Goal: Information Seeking & Learning: Find specific fact

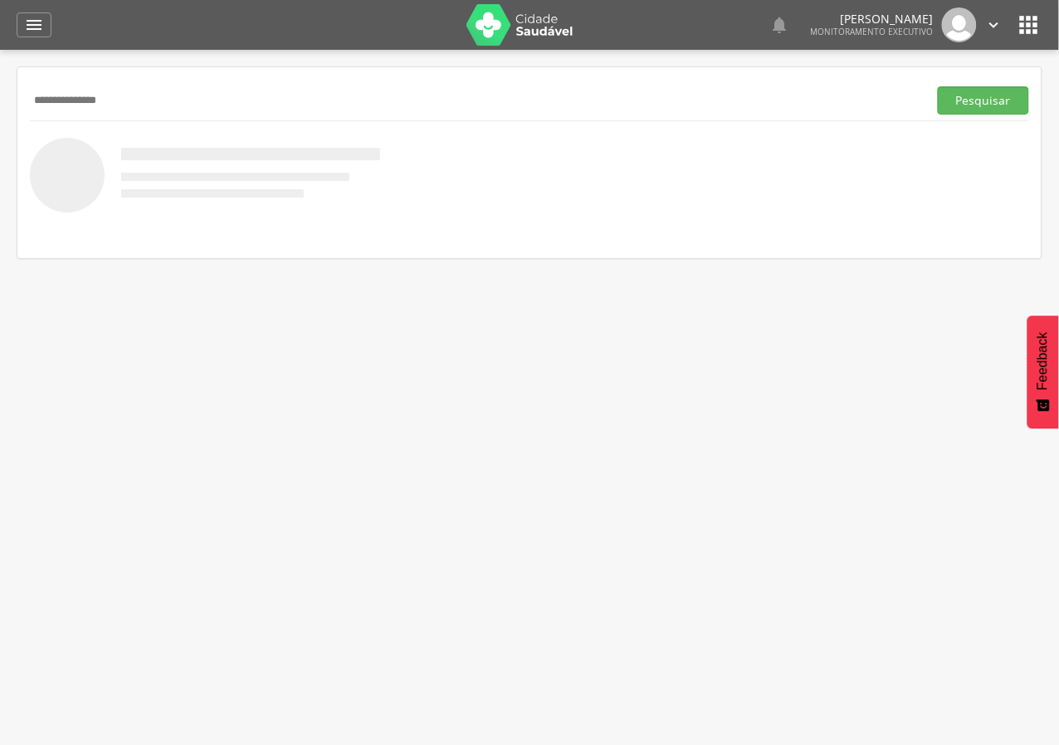
type input "**********"
click at [938, 86] on button "Pesquisar" at bounding box center [983, 100] width 91 height 28
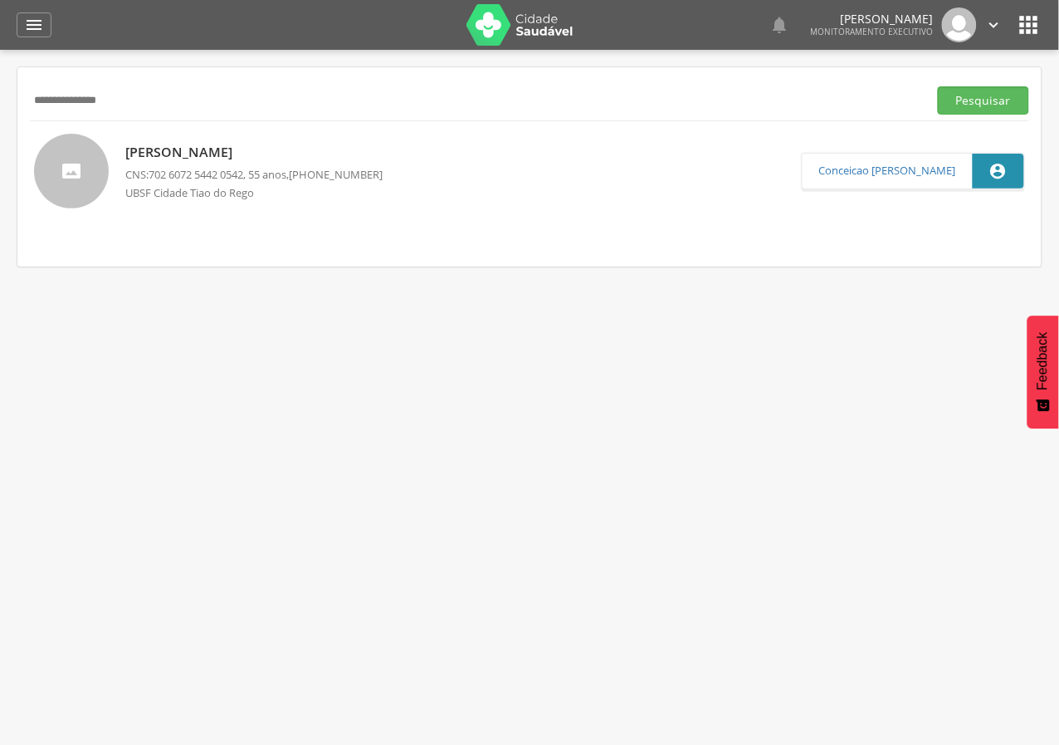
click at [205, 157] on p "José Luis da Silva Oliveira" at bounding box center [253, 152] width 257 height 19
type input "**********"
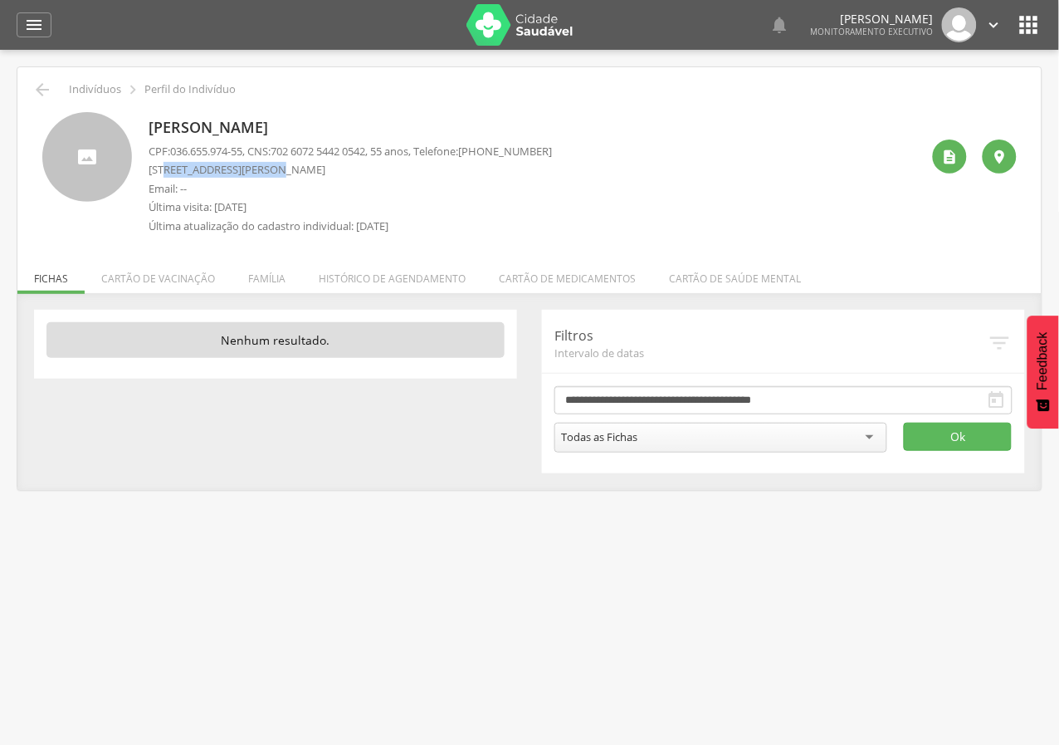
drag, startPoint x: 168, startPoint y: 168, endPoint x: 268, endPoint y: 168, distance: 99.6
click at [268, 168] on p "Rua Filgueira Gonçalves, 1082 - Cidade Tião do Rêgo" at bounding box center [350, 170] width 403 height 16
copy p "Filgueira Gonçalves"
click at [19, 25] on div "" at bounding box center [34, 24] width 35 height 25
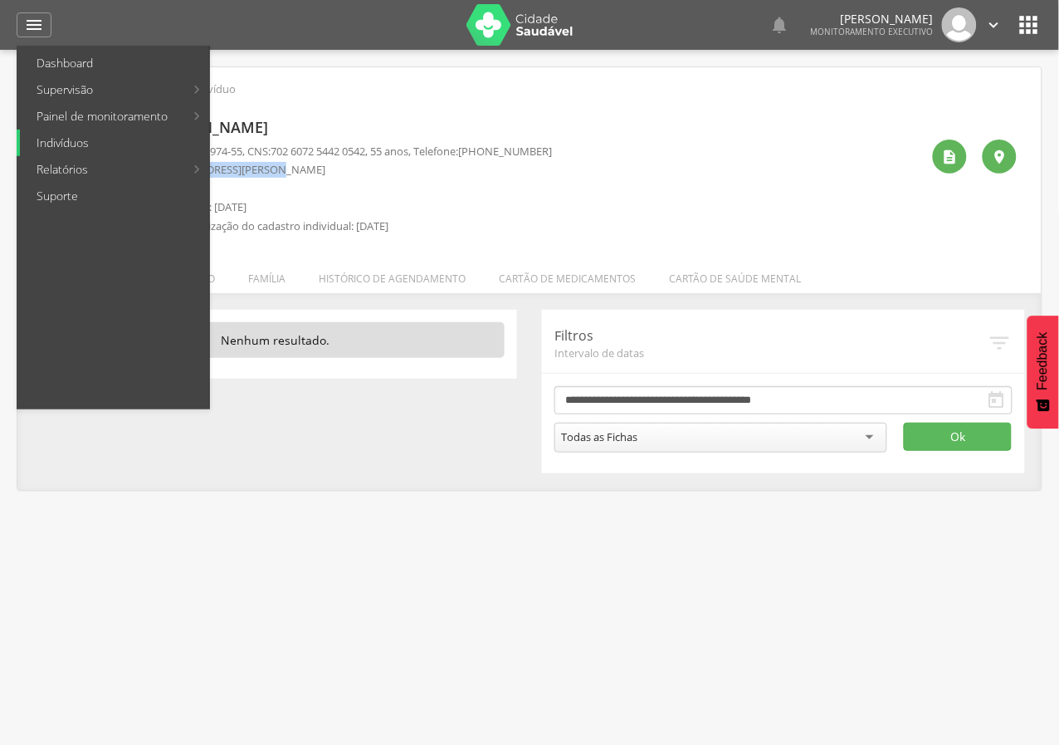
click at [38, 142] on link "Indivíduos" at bounding box center [114, 142] width 189 height 27
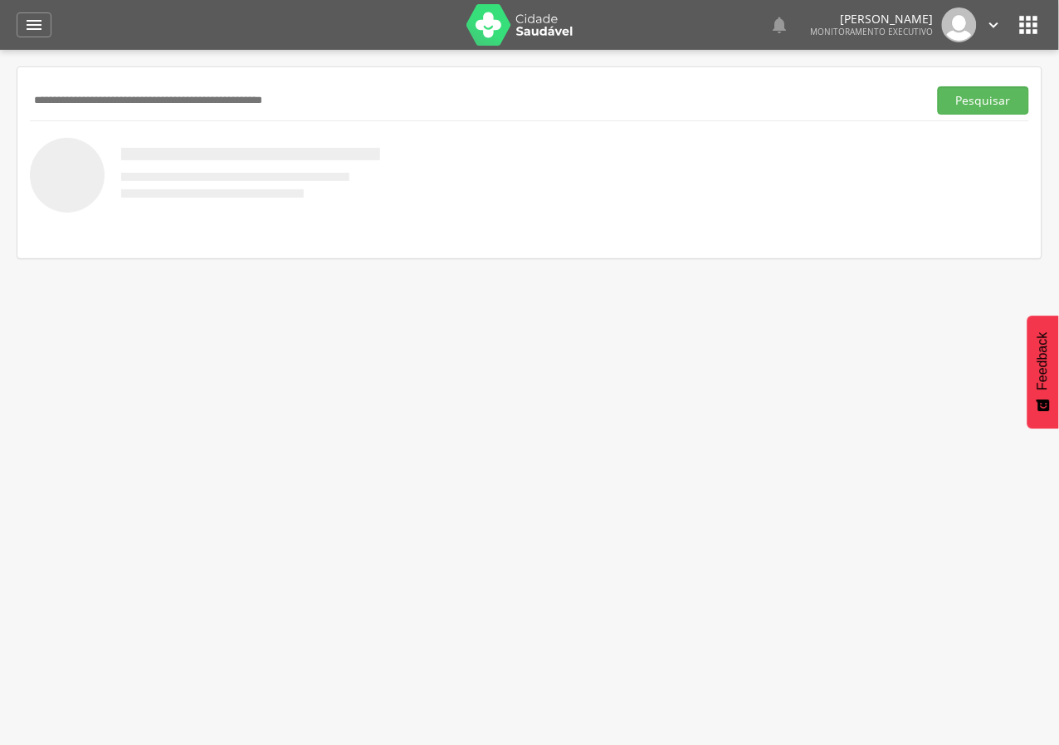
paste input "**********"
type input "**********"
click at [938, 86] on button "Pesquisar" at bounding box center [983, 100] width 91 height 28
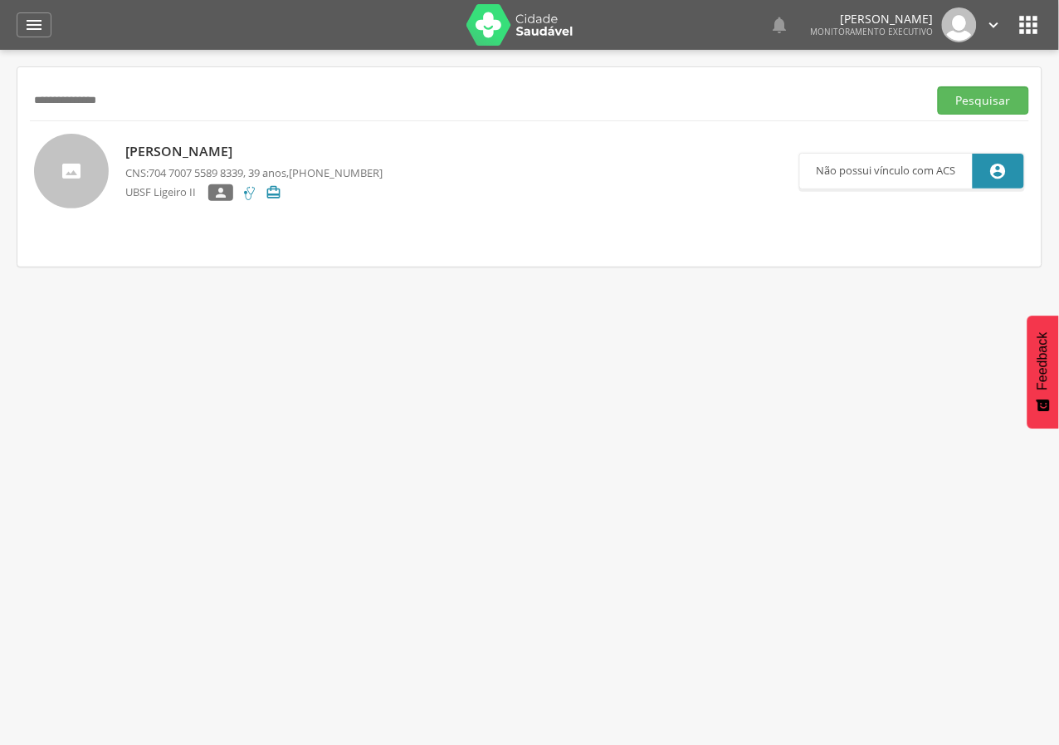
click at [237, 154] on p "Ana Lúcia de Lima Rodrigues" at bounding box center [253, 151] width 257 height 19
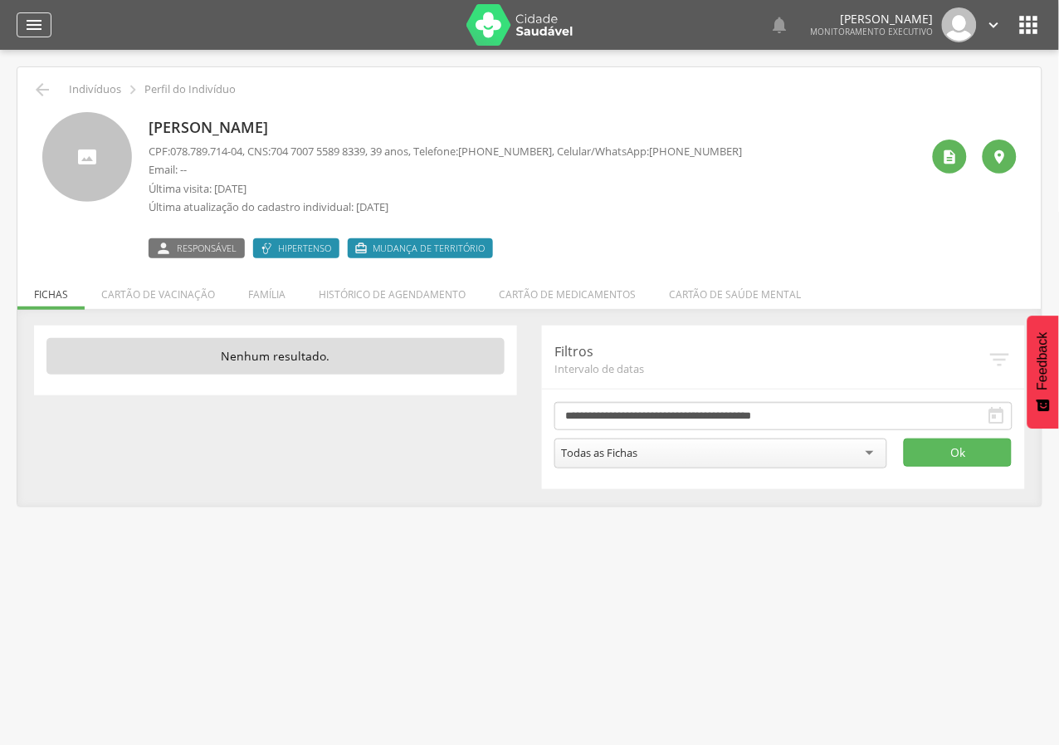
click at [40, 24] on icon "" at bounding box center [34, 25] width 20 height 20
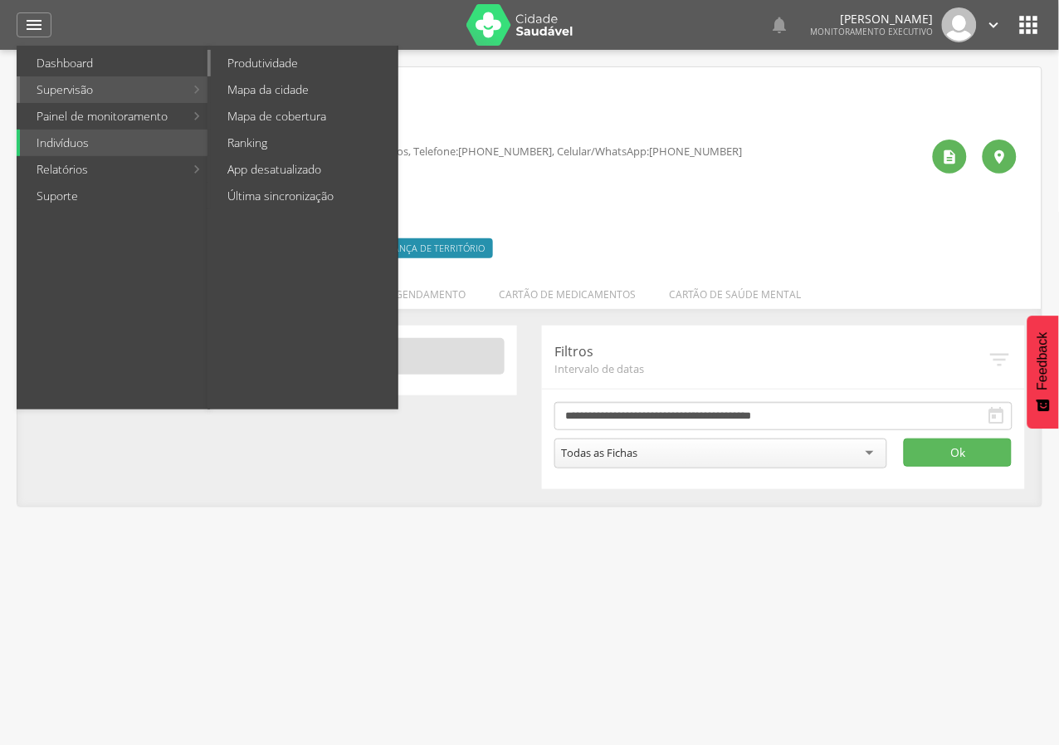
click at [239, 66] on link "Produtividade" at bounding box center [304, 63] width 187 height 27
type input "**********"
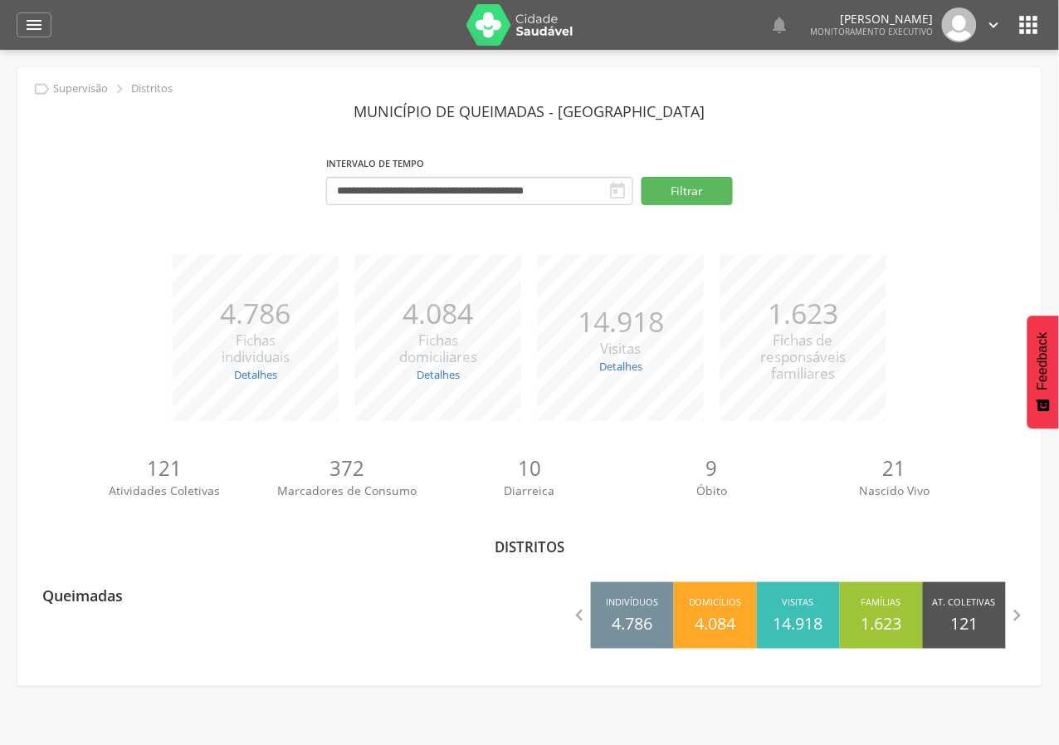
scroll to position [49, 0]
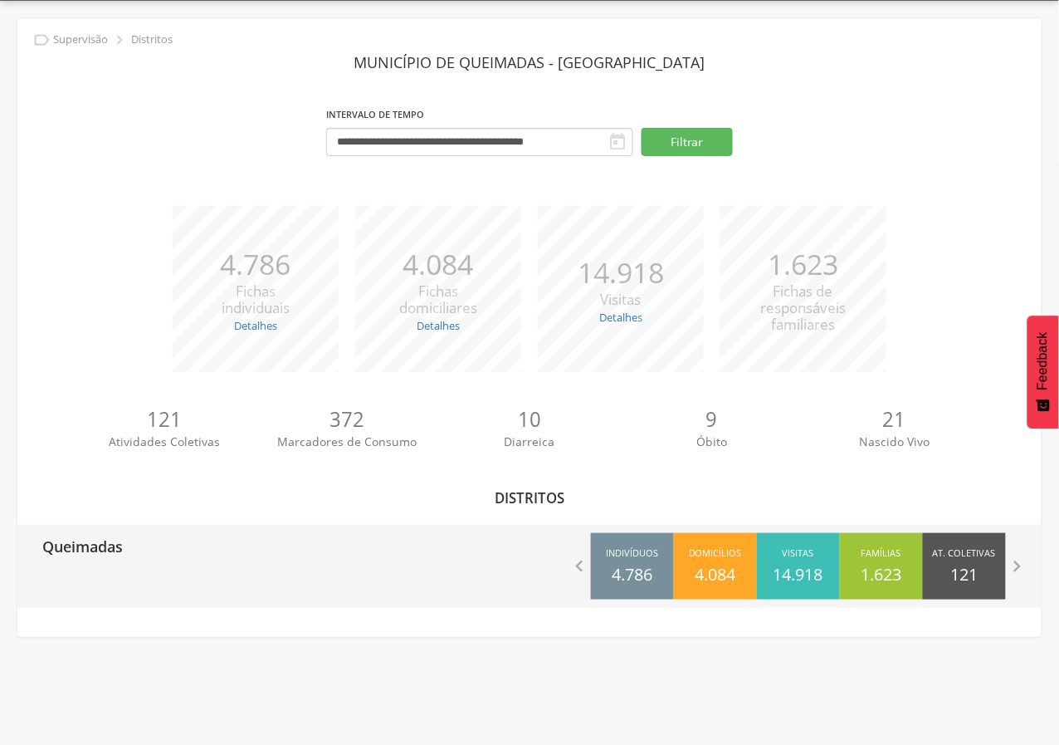
click at [82, 544] on p "Queimadas" at bounding box center [82, 541] width 81 height 33
type input "**********"
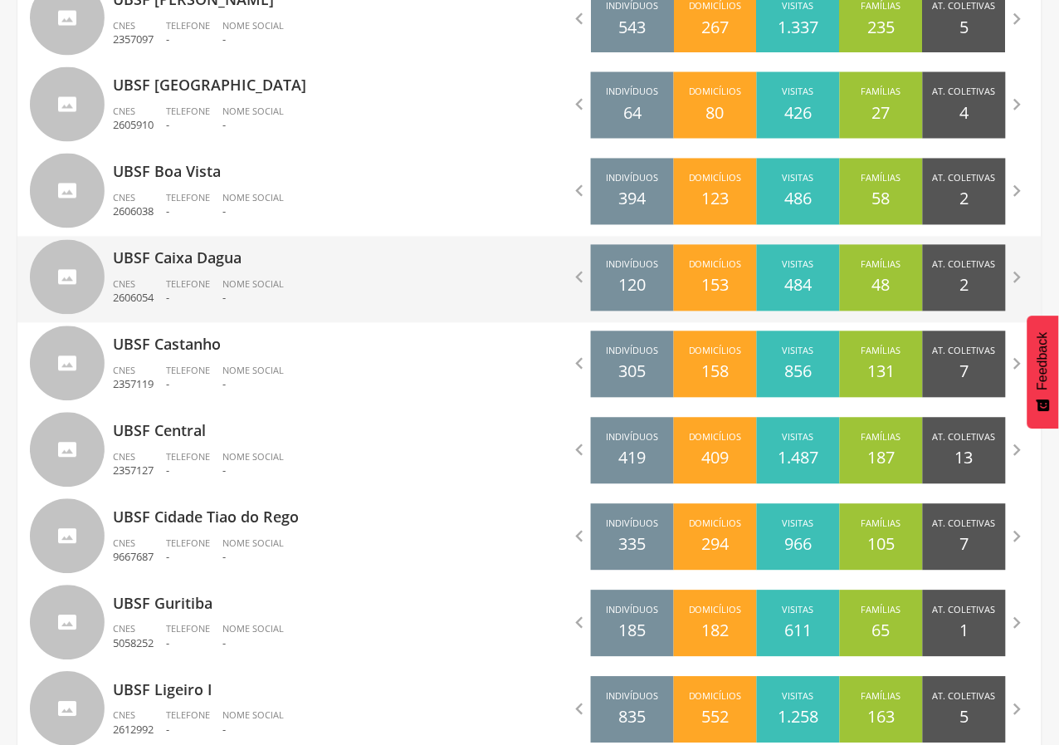
scroll to position [695, 0]
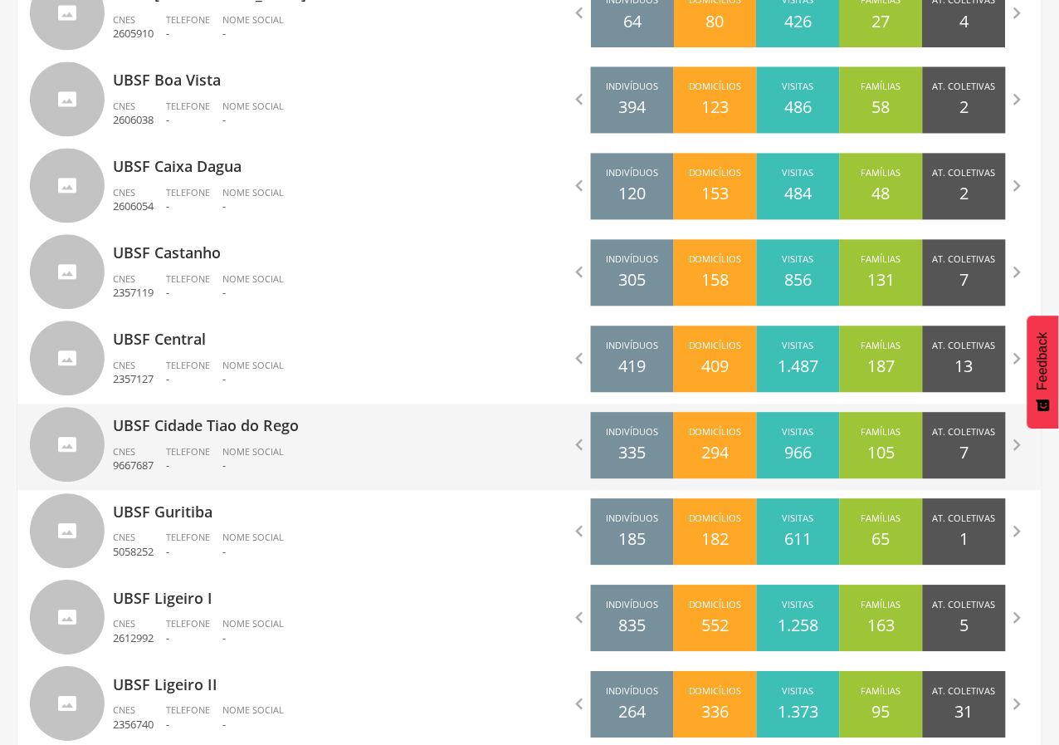
click at [173, 414] on p "UBSF Cidade Tiao do Rego" at bounding box center [315, 419] width 404 height 33
type input "**********"
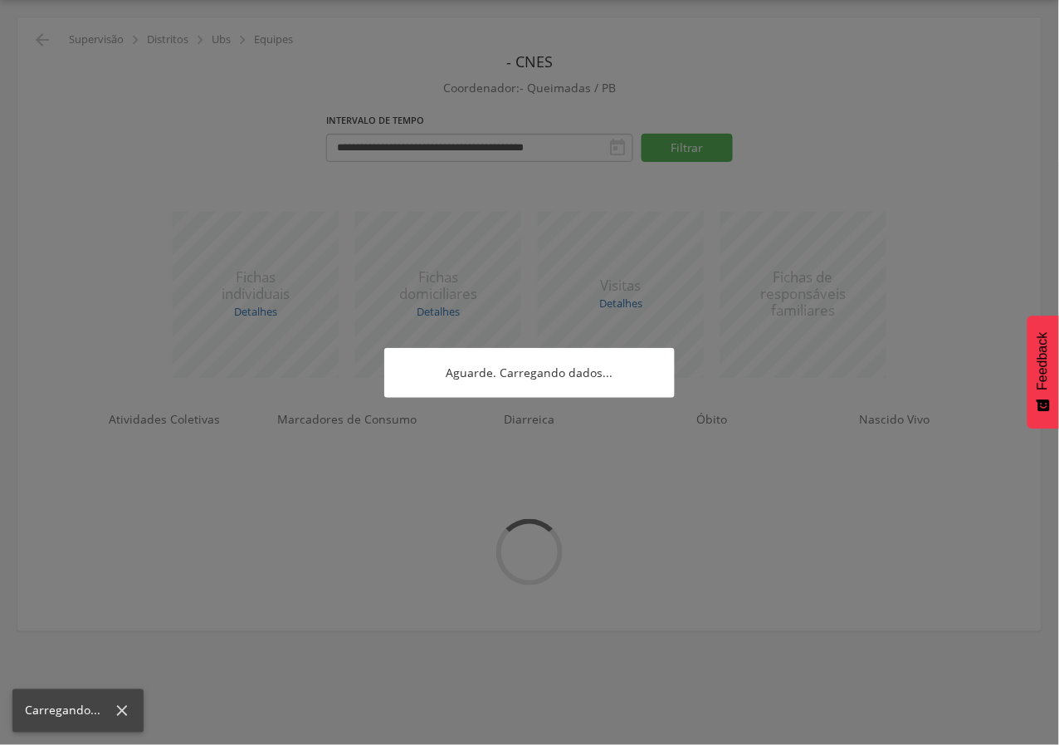
scroll to position [49, 0]
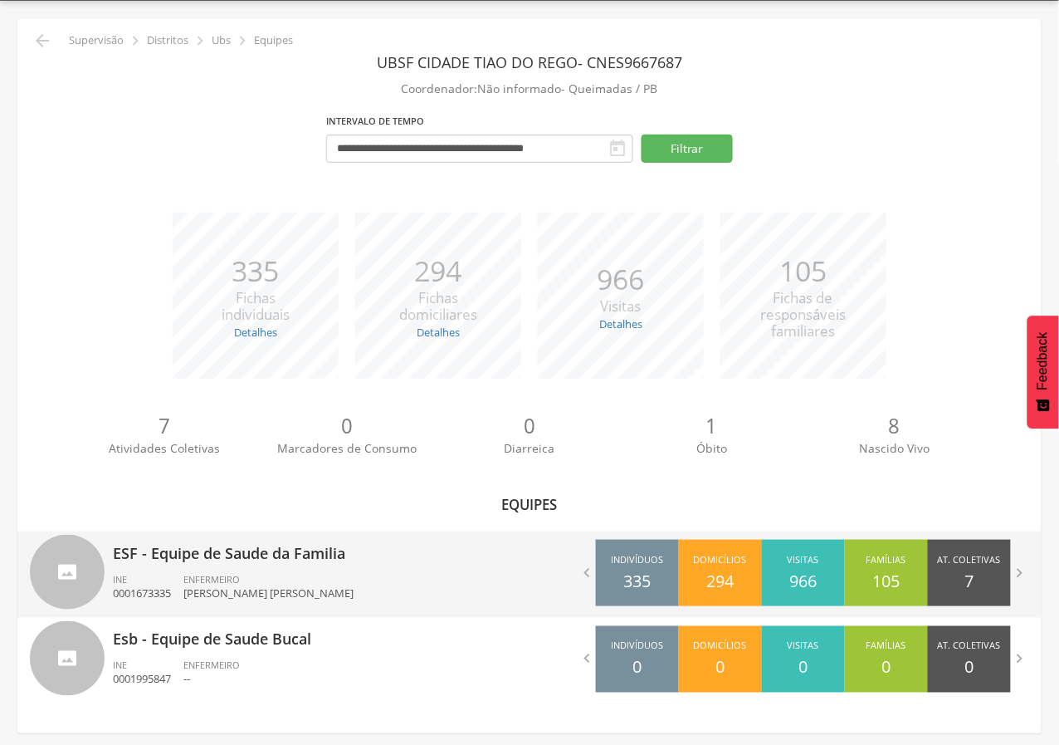
click at [223, 554] on p "ESF - Equipe de Saude da Familia" at bounding box center [315, 547] width 404 height 33
type input "**********"
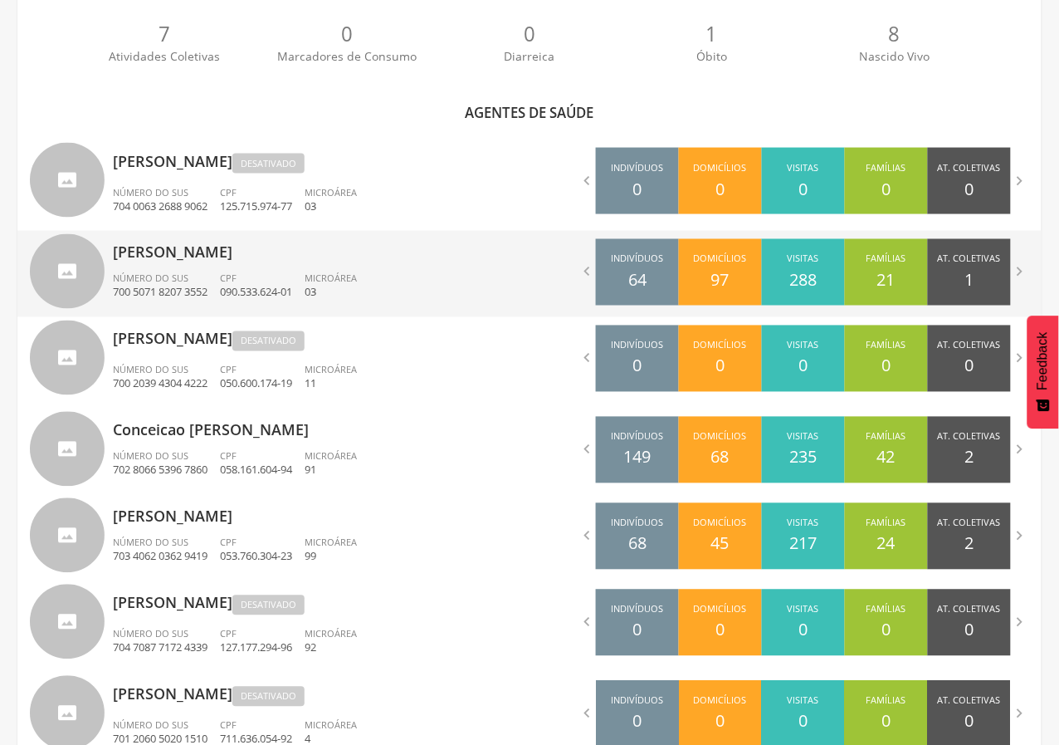
scroll to position [506, 0]
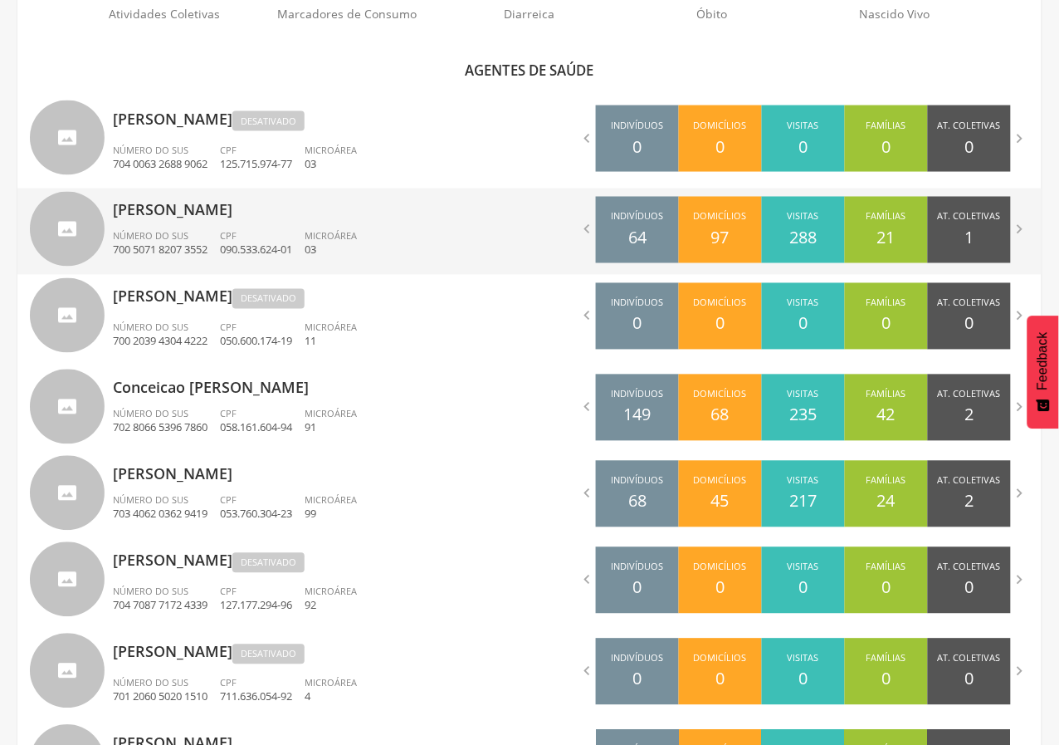
click at [146, 216] on p "[PERSON_NAME]" at bounding box center [315, 204] width 404 height 33
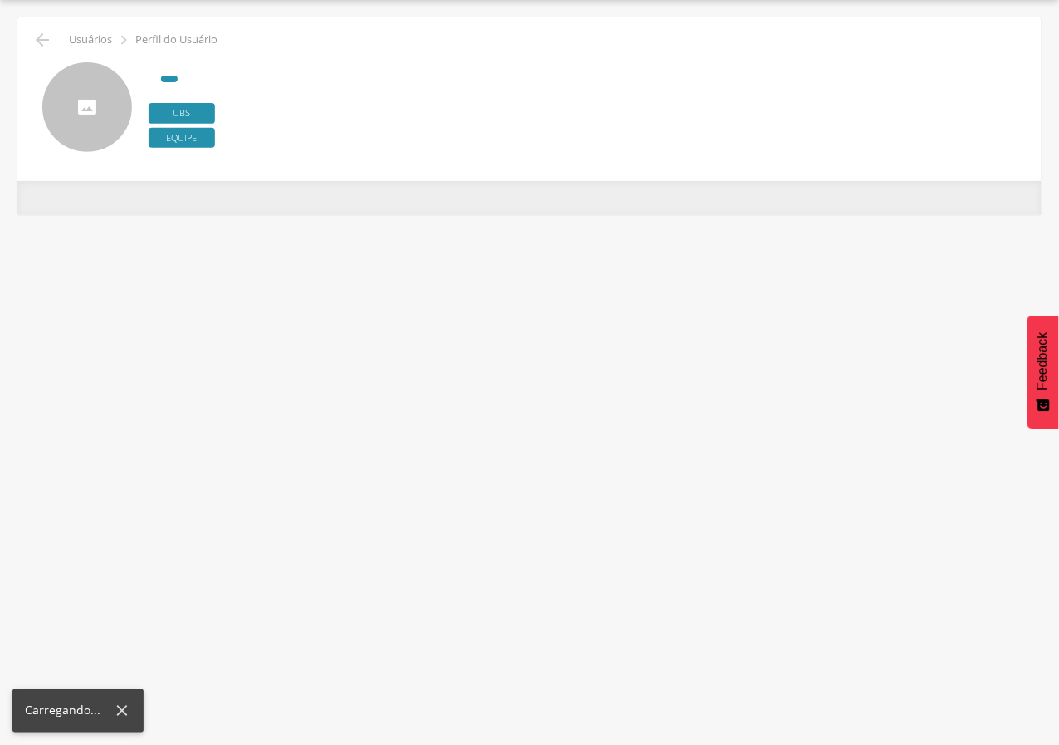
scroll to position [49, 0]
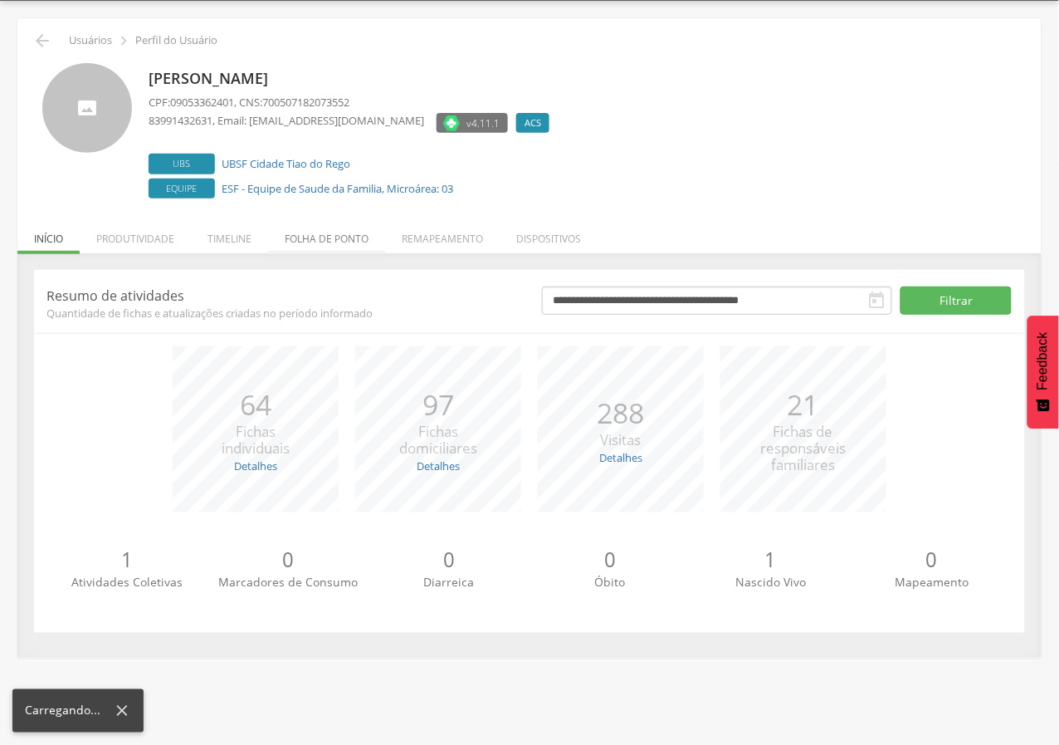
click at [346, 232] on li "Folha de ponto" at bounding box center [326, 234] width 117 height 39
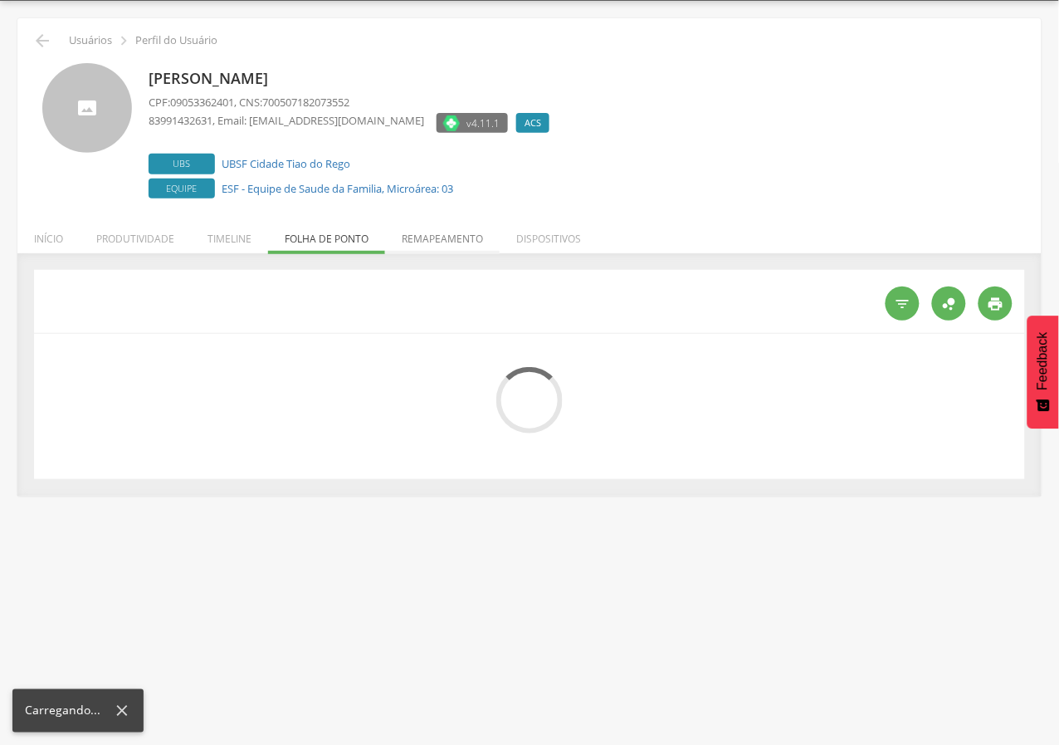
click at [420, 236] on li "Remapeamento" at bounding box center [442, 234] width 115 height 39
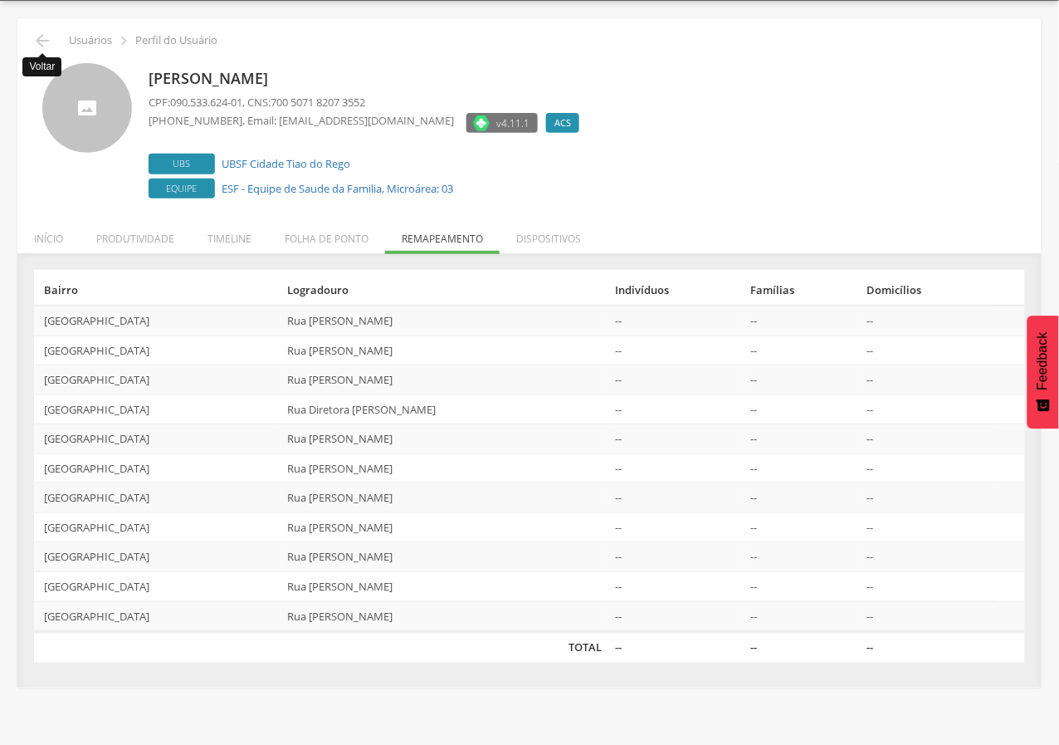
drag, startPoint x: 45, startPoint y: 43, endPoint x: 136, endPoint y: 2, distance: 100.3
click at [57, 37] on div " Voltar Usuários  Perfil do Usuário" at bounding box center [529, 41] width 999 height 20
click at [39, 34] on icon "" at bounding box center [42, 41] width 20 height 20
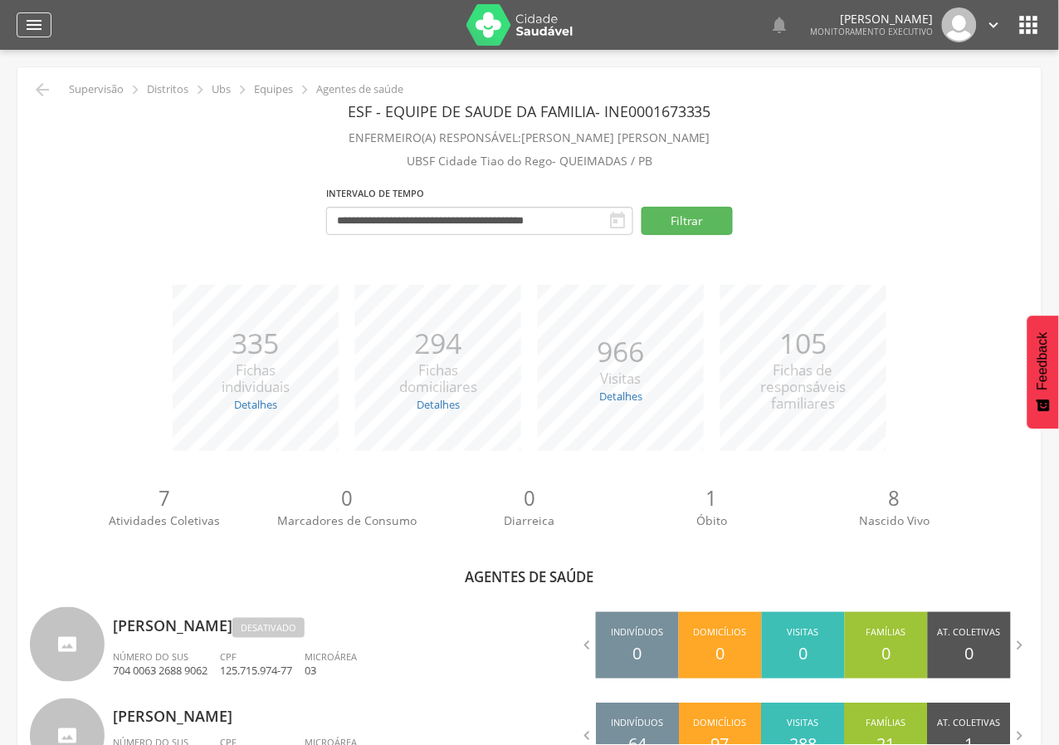
click at [26, 16] on icon "" at bounding box center [34, 25] width 20 height 20
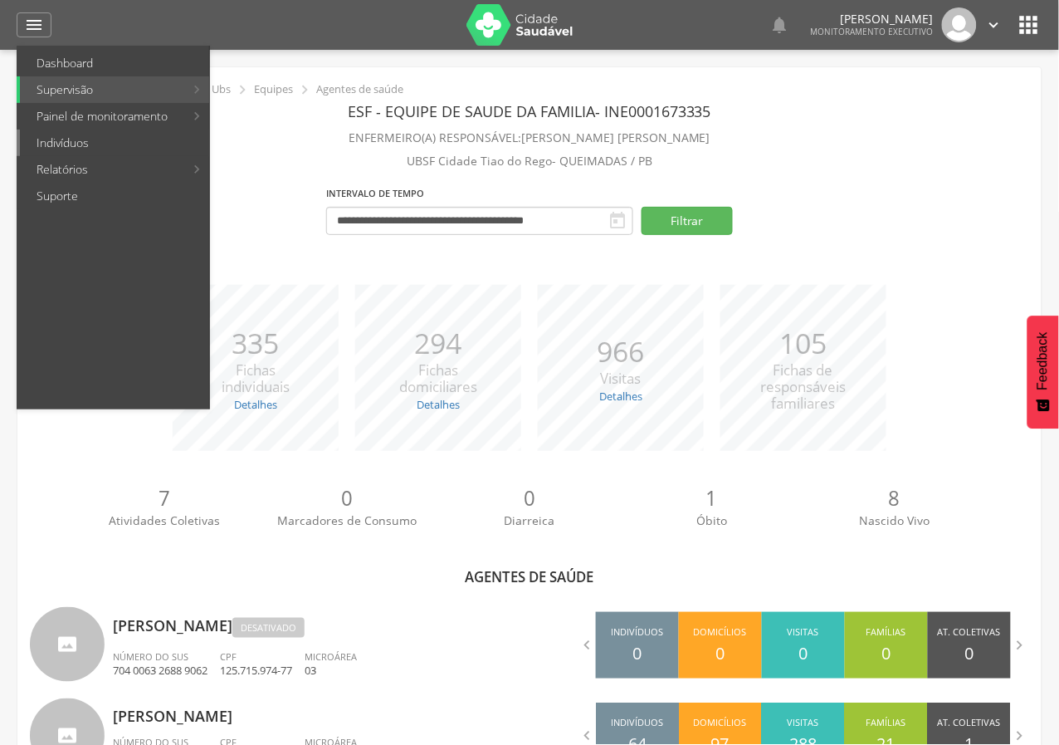
click at [48, 139] on link "Indivíduos" at bounding box center [114, 142] width 189 height 27
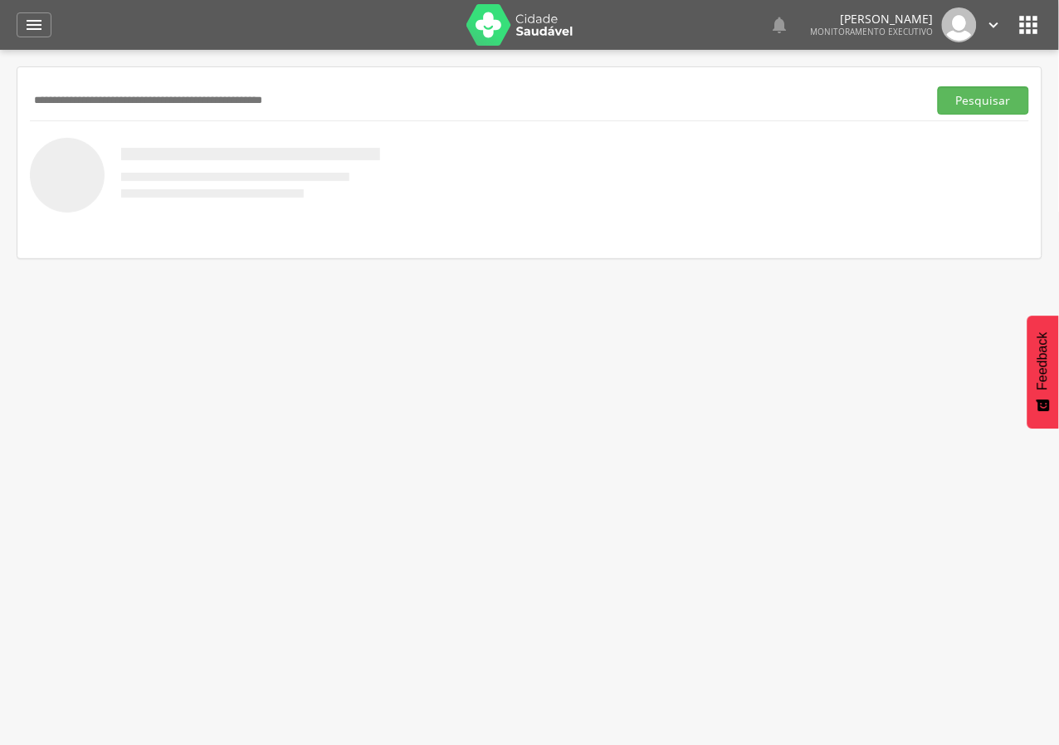
paste input "**********"
click at [61, 104] on input "**********" at bounding box center [475, 100] width 891 height 28
click at [938, 86] on button "Pesquisar" at bounding box center [983, 100] width 91 height 28
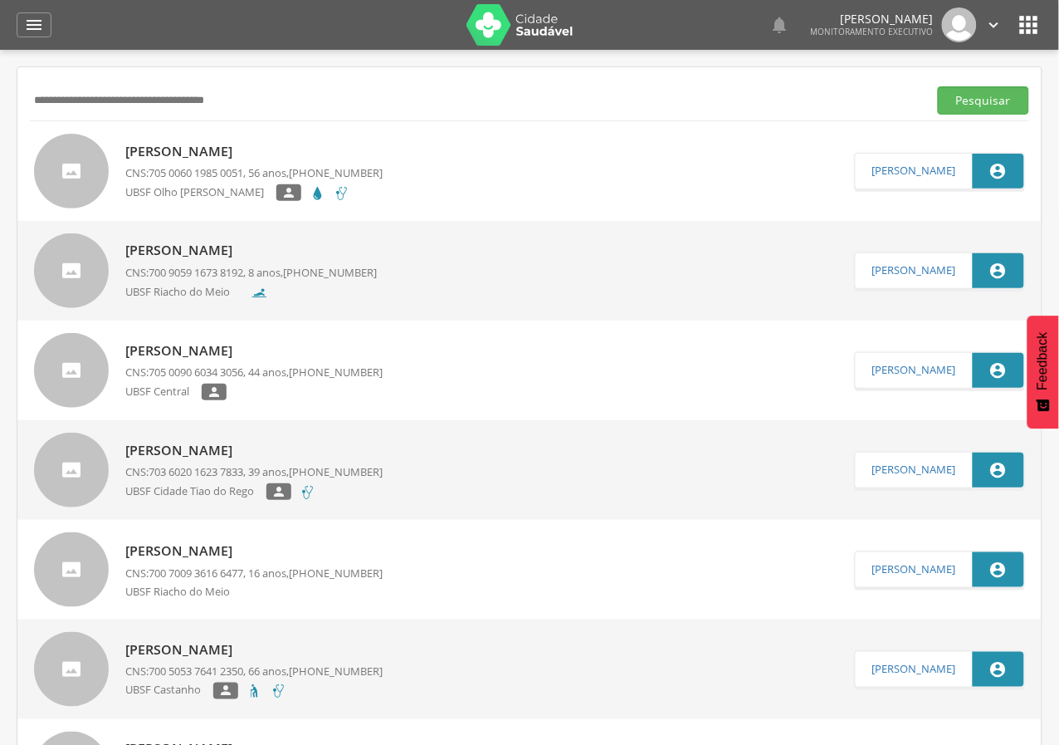
click at [228, 144] on p "Ana Margareth de Oliveira Tavares Cardoso" at bounding box center [253, 151] width 257 height 19
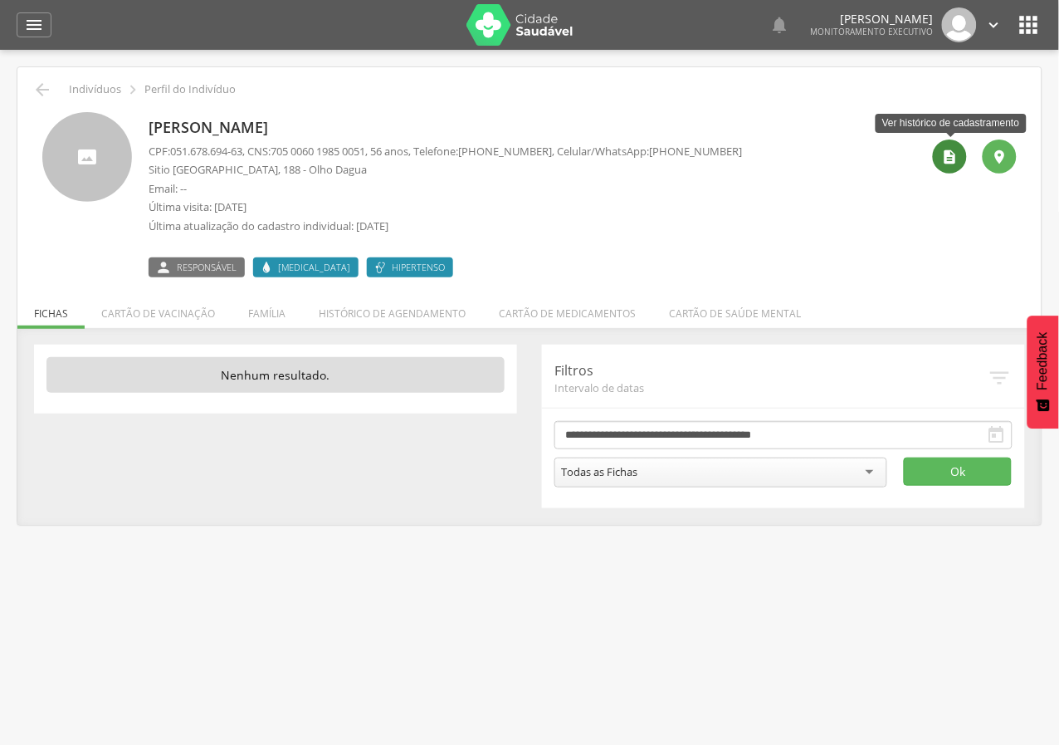
click at [949, 161] on icon "" at bounding box center [950, 157] width 17 height 17
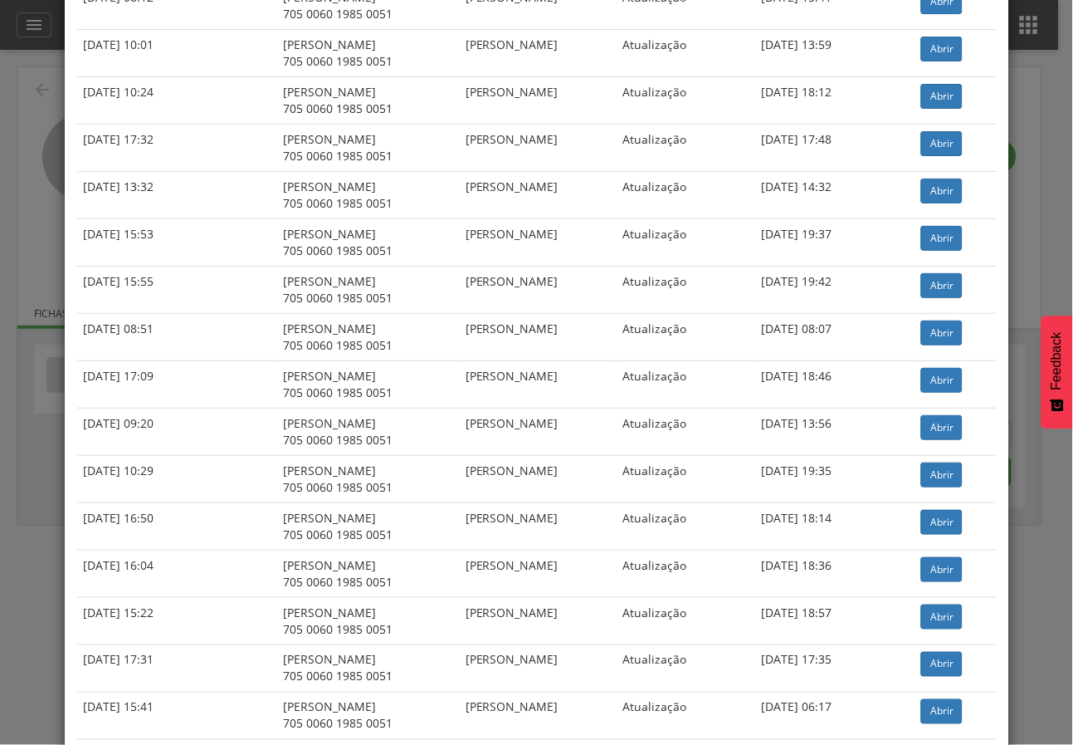
scroll to position [2213, 0]
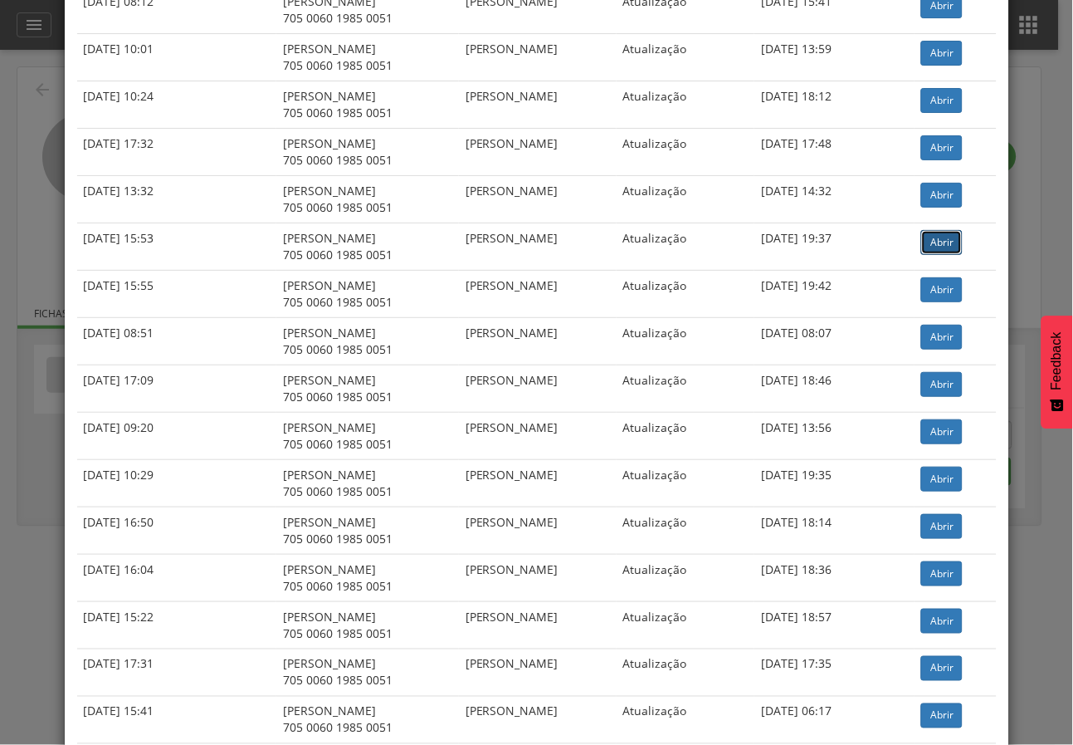
click at [954, 234] on link "Abrir" at bounding box center [941, 242] width 41 height 25
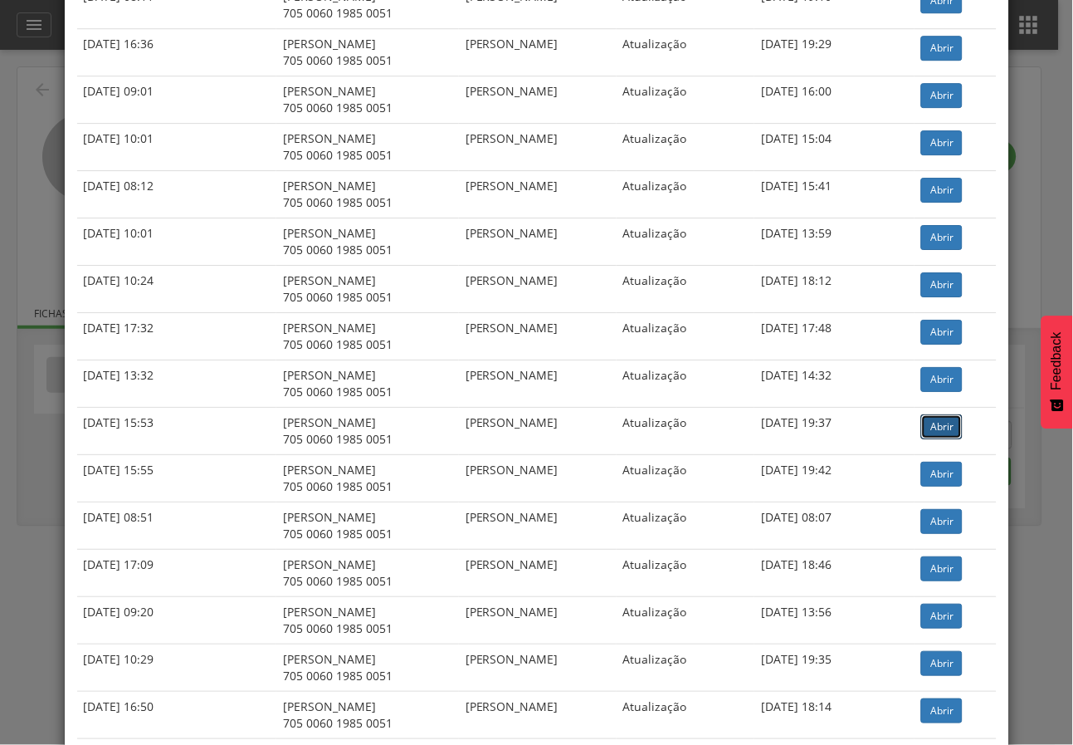
scroll to position [1844, 0]
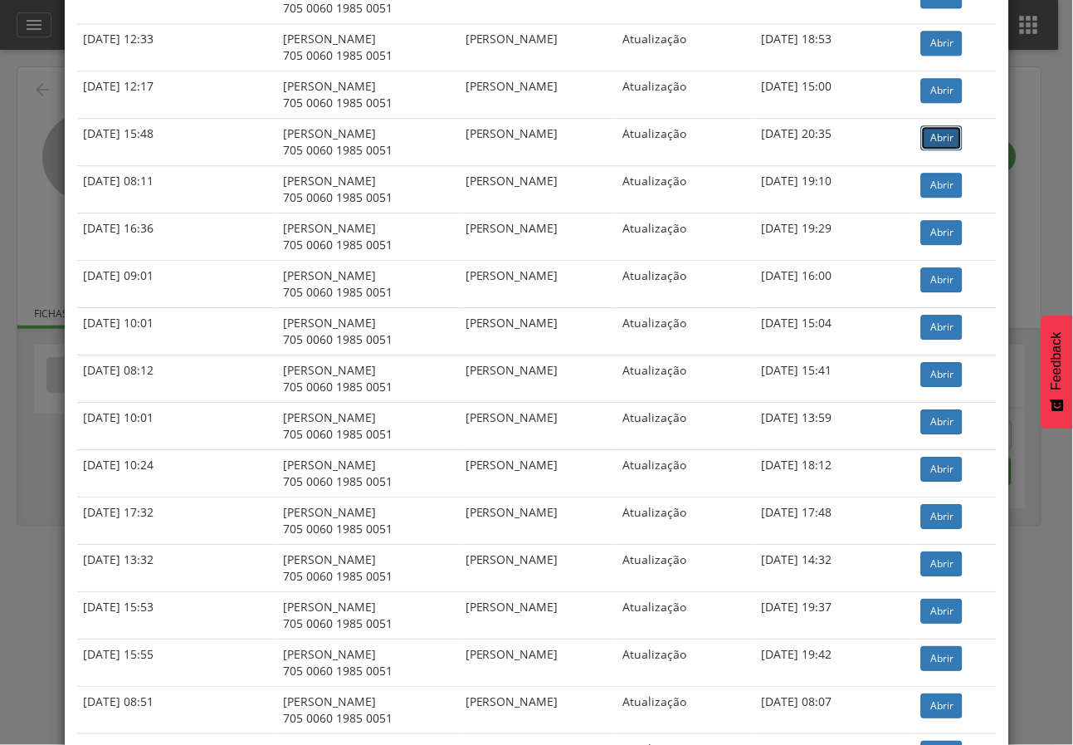
click at [962, 136] on link "Abrir" at bounding box center [941, 137] width 41 height 25
click at [34, 221] on div "× Histórico de cadastramento Data de atendimento Indivíduo ACS Situação Sincron…" at bounding box center [536, 372] width 1073 height 745
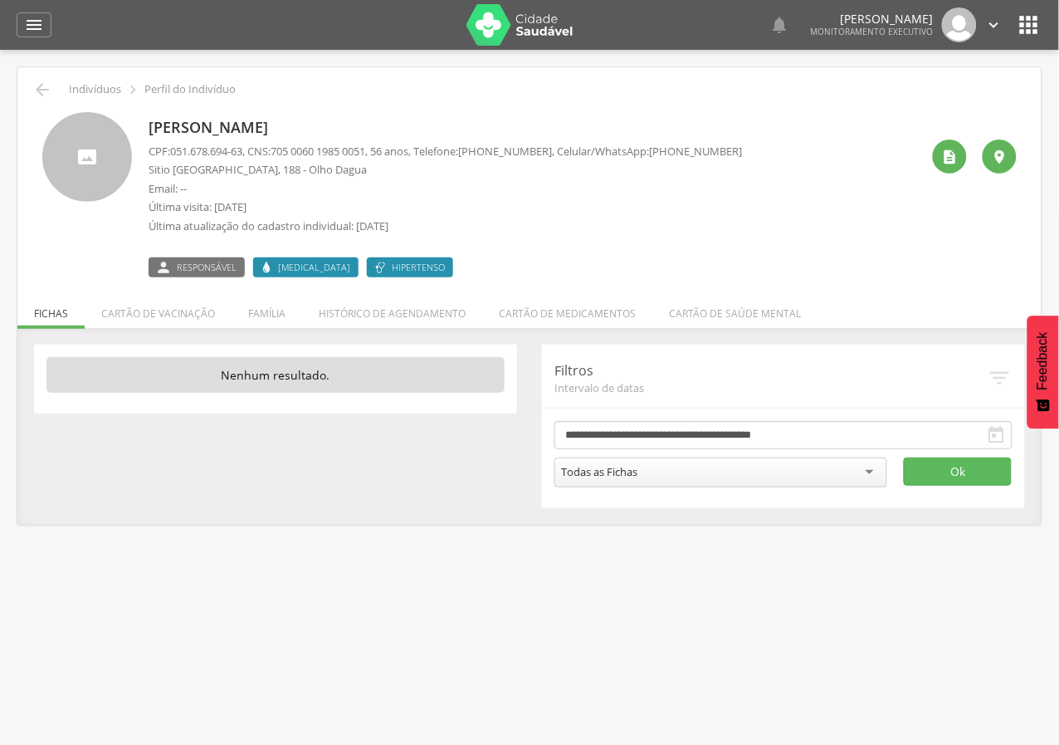
click at [44, 76] on div " Indivíduos  Perfil do Indivíduo Ana Margareth de Oliveira Tavares Cardoso CP…" at bounding box center [529, 295] width 1024 height 457
click at [43, 93] on icon "" at bounding box center [42, 90] width 20 height 20
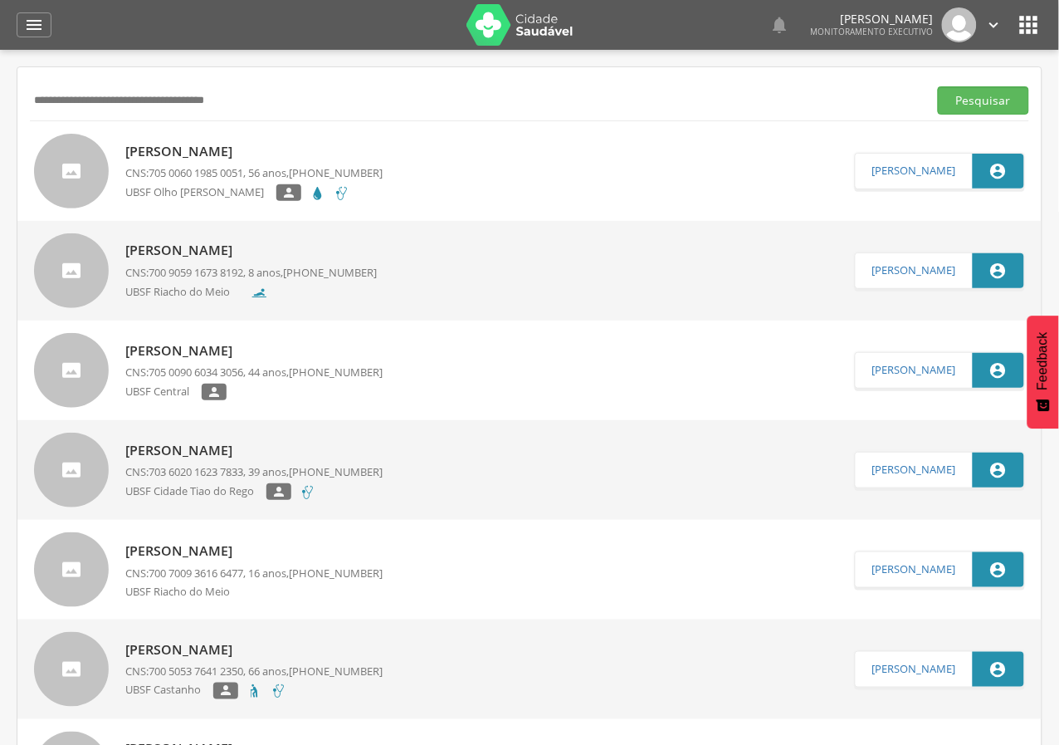
drag, startPoint x: 322, startPoint y: 109, endPoint x: 76, endPoint y: 191, distance: 259.1
type input "*"
type input "**********"
click at [938, 86] on button "Pesquisar" at bounding box center [983, 100] width 91 height 28
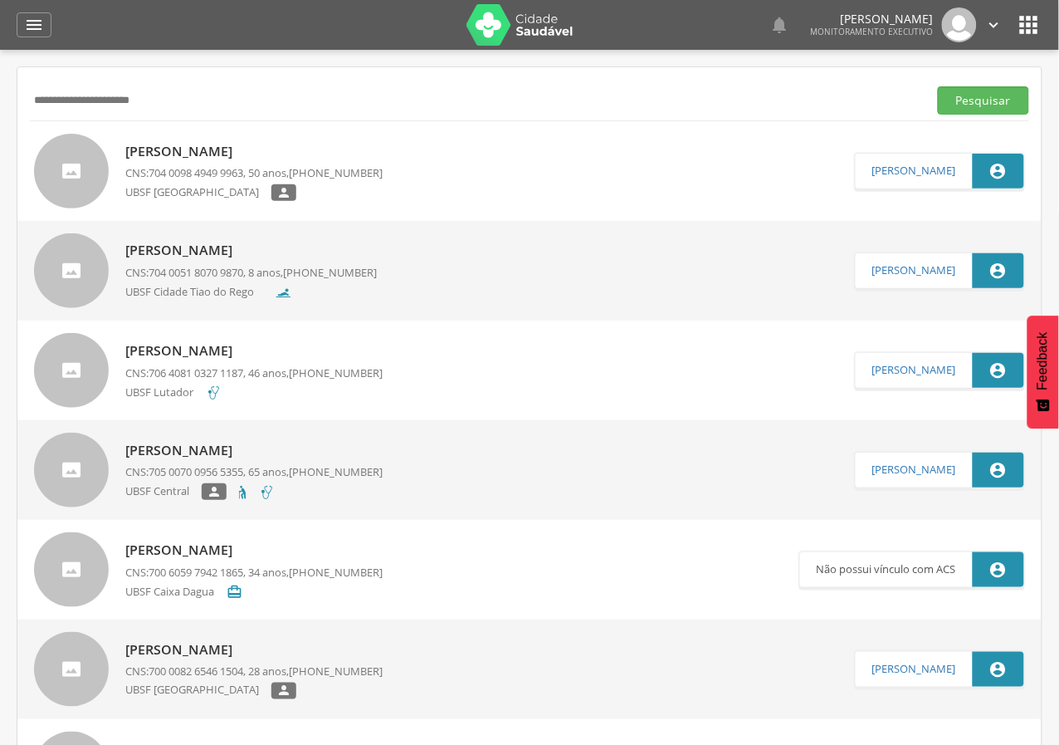
click at [272, 149] on p "Edinalva da Silva Gomes" at bounding box center [253, 151] width 257 height 19
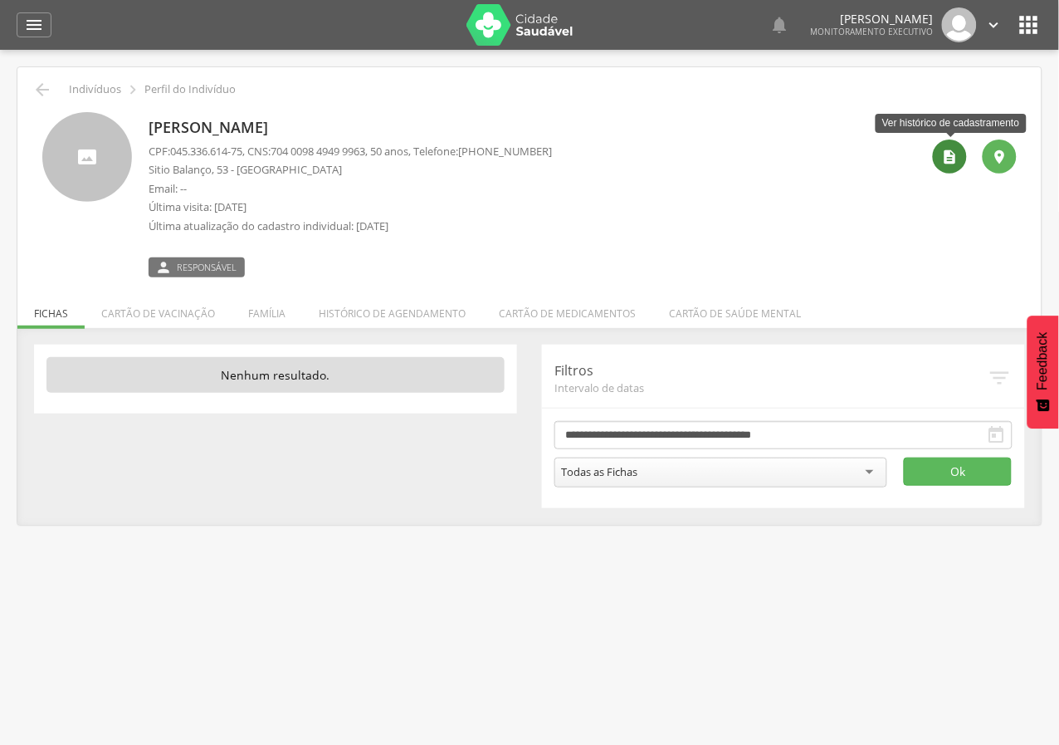
click at [950, 146] on div "" at bounding box center [950, 156] width 34 height 34
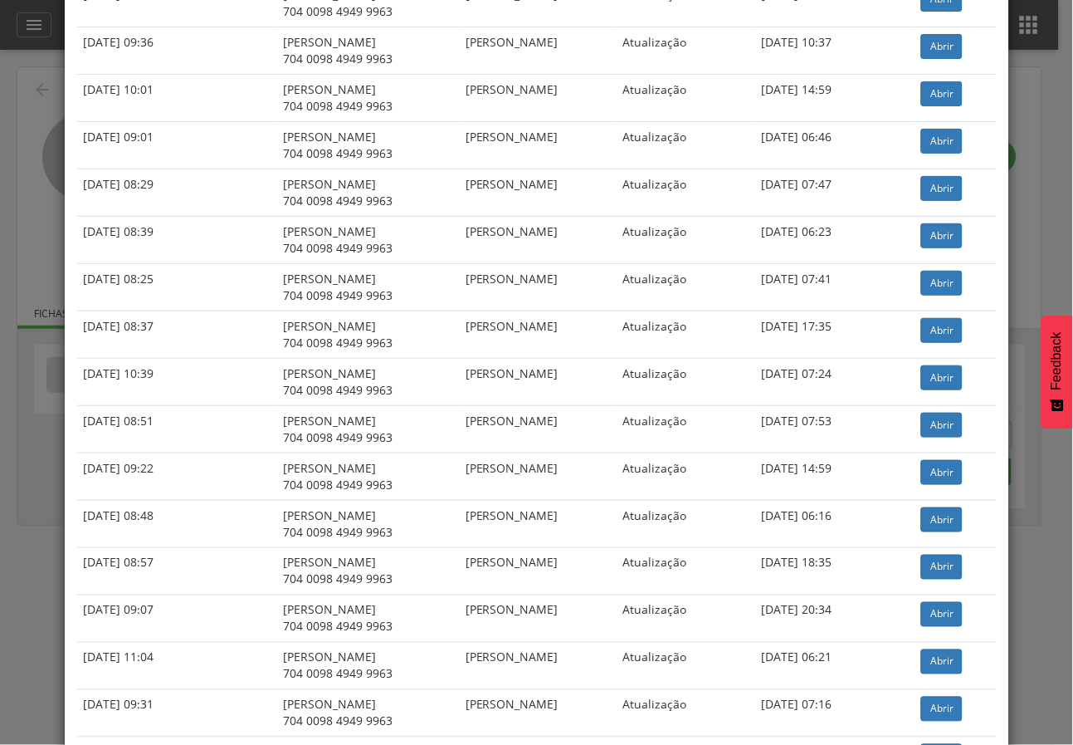
scroll to position [2537, 0]
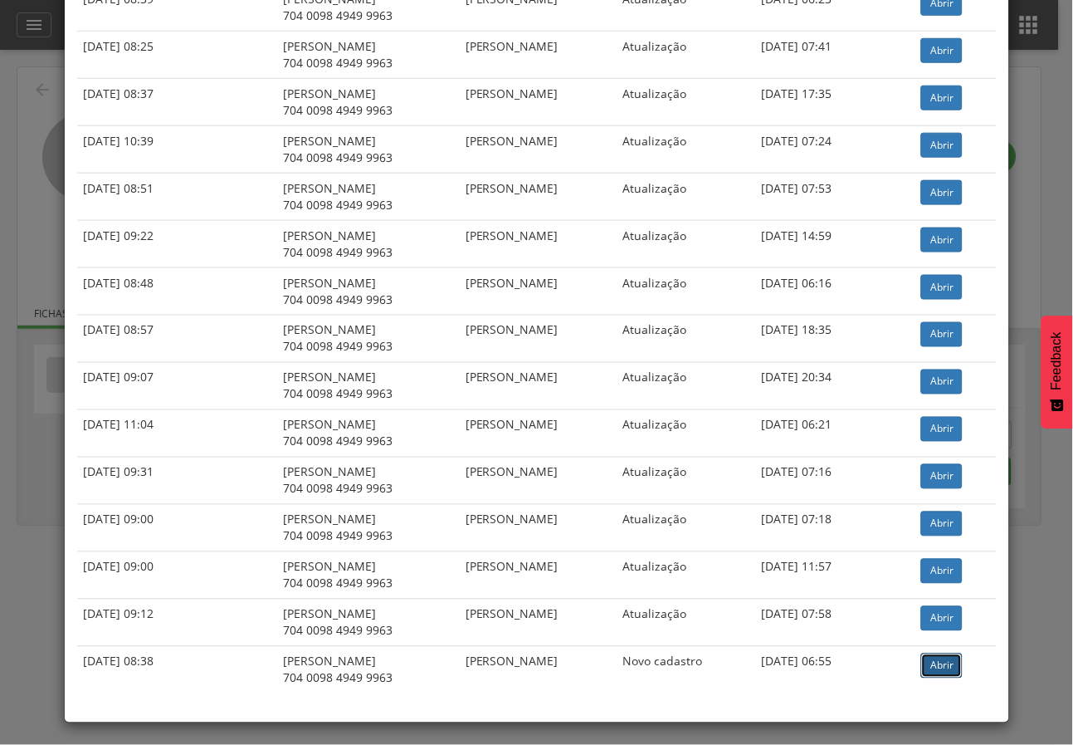
click at [941, 662] on link "Abrir" at bounding box center [941, 665] width 41 height 25
click at [922, 242] on link "Abrir" at bounding box center [941, 239] width 41 height 25
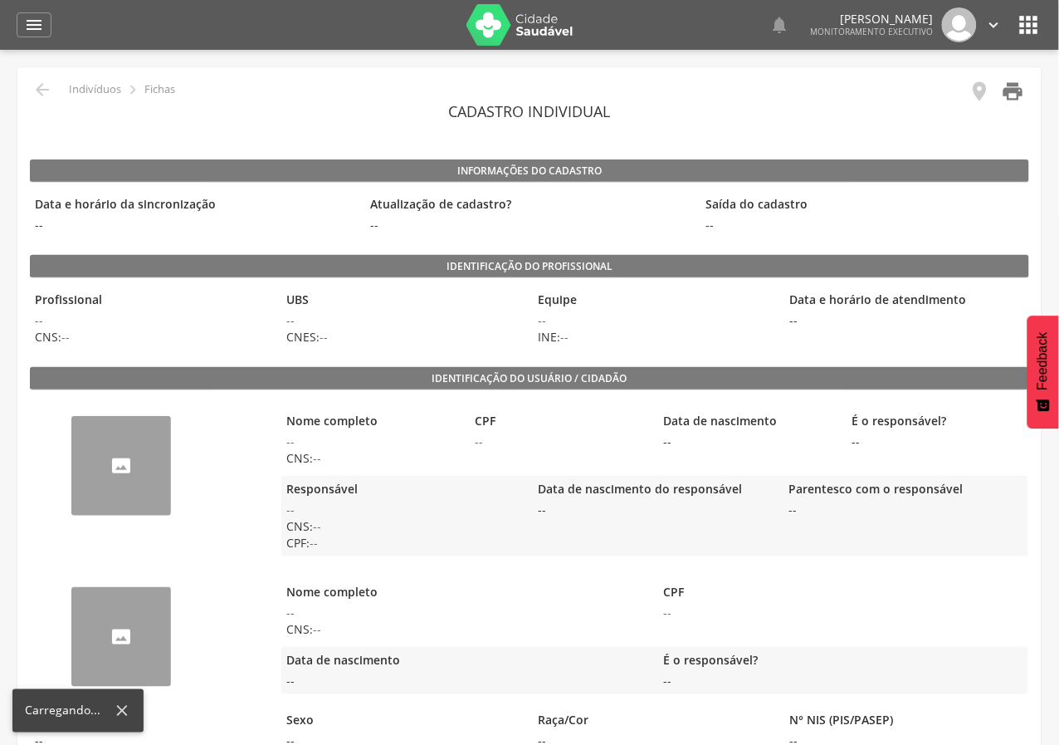
click at [1016, 91] on icon "" at bounding box center [1013, 91] width 23 height 23
click at [1002, 86] on icon "" at bounding box center [1013, 91] width 23 height 23
click at [1013, 89] on icon "" at bounding box center [1013, 91] width 23 height 23
click at [1023, 94] on icon "" at bounding box center [1013, 91] width 23 height 23
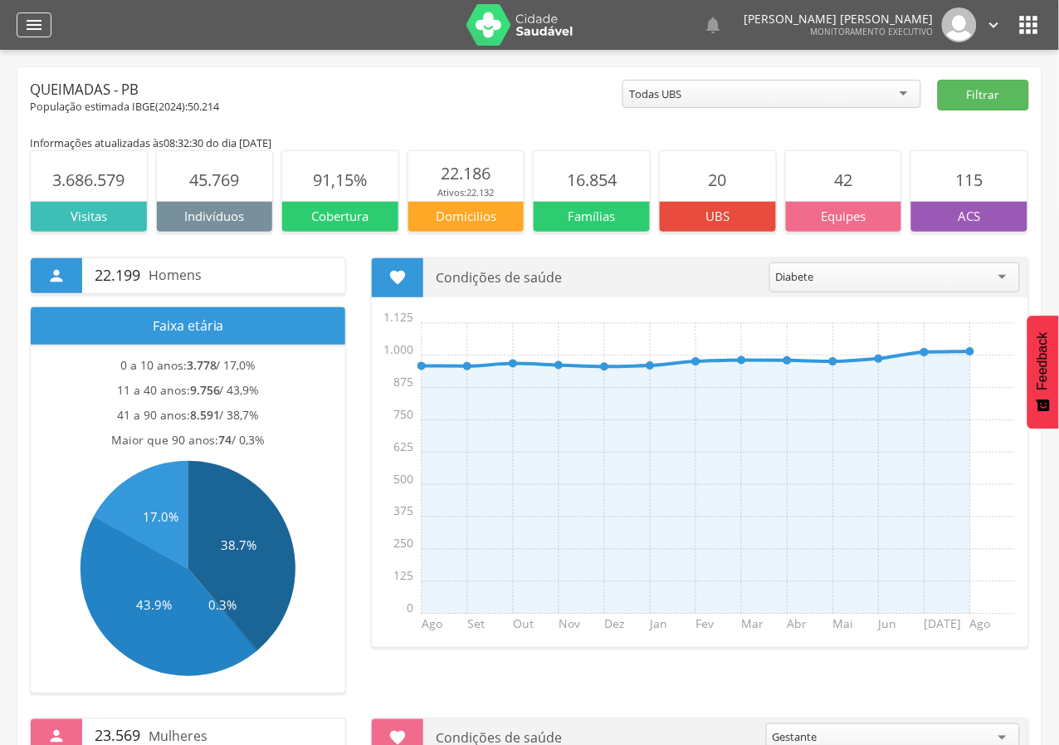
click at [37, 17] on icon "" at bounding box center [34, 25] width 20 height 20
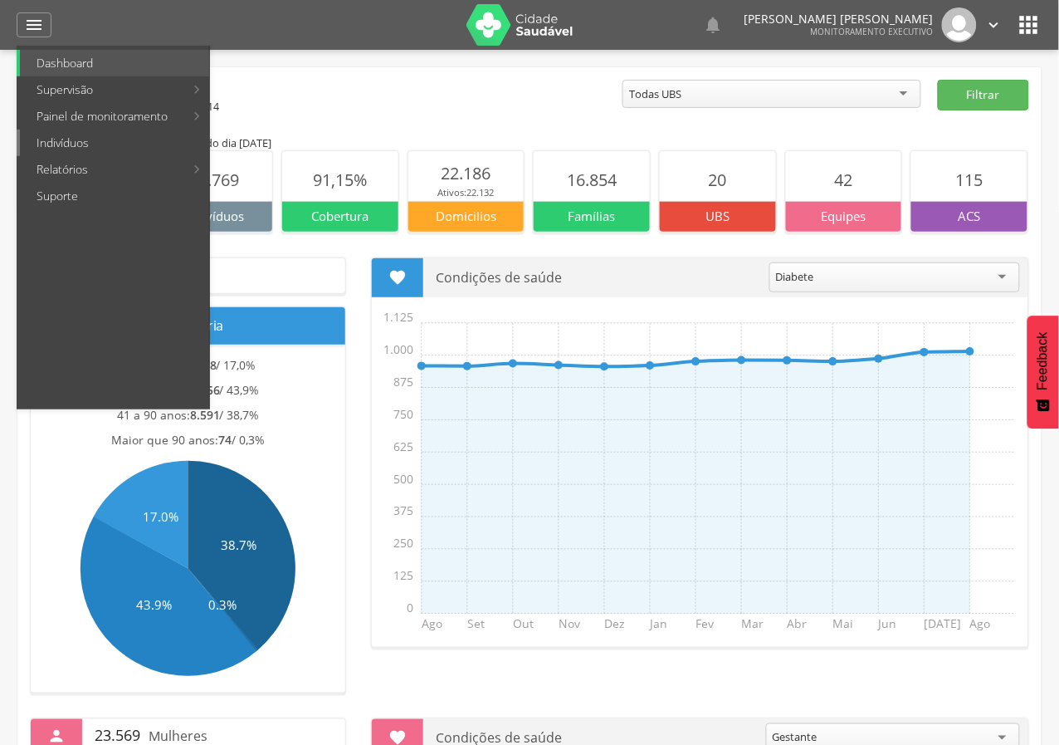
click at [88, 140] on link "Indivíduos" at bounding box center [114, 142] width 189 height 27
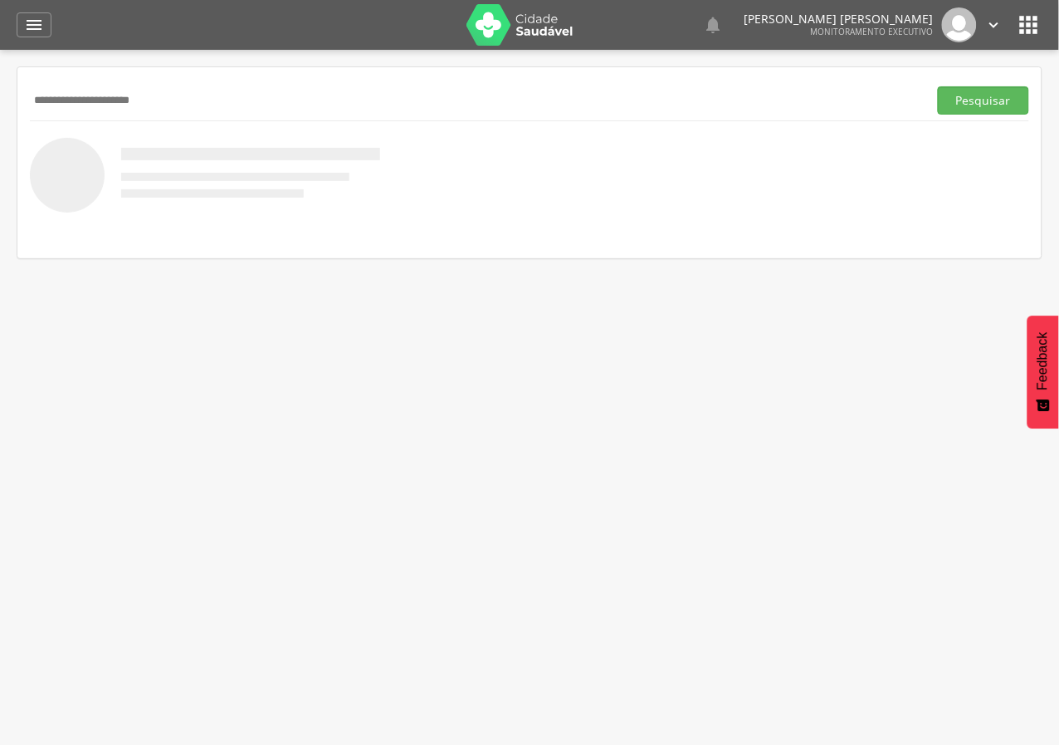
type input "**********"
click at [938, 86] on button "Pesquisar" at bounding box center [983, 100] width 91 height 28
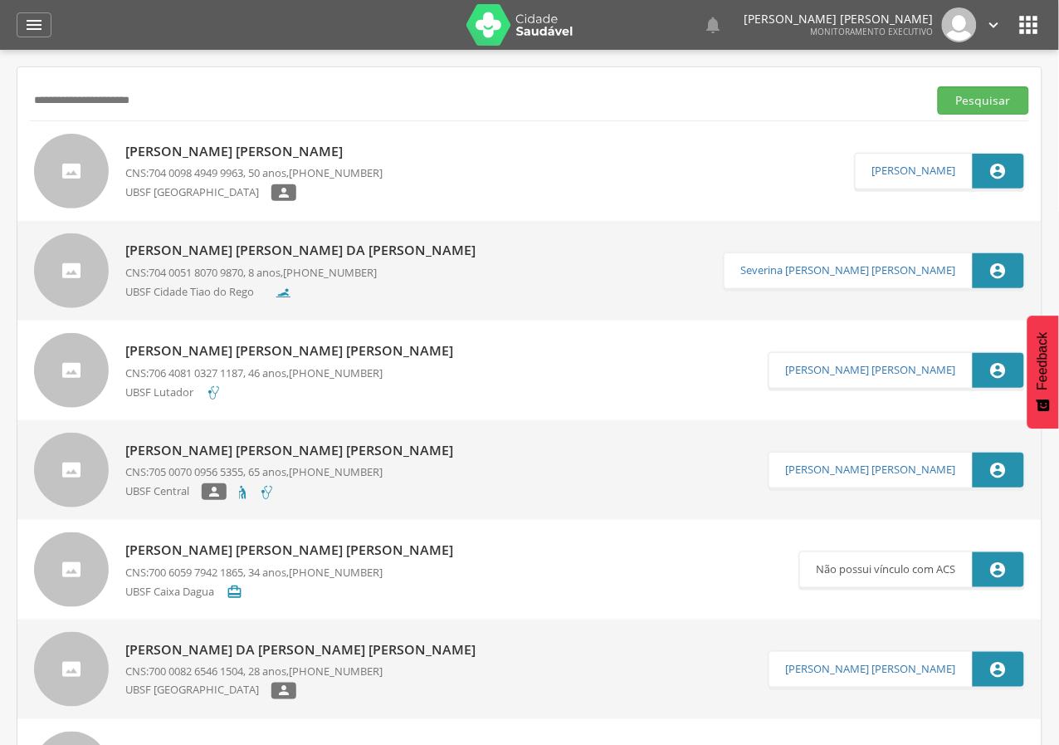
click at [256, 142] on p "[PERSON_NAME]" at bounding box center [253, 151] width 257 height 19
type input "**********"
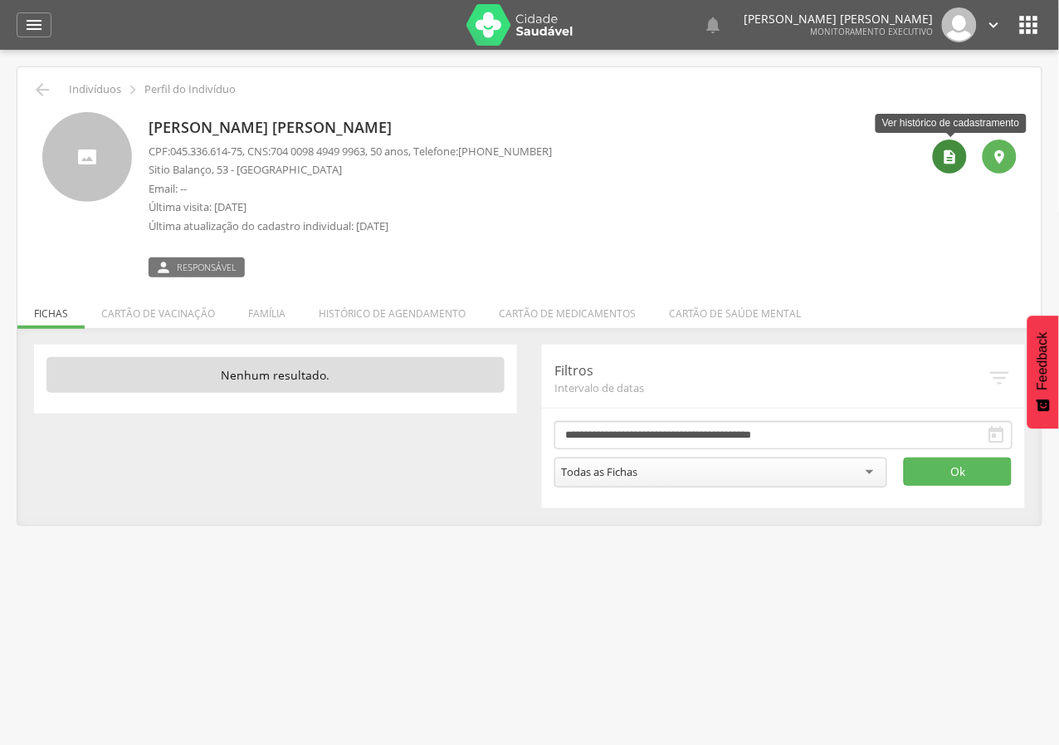
click at [947, 154] on icon "" at bounding box center [950, 157] width 17 height 17
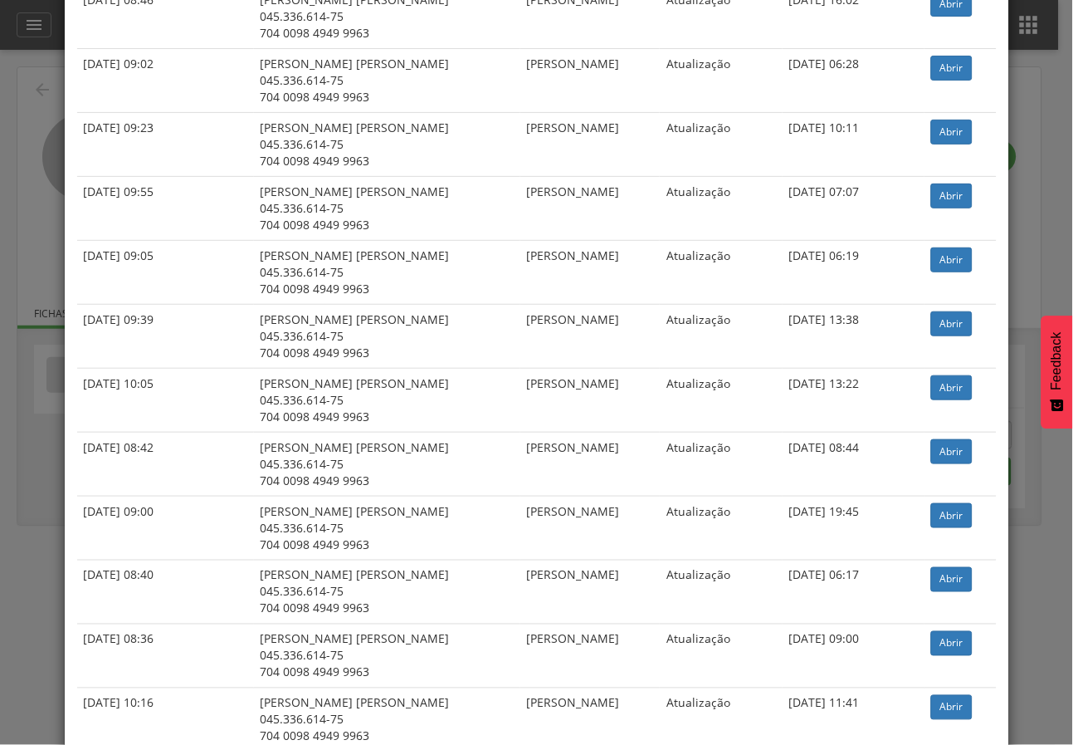
scroll to position [1199, 0]
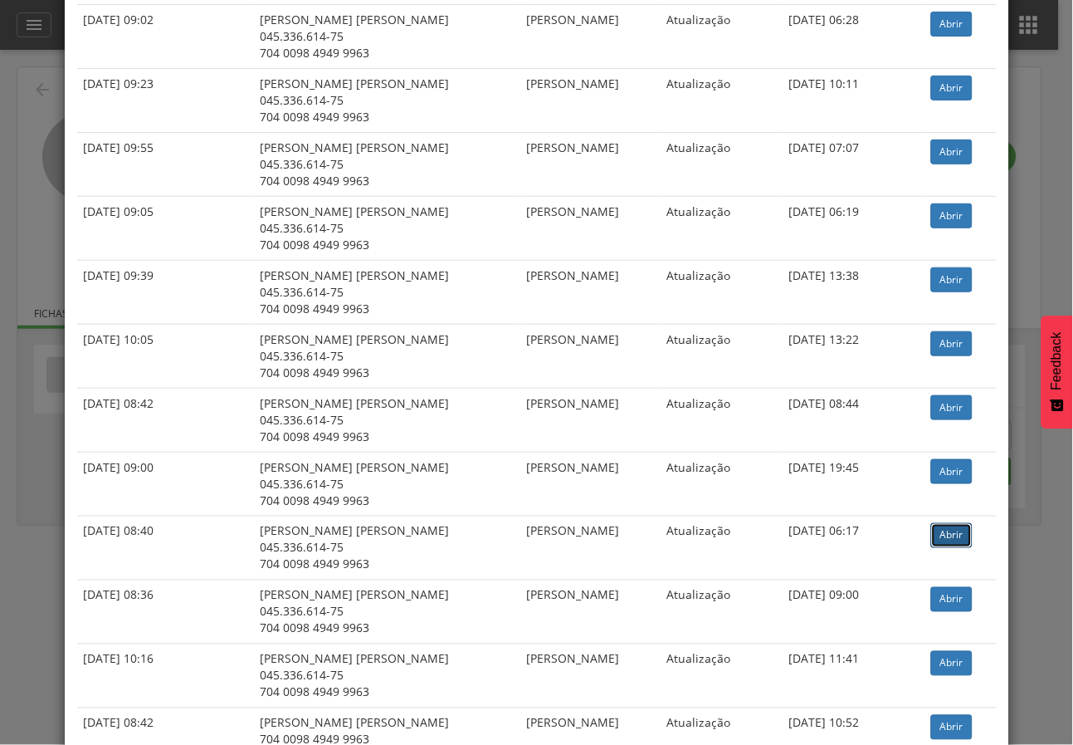
click at [933, 524] on link "Abrir" at bounding box center [951, 535] width 41 height 25
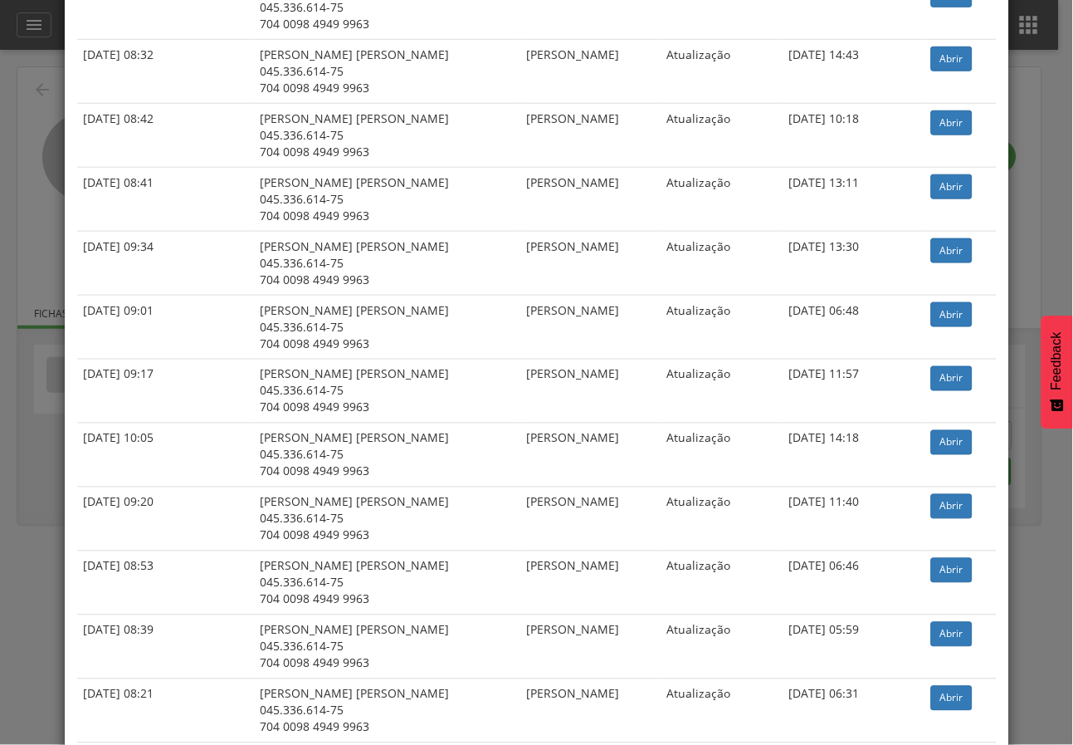
scroll to position [92, 0]
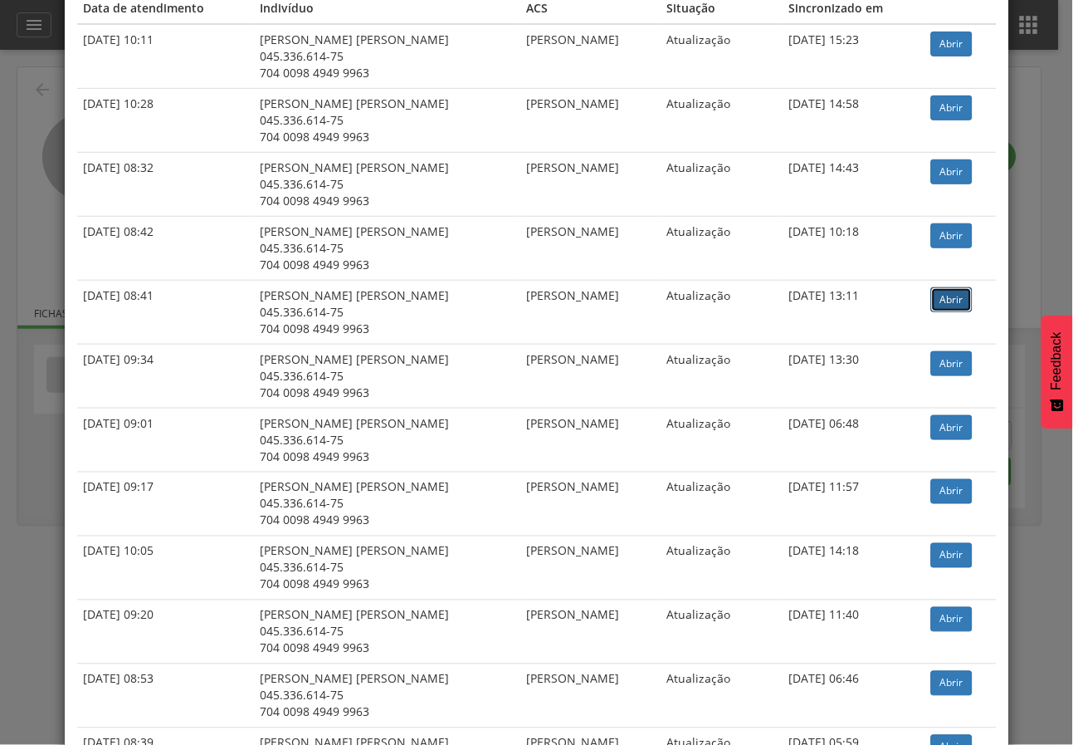
click at [943, 296] on link "Abrir" at bounding box center [951, 299] width 41 height 25
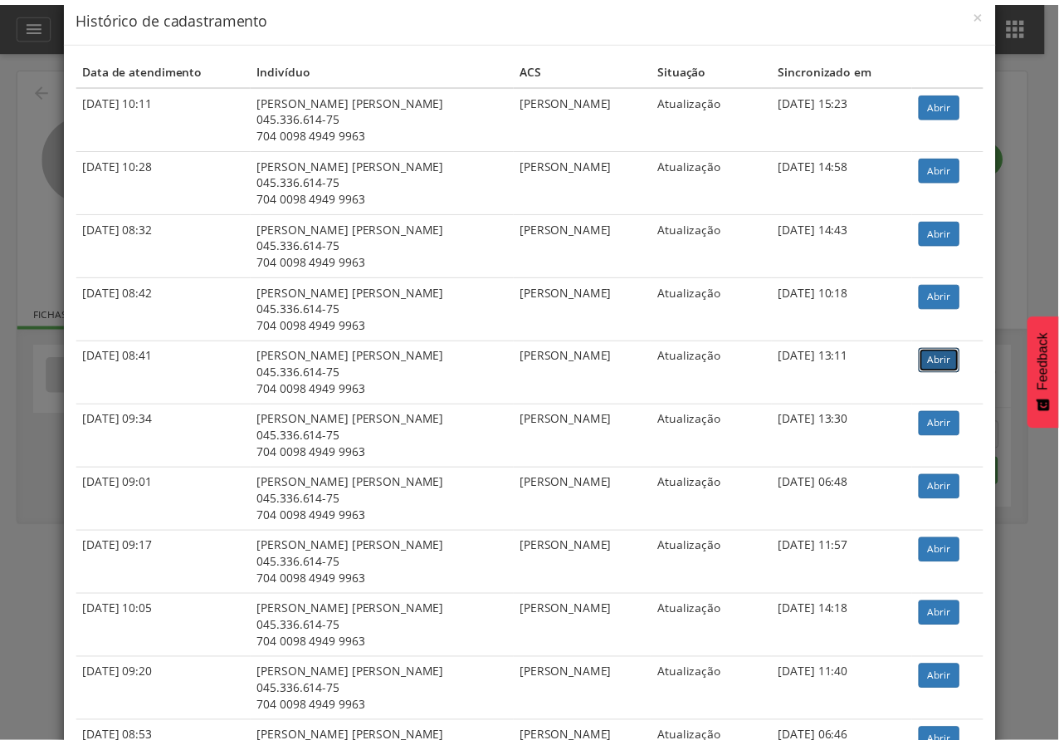
scroll to position [0, 0]
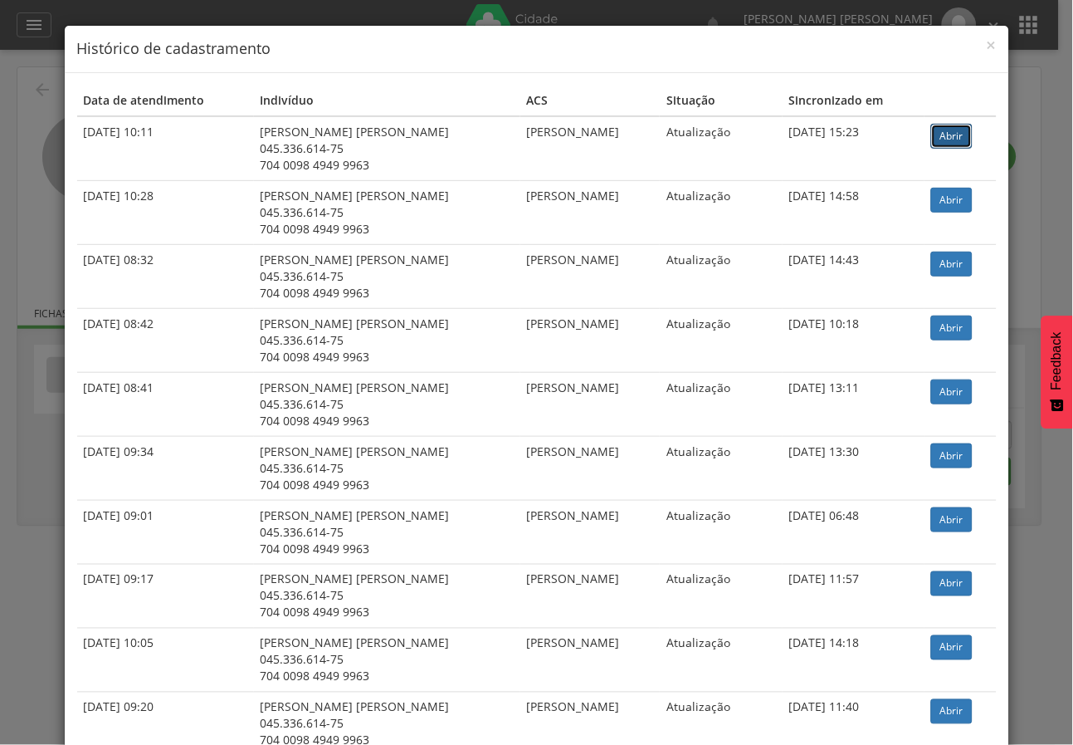
click at [944, 131] on link "Abrir" at bounding box center [951, 136] width 41 height 25
click at [22, 349] on div "× Histórico de cadastramento Data de atendimento Indivíduo ACS Situação Sincron…" at bounding box center [536, 372] width 1073 height 745
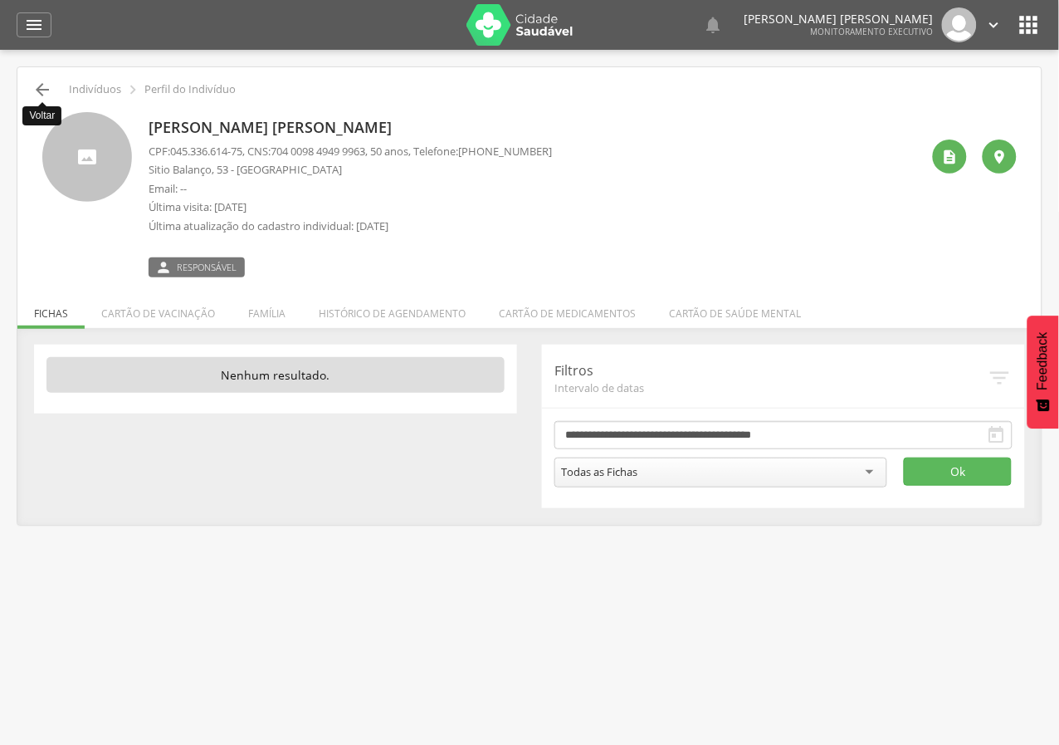
click at [45, 85] on icon "" at bounding box center [42, 90] width 20 height 20
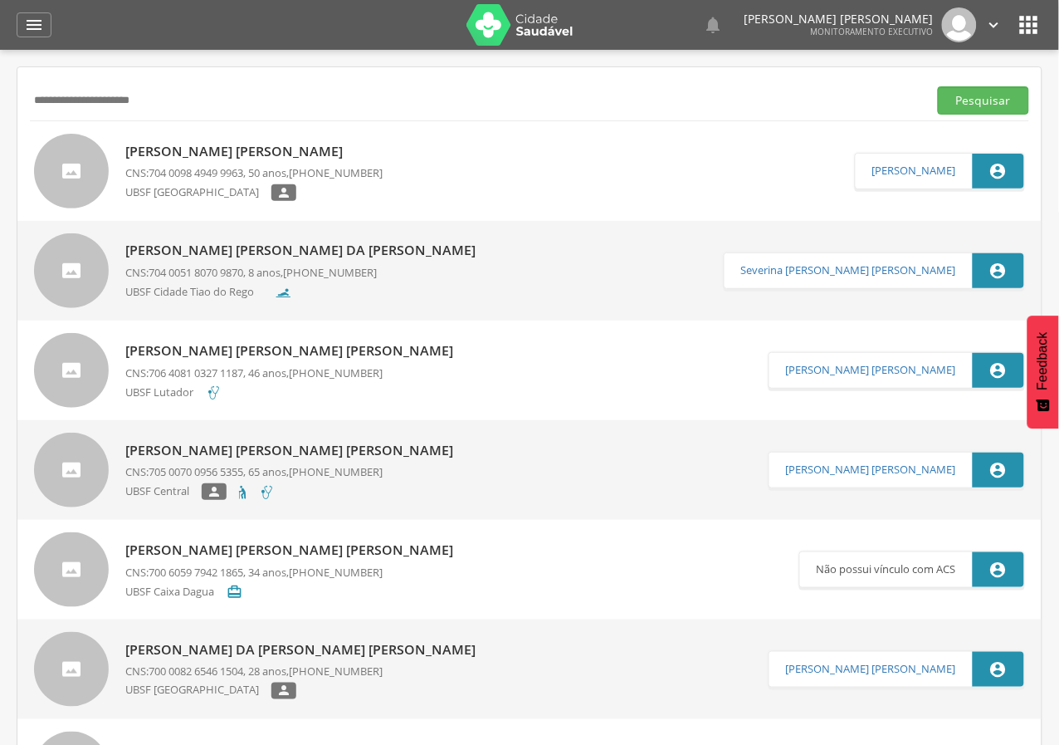
drag, startPoint x: 193, startPoint y: 90, endPoint x: 35, endPoint y: 120, distance: 161.2
click at [35, 120] on div "**********" at bounding box center [529, 100] width 999 height 41
paste input "**********"
type input "**********"
click at [938, 86] on button "Pesquisar" at bounding box center [983, 100] width 91 height 28
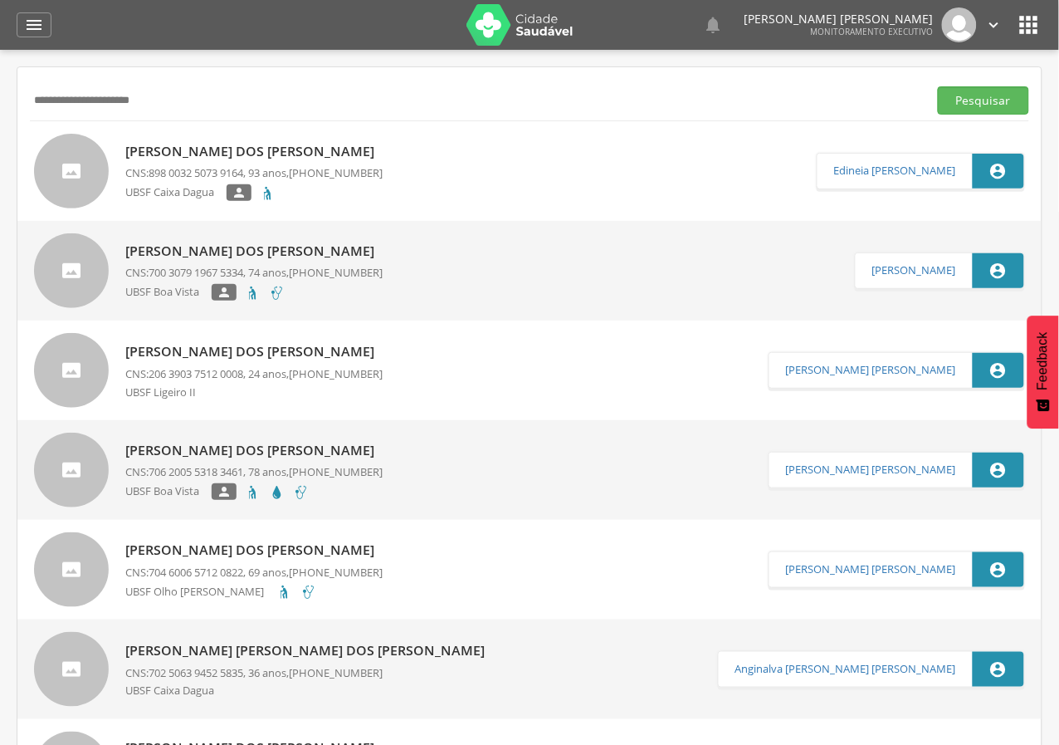
click at [270, 339] on div "Jose dos Santos Pereira CNS: 206 3903 7512 0008 , 24 anos, (83) 3323-5866 UBSF …" at bounding box center [253, 370] width 257 height 66
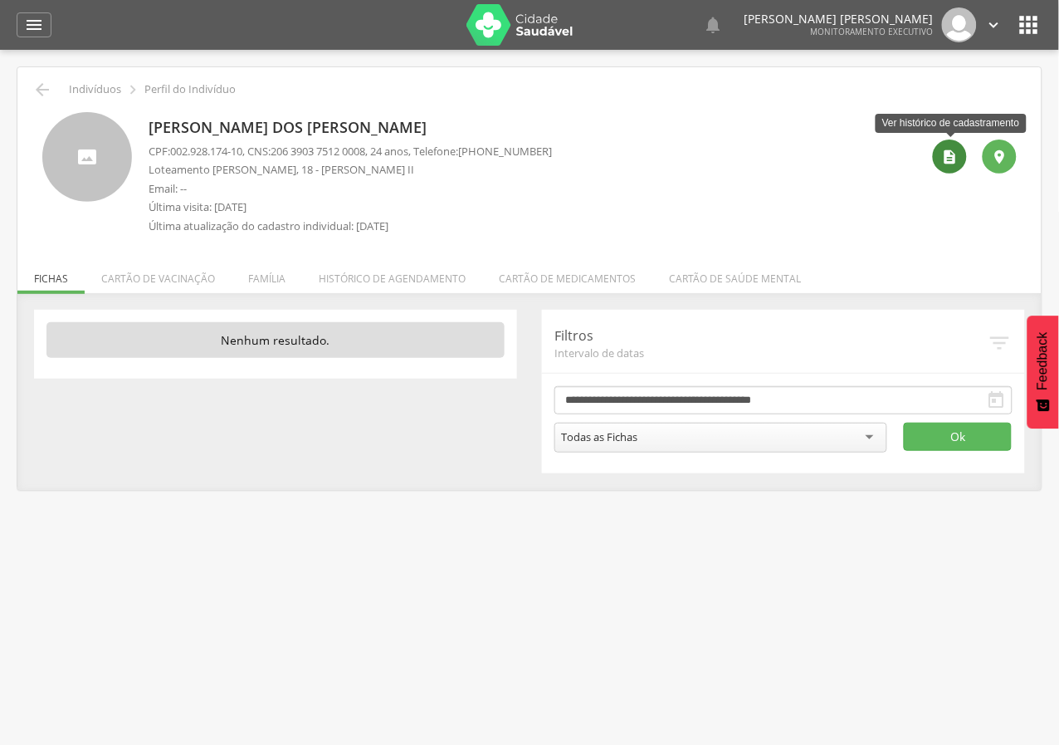
click at [957, 155] on icon "" at bounding box center [950, 157] width 17 height 17
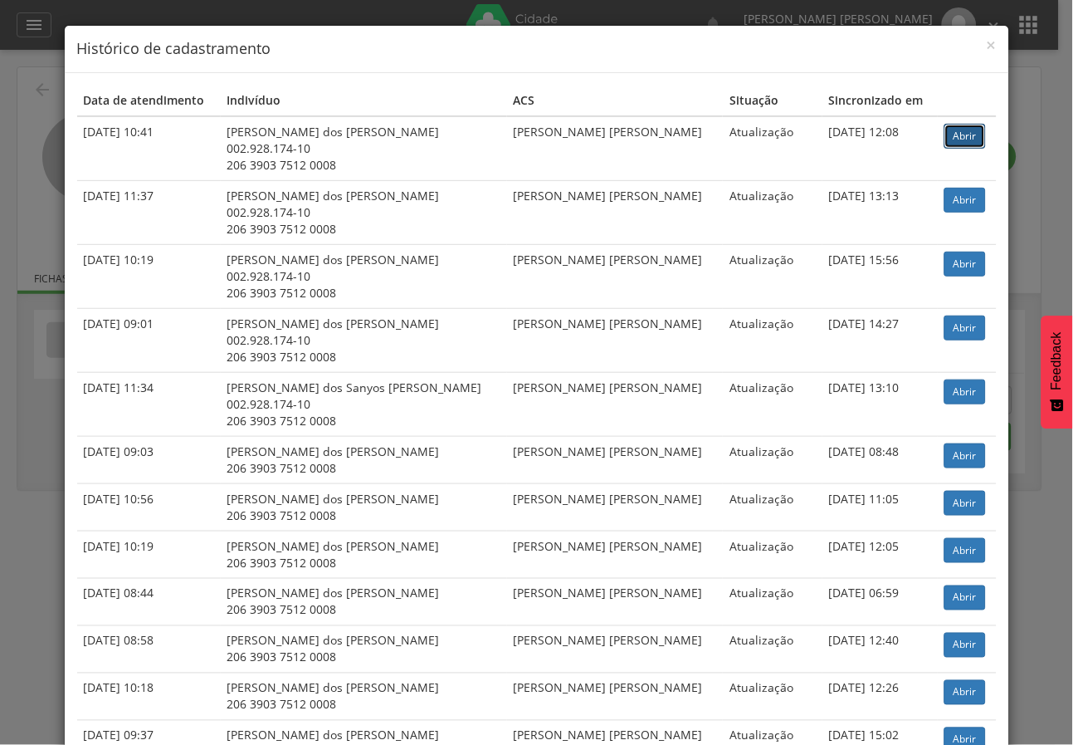
click at [948, 140] on link "Abrir" at bounding box center [965, 136] width 41 height 25
click at [0, 290] on div "× Histórico de cadastramento Data de atendimento Indivíduo ACS Situação Sincron…" at bounding box center [536, 372] width 1073 height 745
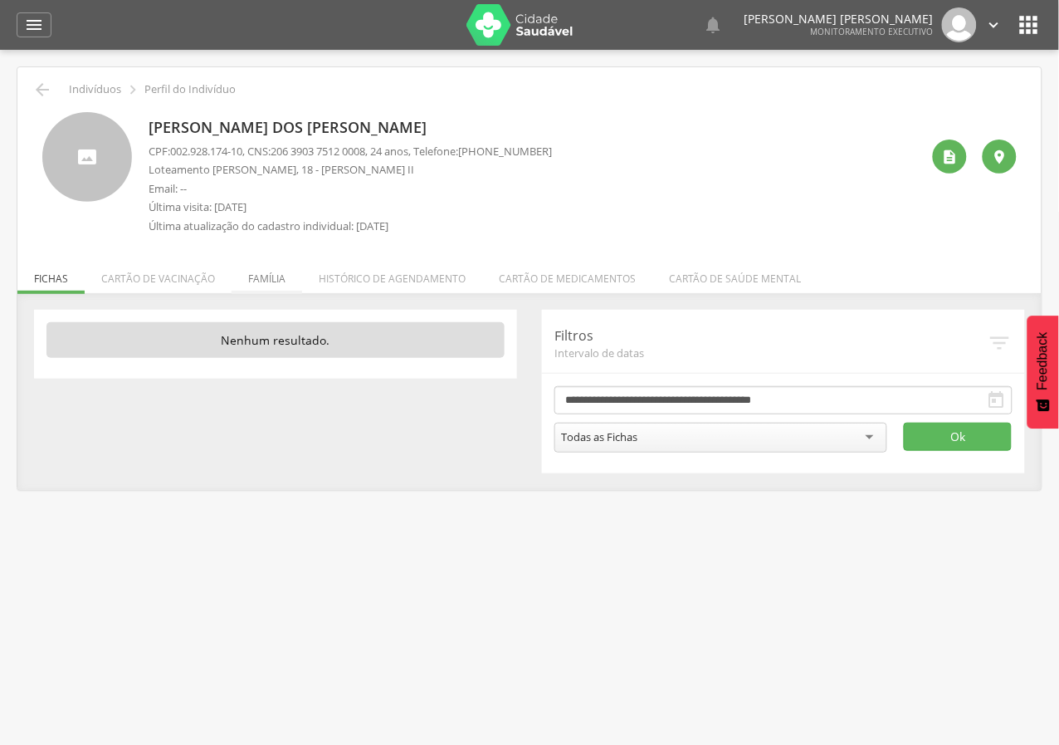
click at [251, 277] on li "Família" at bounding box center [267, 274] width 71 height 39
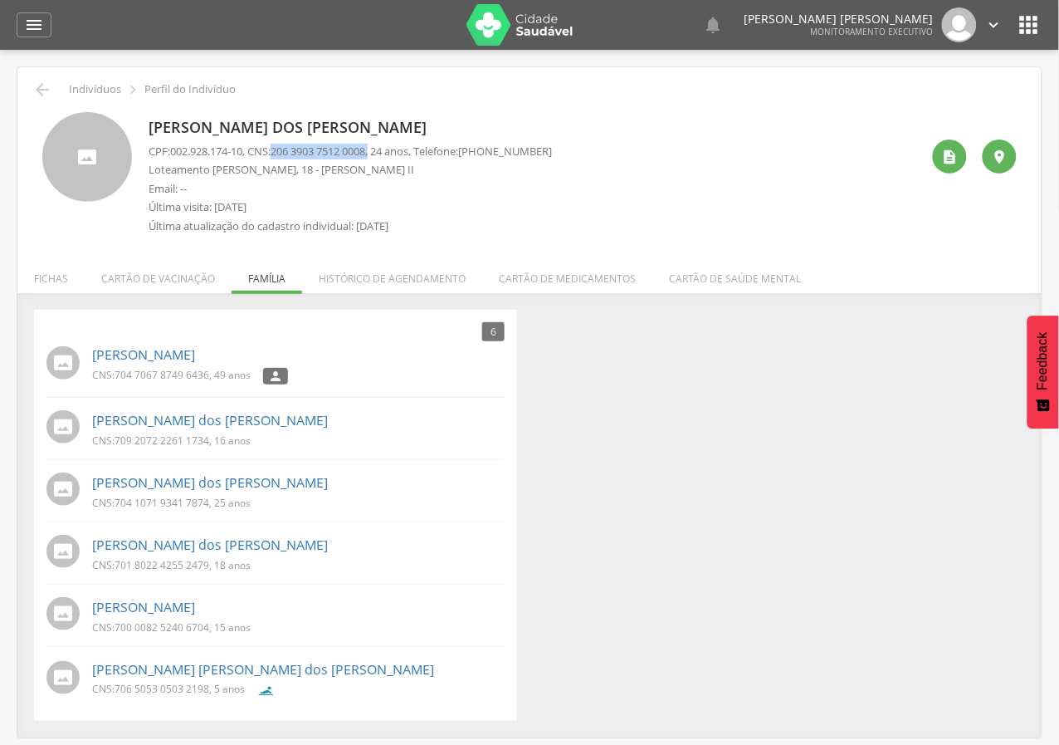
drag, startPoint x: 283, startPoint y: 154, endPoint x: 384, endPoint y: 156, distance: 101.3
click at [384, 156] on p "CPF: 002.928.174-10 , CNS: 206 3903 7512 0008 , 24 anos, Telefone: (83) 3323-58…" at bounding box center [350, 152] width 403 height 16
drag, startPoint x: 376, startPoint y: 159, endPoint x: 333, endPoint y: 150, distance: 44.1
click at [373, 160] on div "CPF: 002.928.174-10 , CNS: 206 3903 7512 0008 , 24 anos, Telefone: (83) 3323-58…" at bounding box center [350, 193] width 403 height 99
drag, startPoint x: 282, startPoint y: 154, endPoint x: 380, endPoint y: 151, distance: 98.0
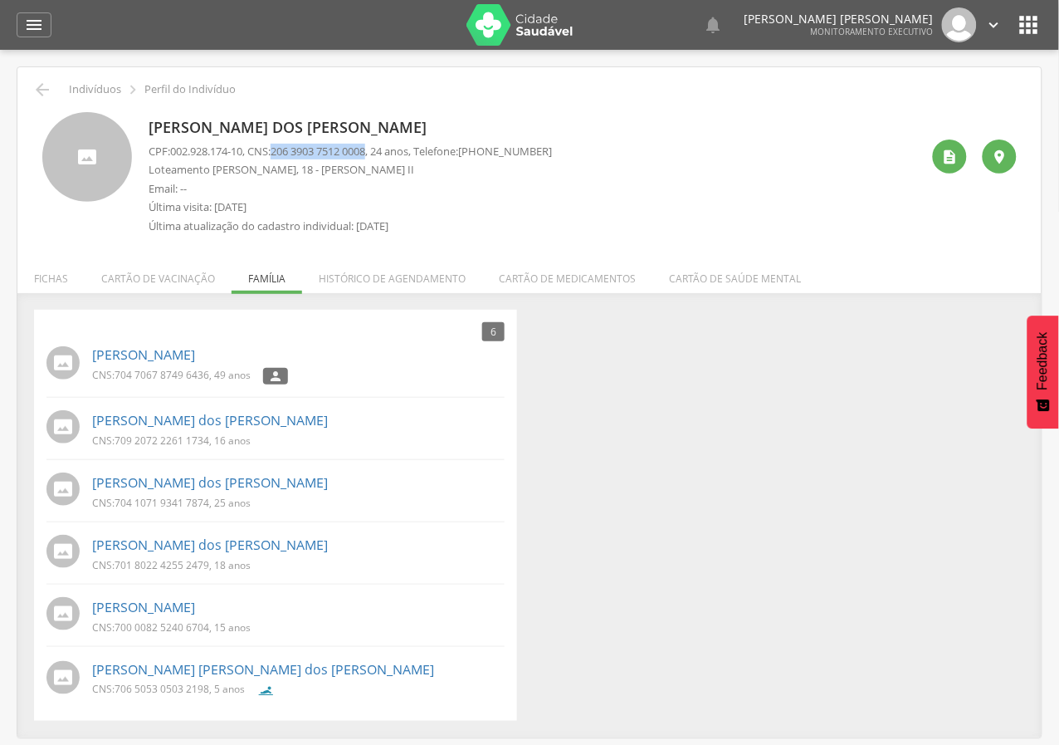
click at [365, 151] on span "206 3903 7512 0008" at bounding box center [318, 151] width 95 height 15
copy span "206 3903 7512 0008"
click at [951, 153] on icon "" at bounding box center [950, 157] width 17 height 17
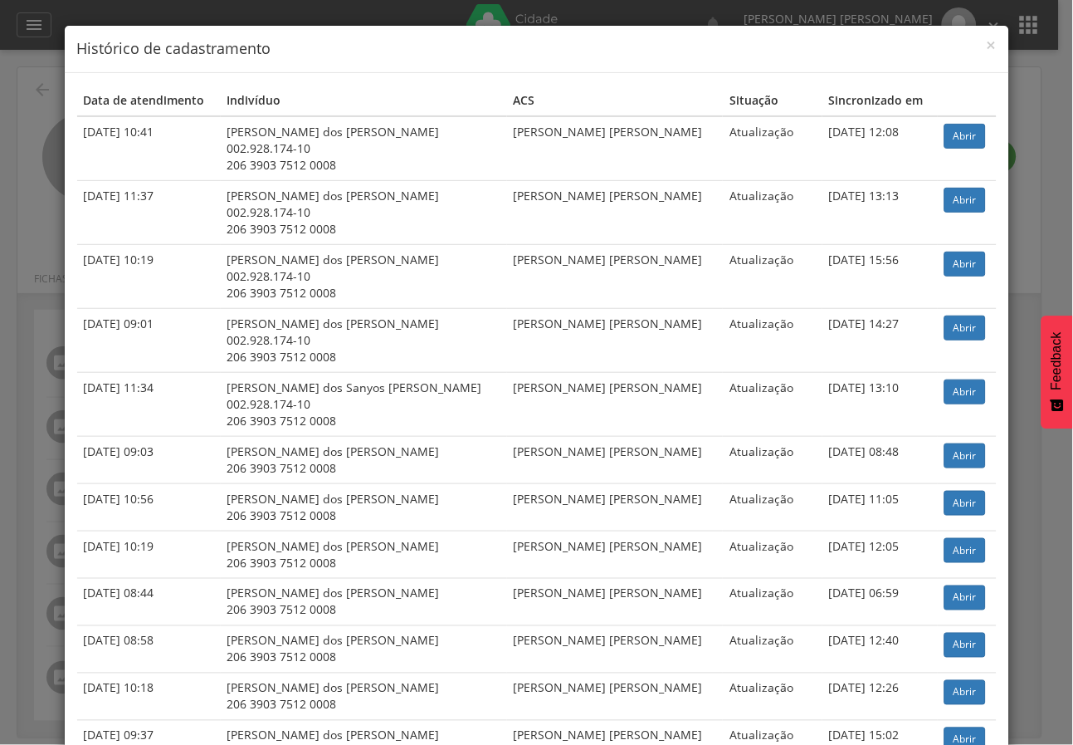
click at [0, 251] on div "× Histórico de cadastramento Data de atendimento Indivíduo ACS Situação Sincron…" at bounding box center [536, 372] width 1073 height 745
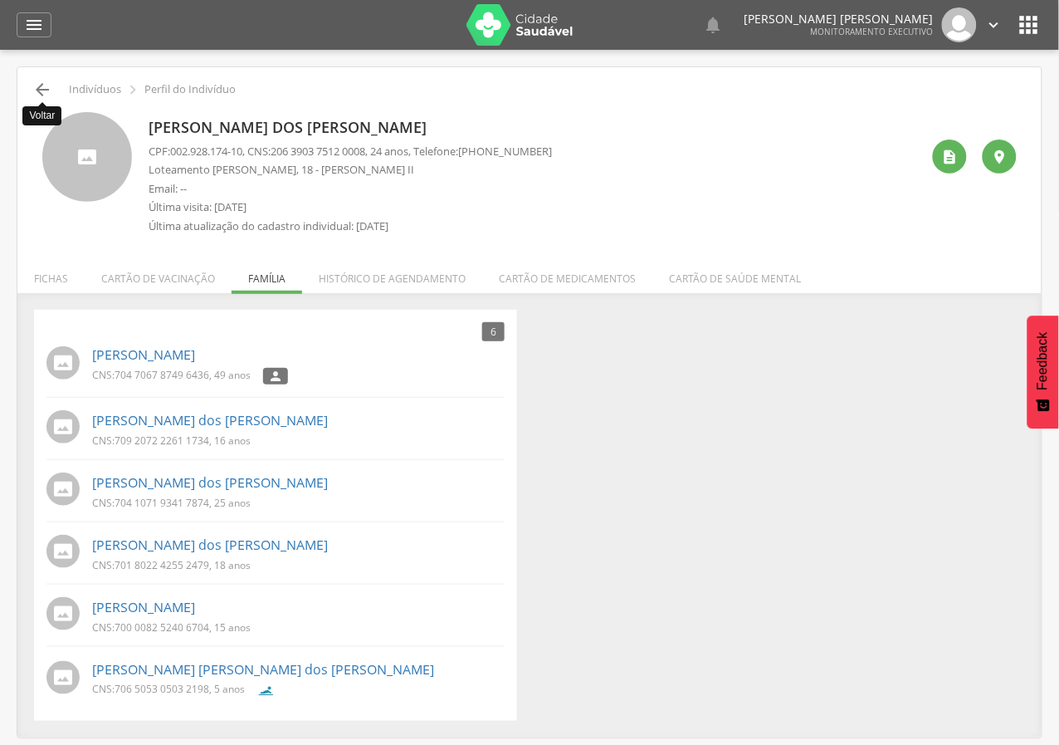
click at [42, 87] on icon "" at bounding box center [42, 90] width 20 height 20
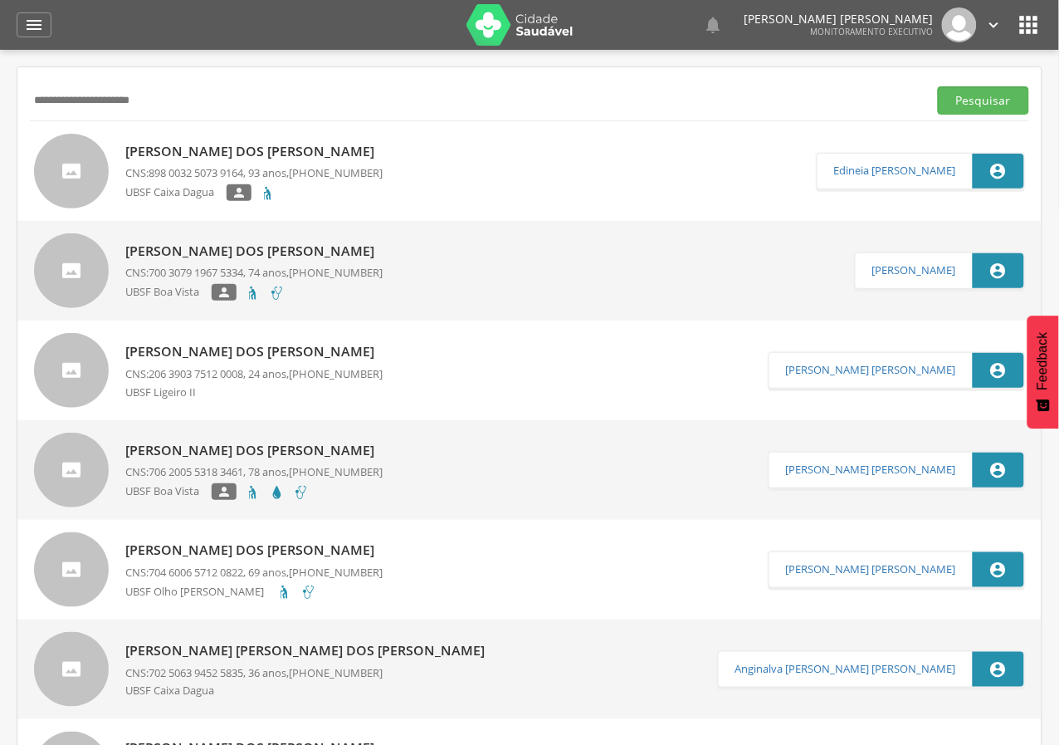
click at [0, 129] on div " Supervisão  Distritos  Ubs Coordenador: - Queimadas / PB Intervalo de Tempo…" at bounding box center [529, 422] width 1059 height 745
type input "**********"
click at [938, 86] on button "Pesquisar" at bounding box center [983, 100] width 91 height 28
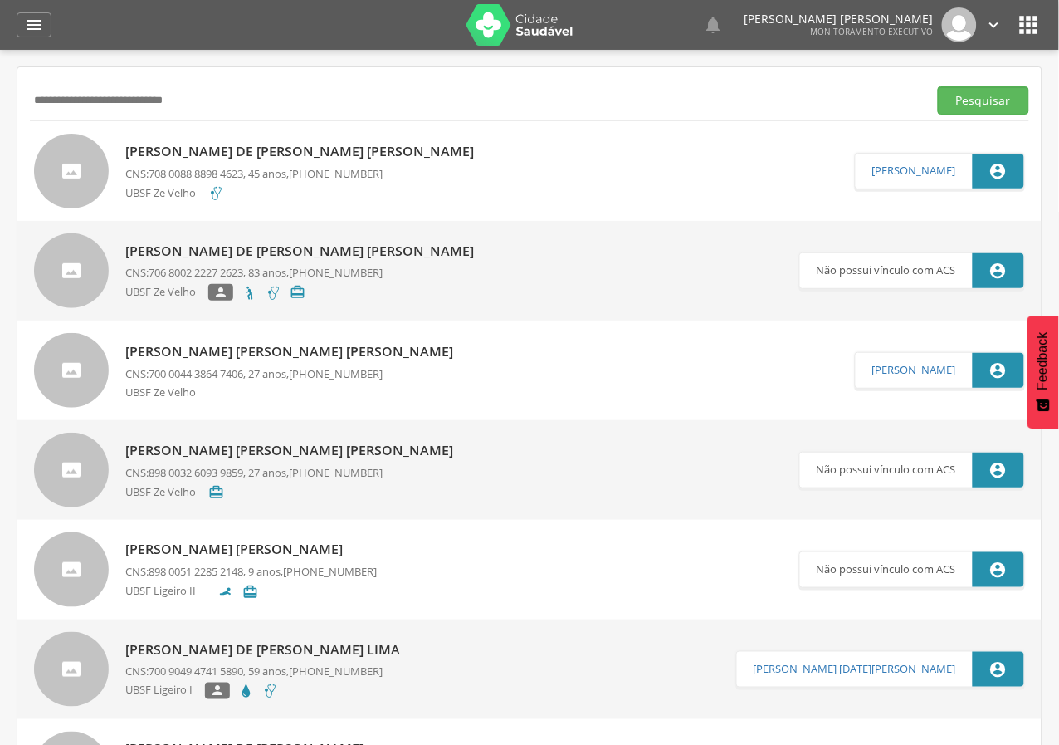
click at [232, 145] on p "Maria de Lourdes Mendes de Lima" at bounding box center [303, 151] width 357 height 19
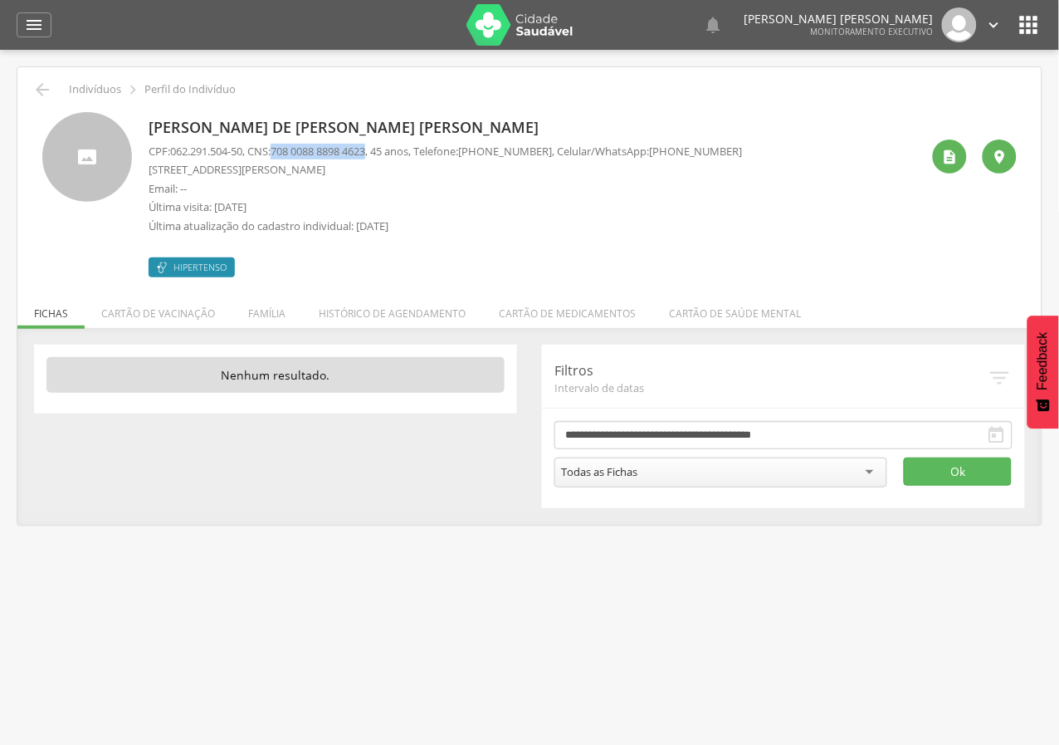
drag, startPoint x: 284, startPoint y: 153, endPoint x: 383, endPoint y: 154, distance: 98.8
click at [383, 154] on p "CPF: 062.291.504-50 , CNS: 708 0088 8898 4623 , 45 anos, Telefone: (83) 99411-2…" at bounding box center [446, 152] width 594 height 16
copy span "708 0088 8898 4623"
click at [43, 86] on icon "" at bounding box center [42, 90] width 20 height 20
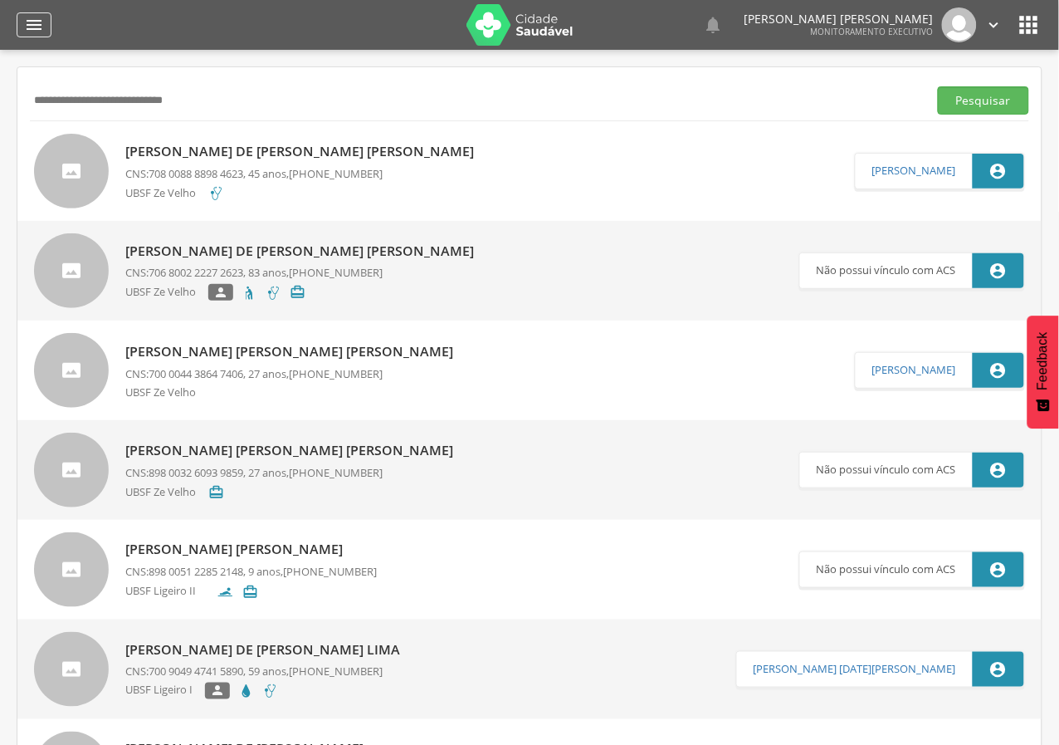
click at [36, 34] on icon "" at bounding box center [34, 25] width 20 height 20
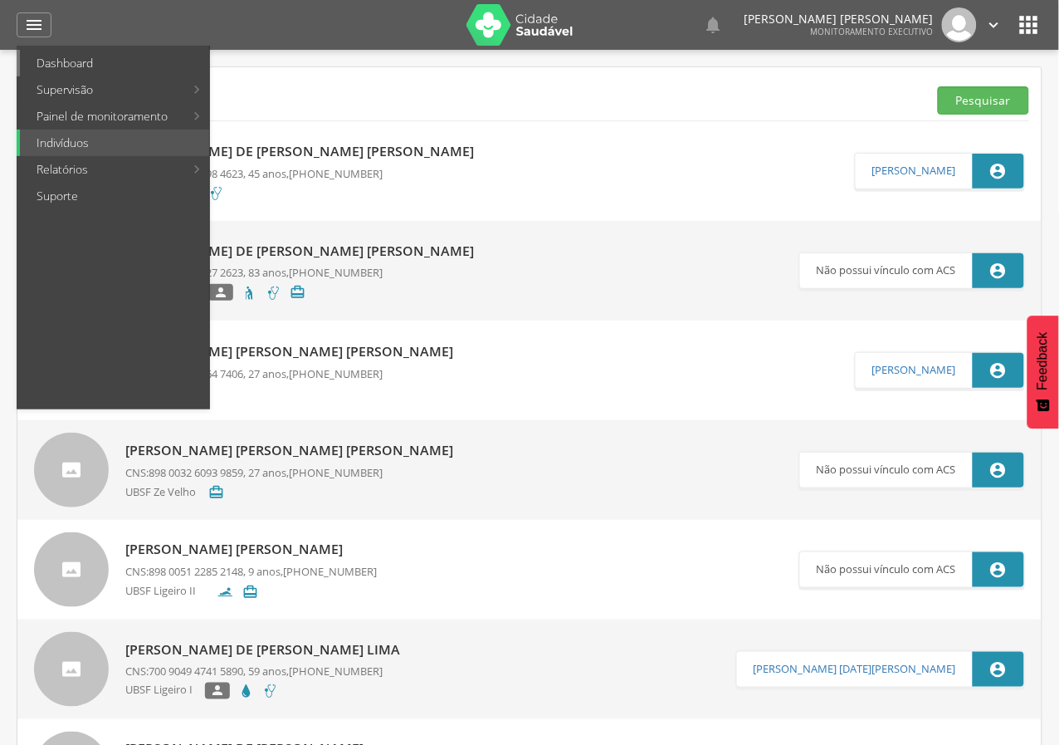
click at [50, 61] on link "Dashboard" at bounding box center [114, 63] width 189 height 27
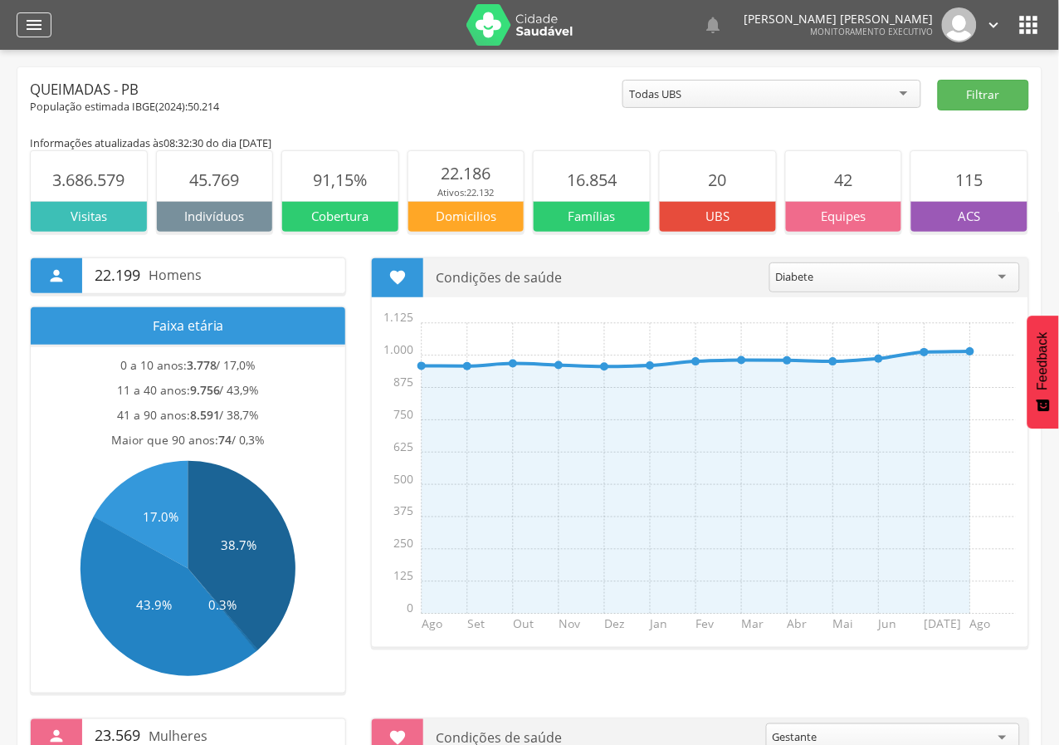
click at [42, 29] on icon "" at bounding box center [34, 25] width 20 height 20
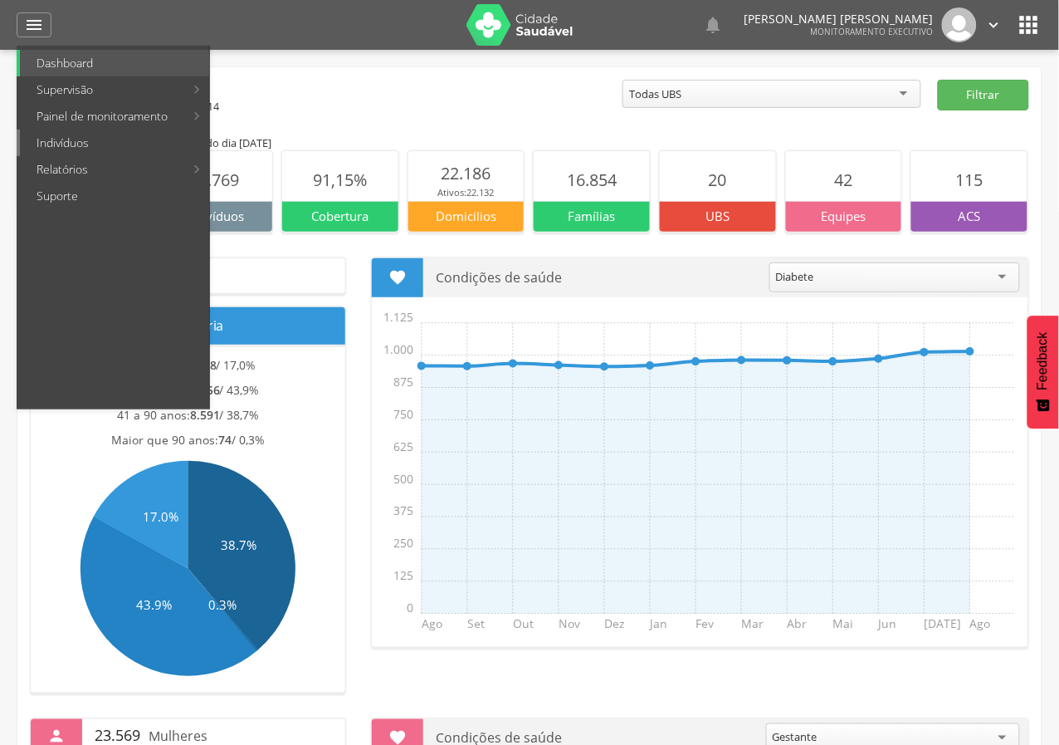
click at [43, 149] on link "Indivíduos" at bounding box center [114, 142] width 189 height 27
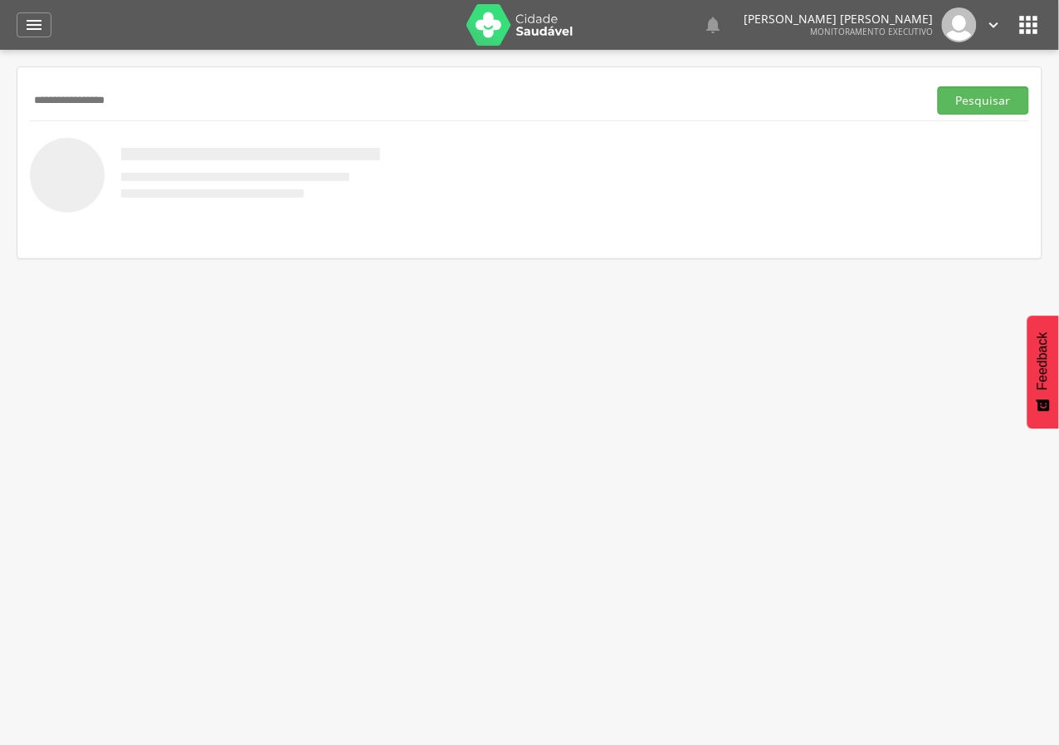
click at [938, 86] on button "Pesquisar" at bounding box center [983, 100] width 91 height 28
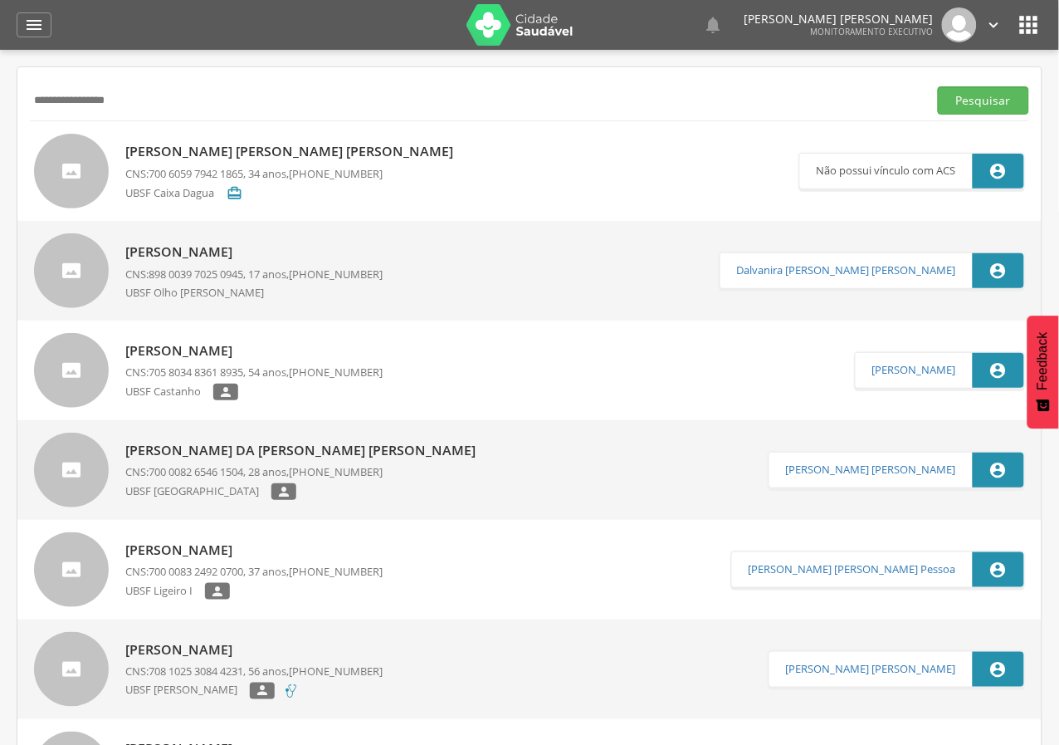
click at [254, 272] on p "CNS: 898 0039 7025 0945 , 17 anos, (83) 99156-0146" at bounding box center [253, 274] width 257 height 16
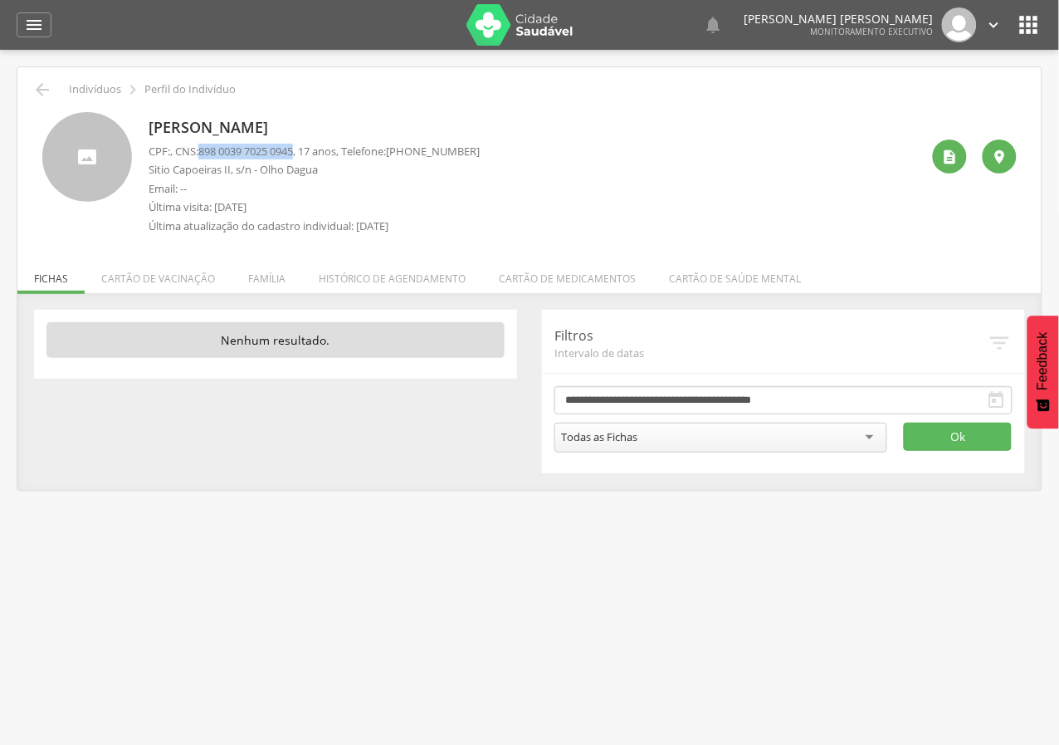
drag, startPoint x: 205, startPoint y: 149, endPoint x: 304, endPoint y: 151, distance: 98.8
click at [293, 151] on span "898 0039 7025 0945" at bounding box center [245, 151] width 95 height 15
copy span "898 0039 7025 0945"
click at [37, 88] on icon "" at bounding box center [42, 90] width 20 height 20
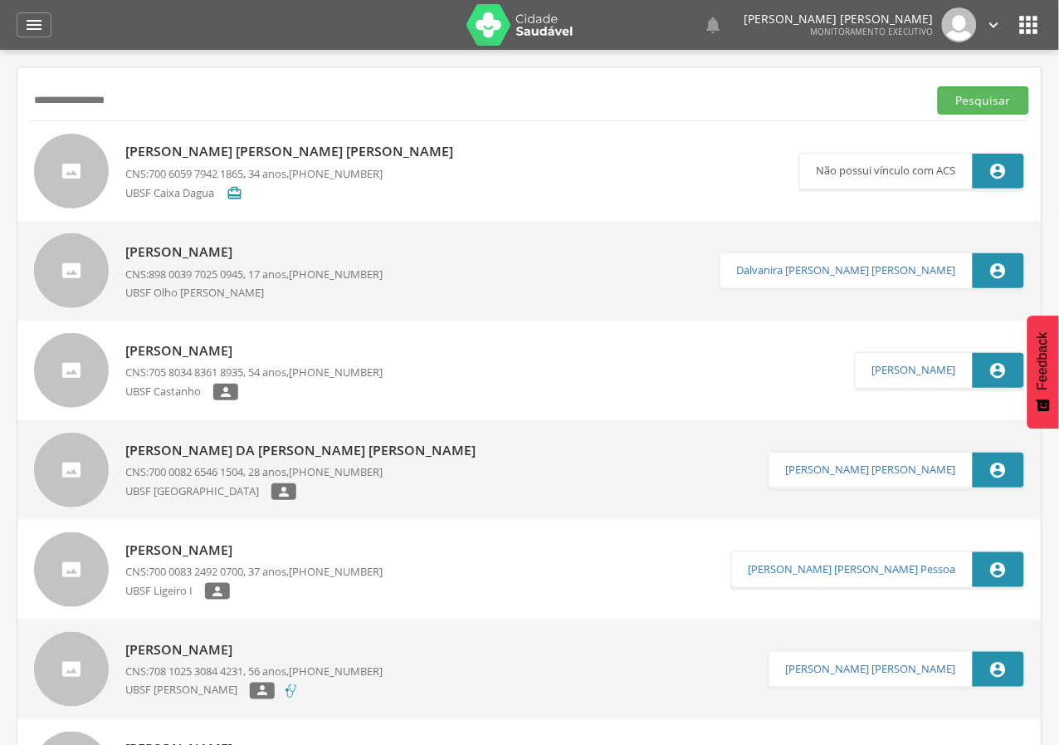
drag, startPoint x: 126, startPoint y: 98, endPoint x: 0, endPoint y: 70, distance: 129.3
click at [0, 70] on div " Supervisão  Distritos  Ubs Coordenador: - Queimadas / PB Intervalo de Tempo…" at bounding box center [529, 422] width 1059 height 745
click at [186, 252] on p "Rosemary da Silva" at bounding box center [253, 251] width 257 height 19
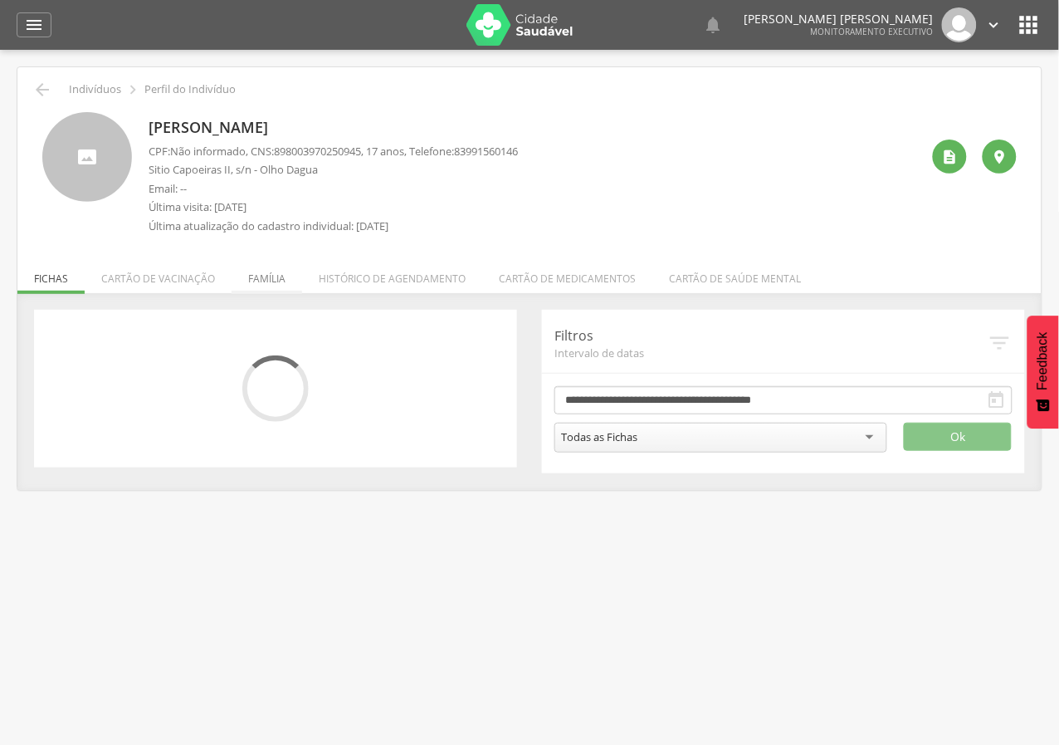
click at [265, 276] on li "Família" at bounding box center [267, 274] width 71 height 39
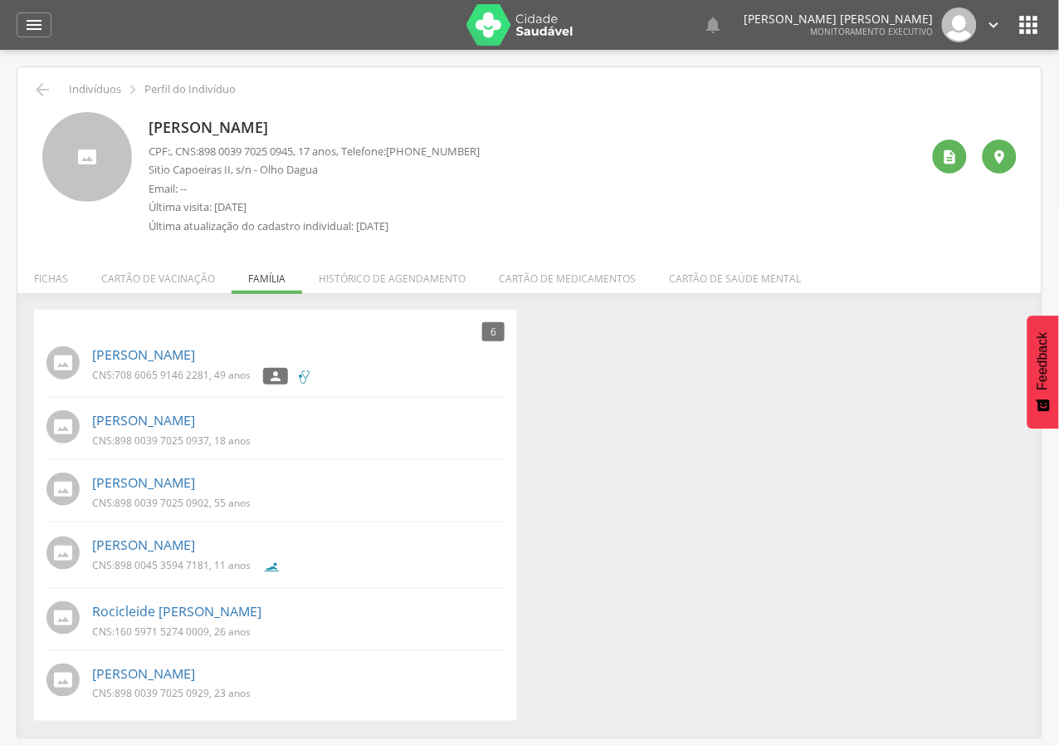
scroll to position [49, 0]
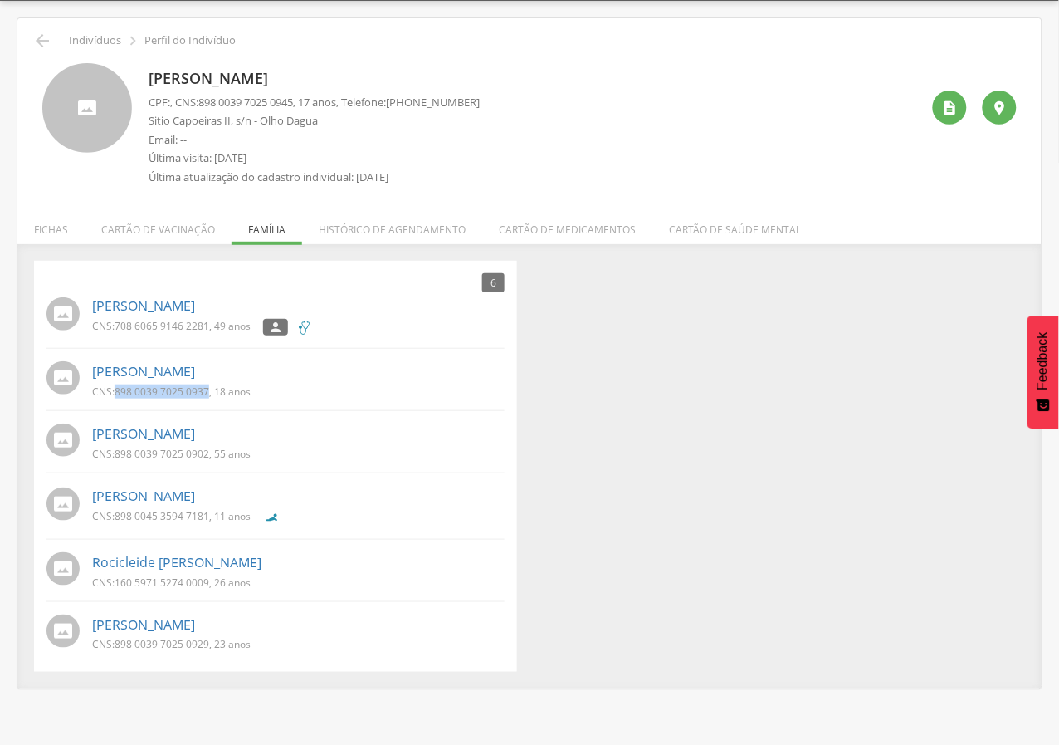
drag, startPoint x: 117, startPoint y: 388, endPoint x: 209, endPoint y: 403, distance: 93.3
click at [209, 403] on li "Danilo da Silva CNS: 898 0039 7025 0937 , 18 anos" at bounding box center [275, 384] width 458 height 54
copy span "898 0039 7025 0937"
drag, startPoint x: 115, startPoint y: 452, endPoint x: 207, endPoint y: 454, distance: 92.2
click at [207, 454] on p "CNS: 898 0039 7025 0902 , 55 anos" at bounding box center [171, 454] width 159 height 14
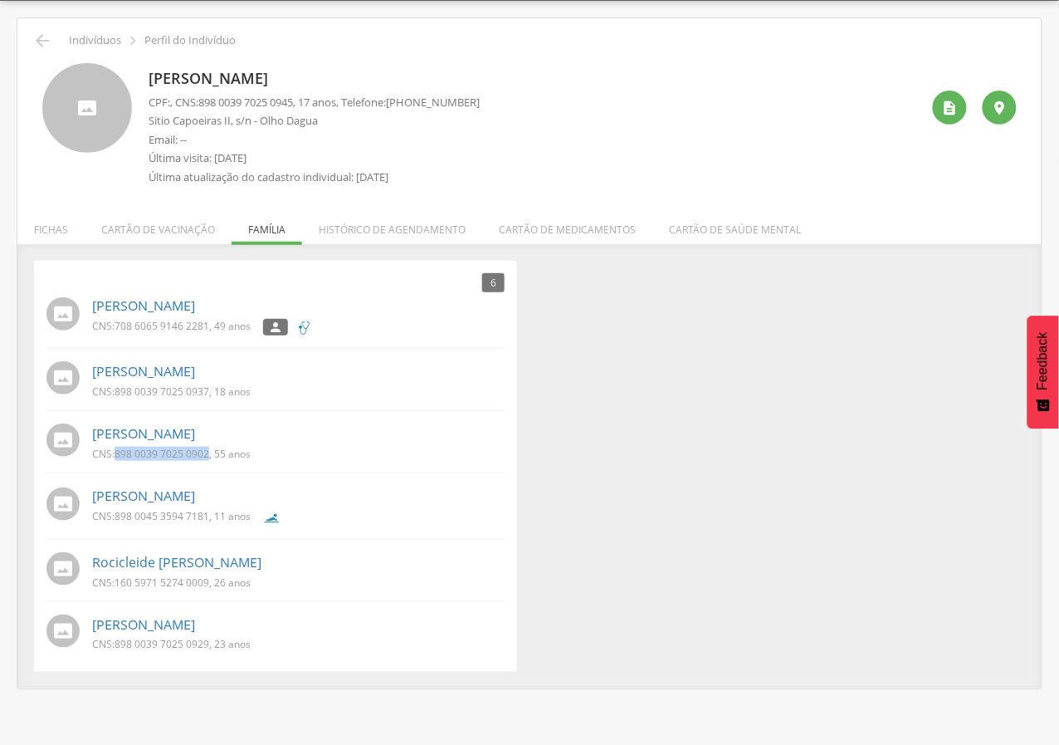
copy span "898 0039 7025 0902"
drag, startPoint x: 115, startPoint y: 510, endPoint x: 123, endPoint y: 509, distance: 8.5
click at [123, 509] on p "CNS: 898 0045 3594 7181 , 11 anos" at bounding box center [171, 516] width 159 height 14
click at [114, 515] on p "CNS: 898 0045 3594 7181 , 11 anos" at bounding box center [171, 516] width 159 height 14
drag, startPoint x: 114, startPoint y: 515, endPoint x: 193, endPoint y: 520, distance: 79.0
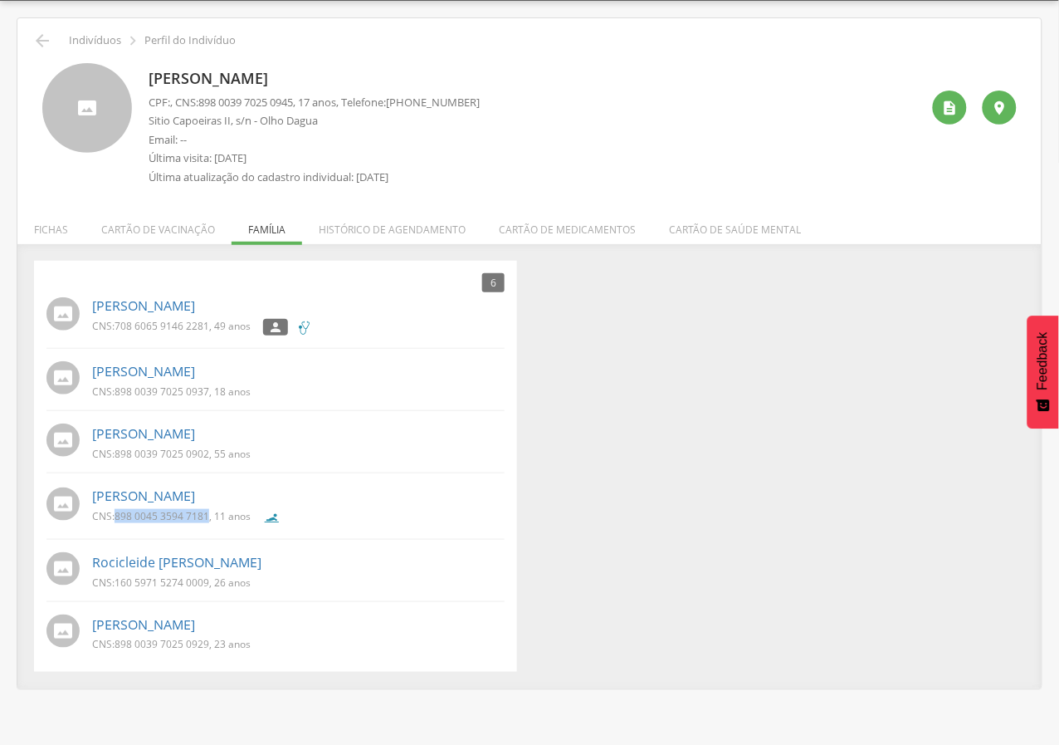
click at [193, 520] on p "CNS: 898 0045 3594 7181 , 11 anos" at bounding box center [171, 516] width 159 height 14
click at [115, 583] on p "CNS: 160 5971 5274 0009 , 26 anos" at bounding box center [171, 582] width 159 height 14
drag, startPoint x: 115, startPoint y: 583, endPoint x: 210, endPoint y: 582, distance: 94.6
click at [210, 582] on p "CNS: 160 5971 5274 0009 , 26 anos" at bounding box center [171, 582] width 159 height 14
copy span "160 5971 5274 0009"
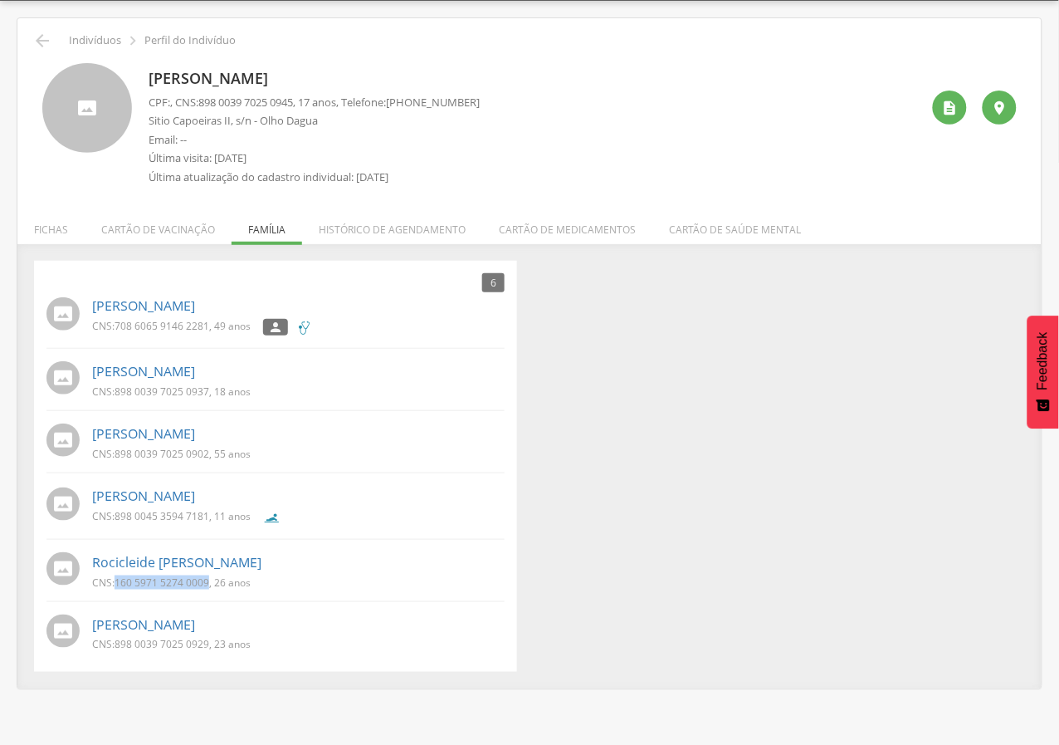
copy span "160 5971 5274 0009"
drag, startPoint x: 116, startPoint y: 646, endPoint x: 207, endPoint y: 646, distance: 91.3
click at [207, 646] on span "898 0039 7025 0929" at bounding box center [162, 644] width 95 height 14
copy span "898 0039 7025 0929"
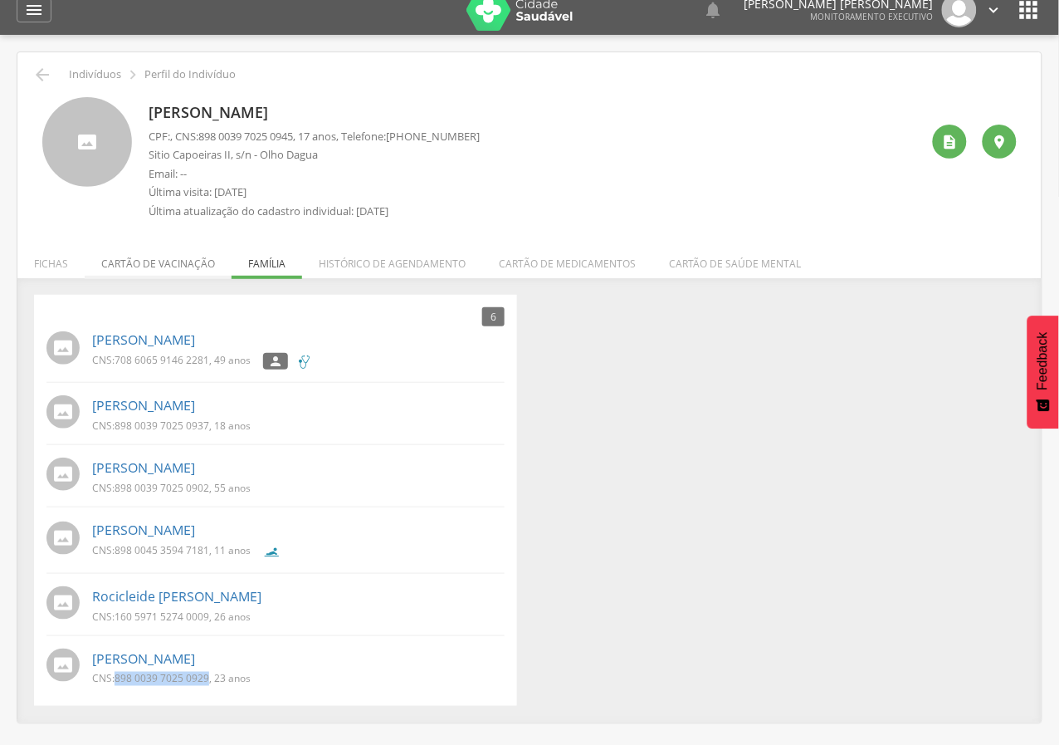
scroll to position [0, 0]
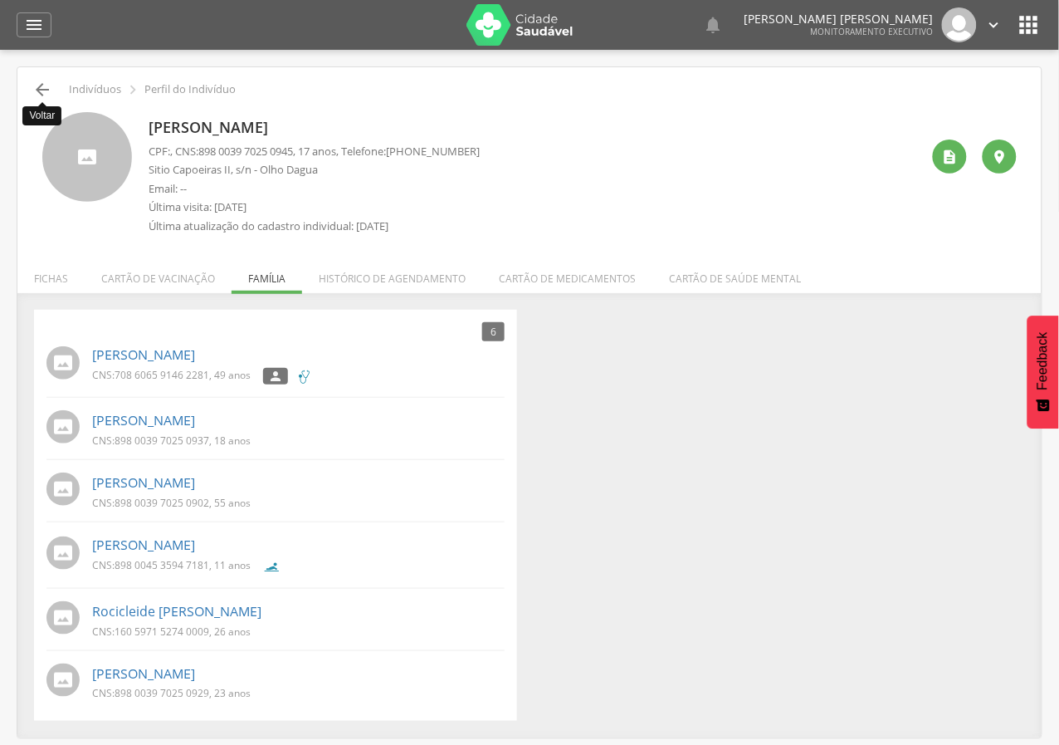
click at [41, 88] on icon "" at bounding box center [42, 90] width 20 height 20
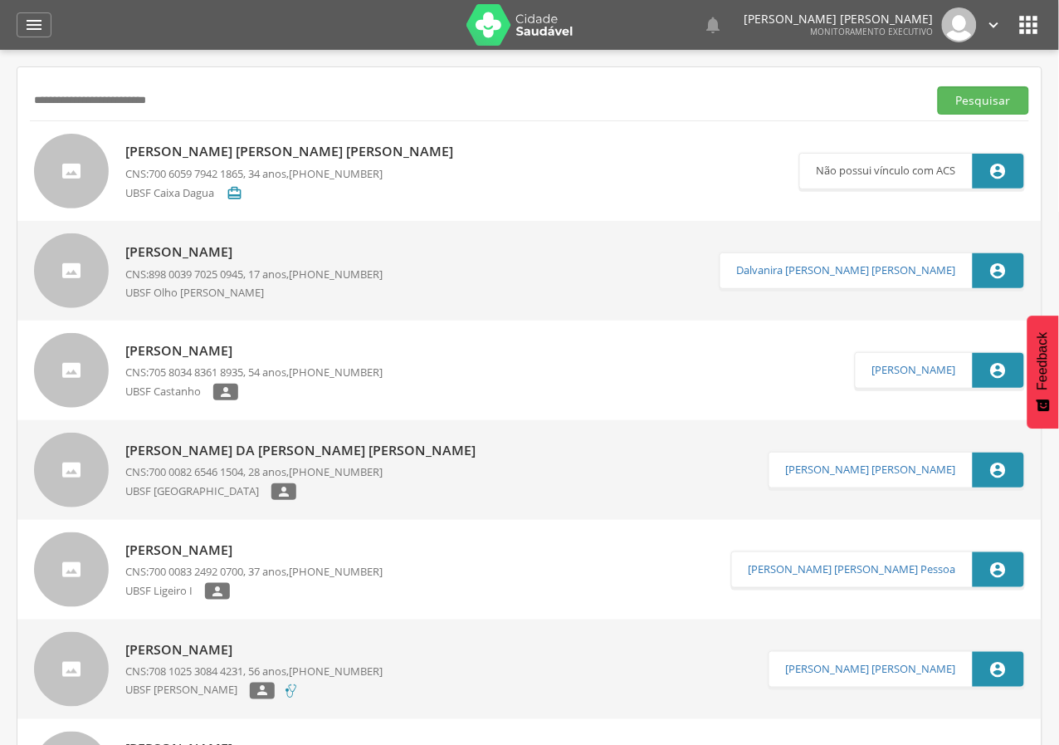
click at [938, 86] on button "Pesquisar" at bounding box center [983, 100] width 91 height 28
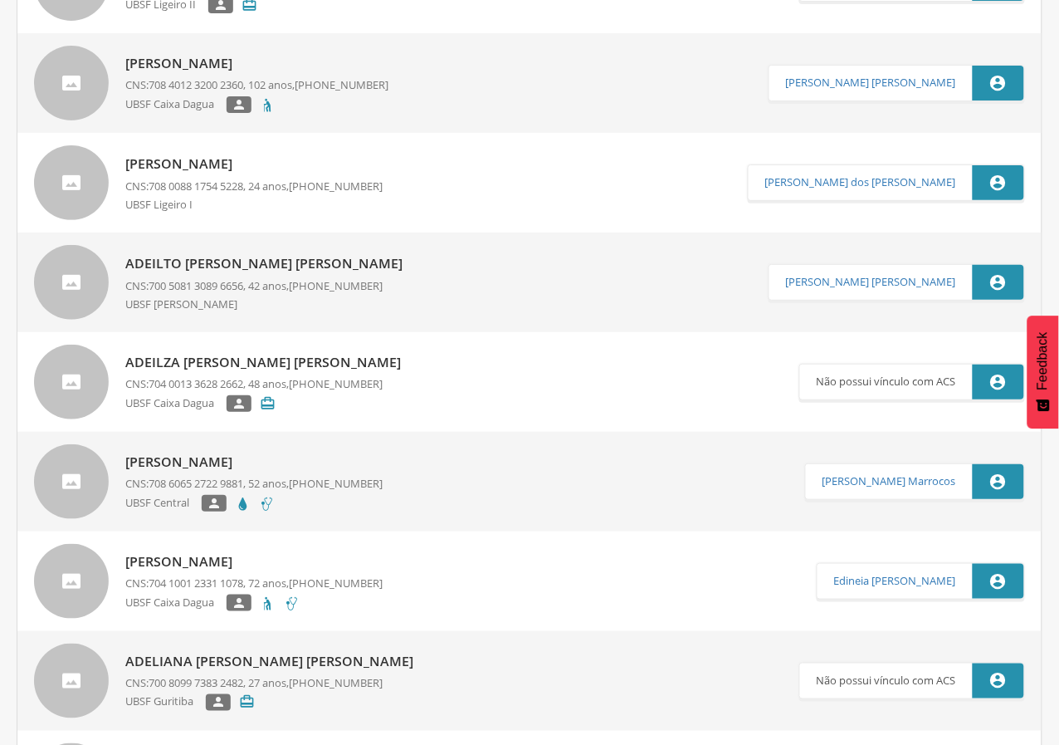
scroll to position [1106, 0]
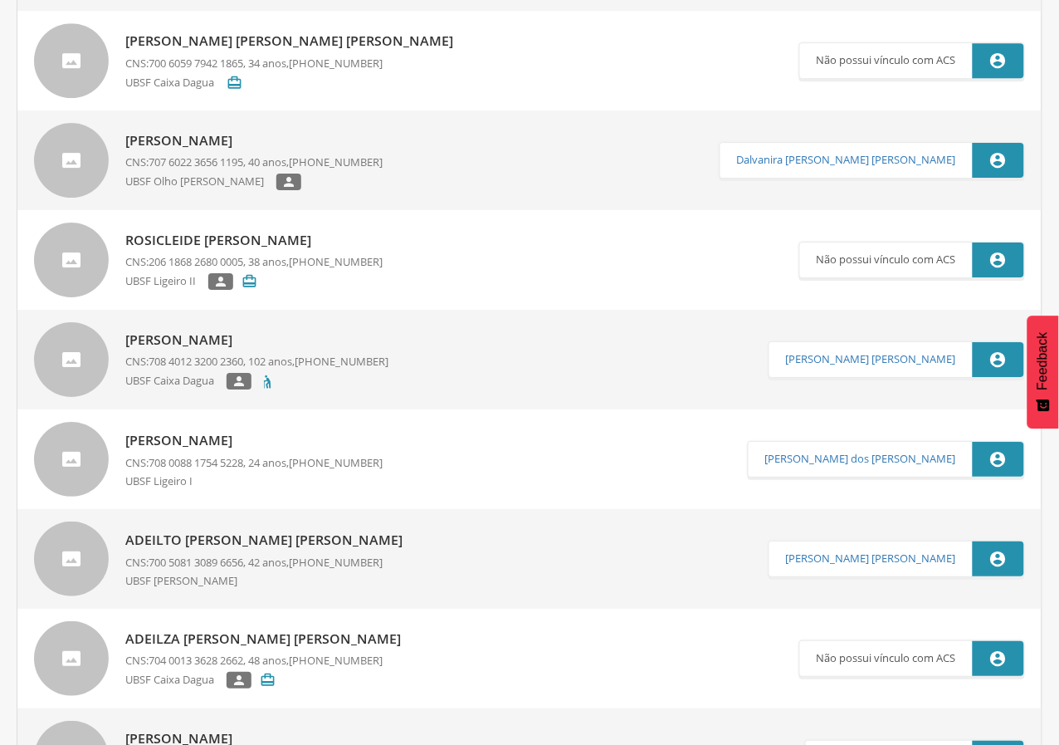
click at [236, 159] on span "707 6022 3656 1195" at bounding box center [196, 161] width 95 height 15
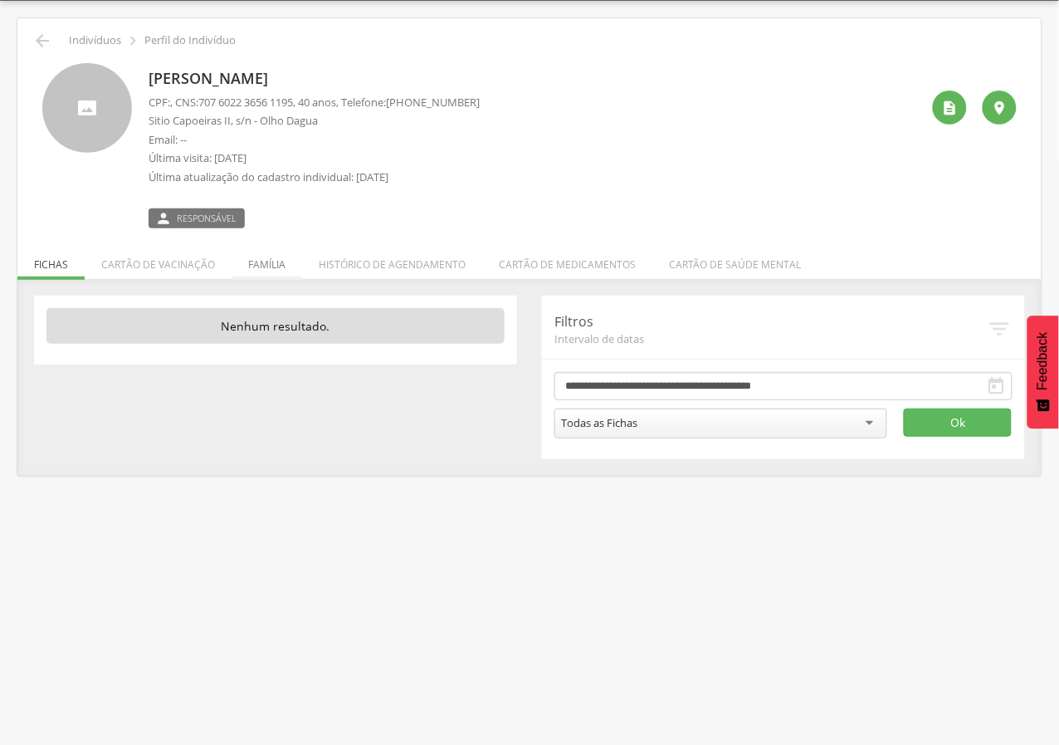
click at [280, 259] on li "Família" at bounding box center [267, 260] width 71 height 39
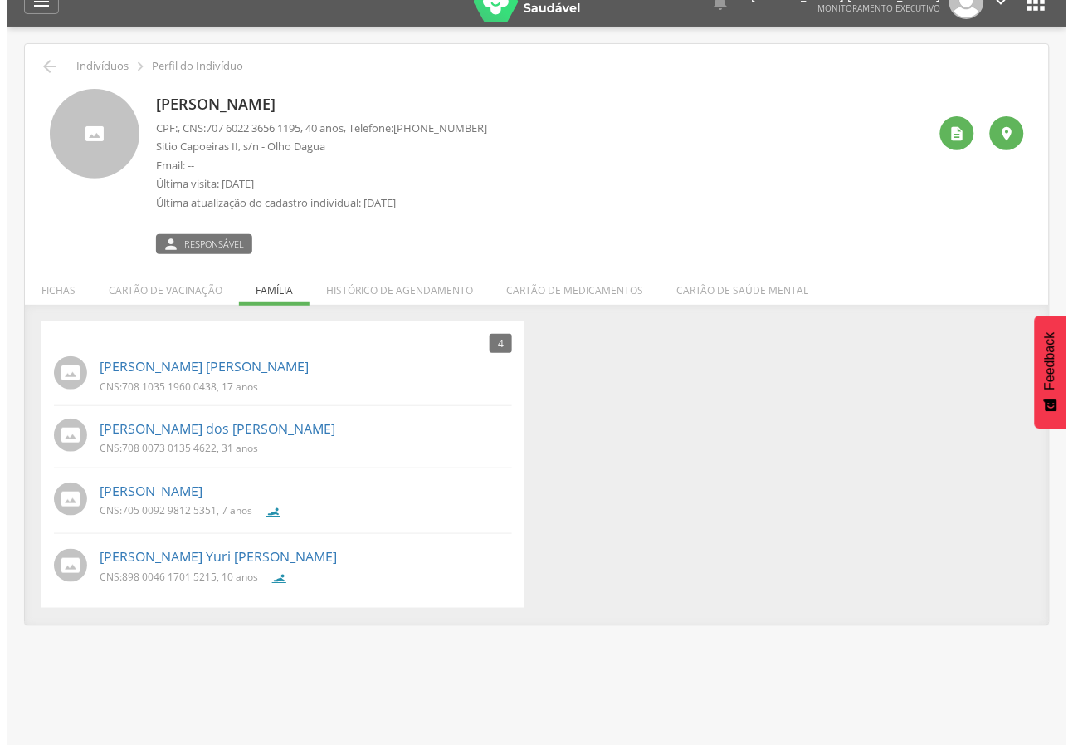
scroll to position [0, 0]
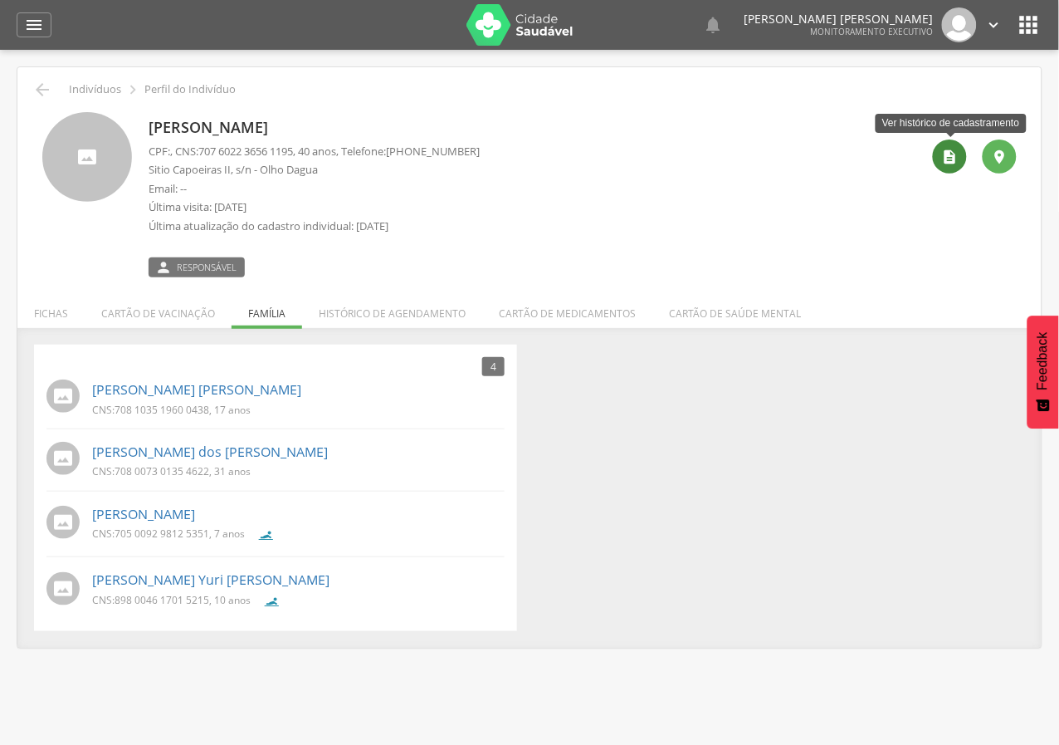
click at [954, 157] on icon "" at bounding box center [950, 157] width 17 height 17
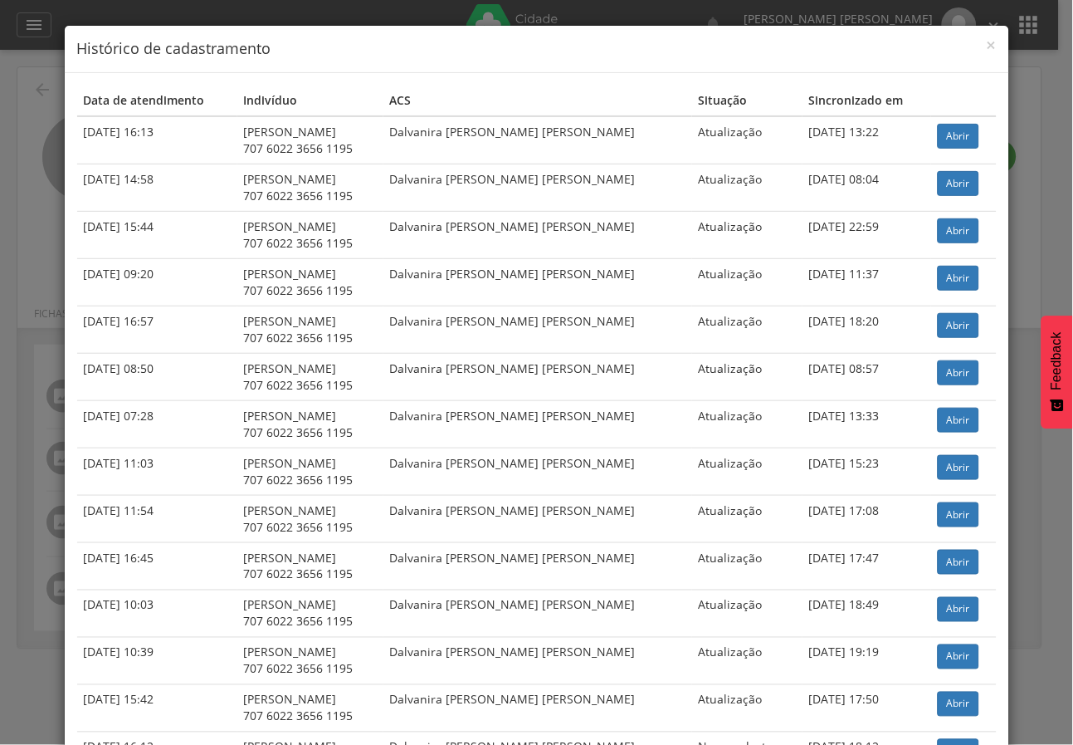
scroll to position [86, 0]
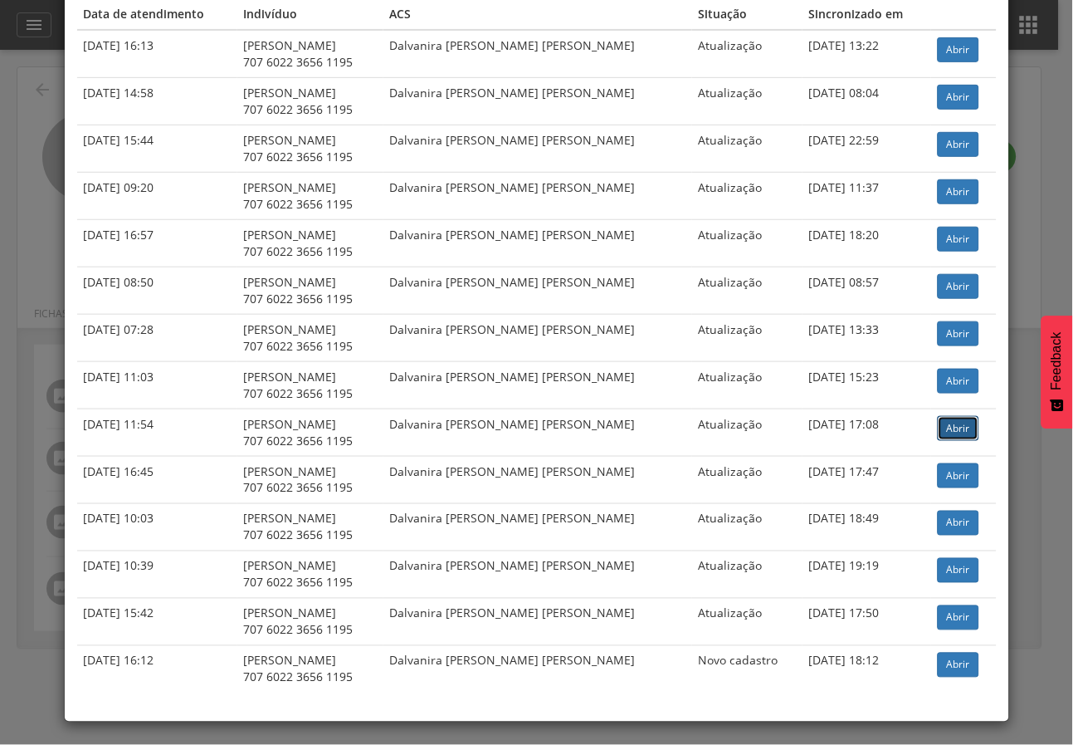
click at [950, 424] on link "Abrir" at bounding box center [958, 428] width 41 height 25
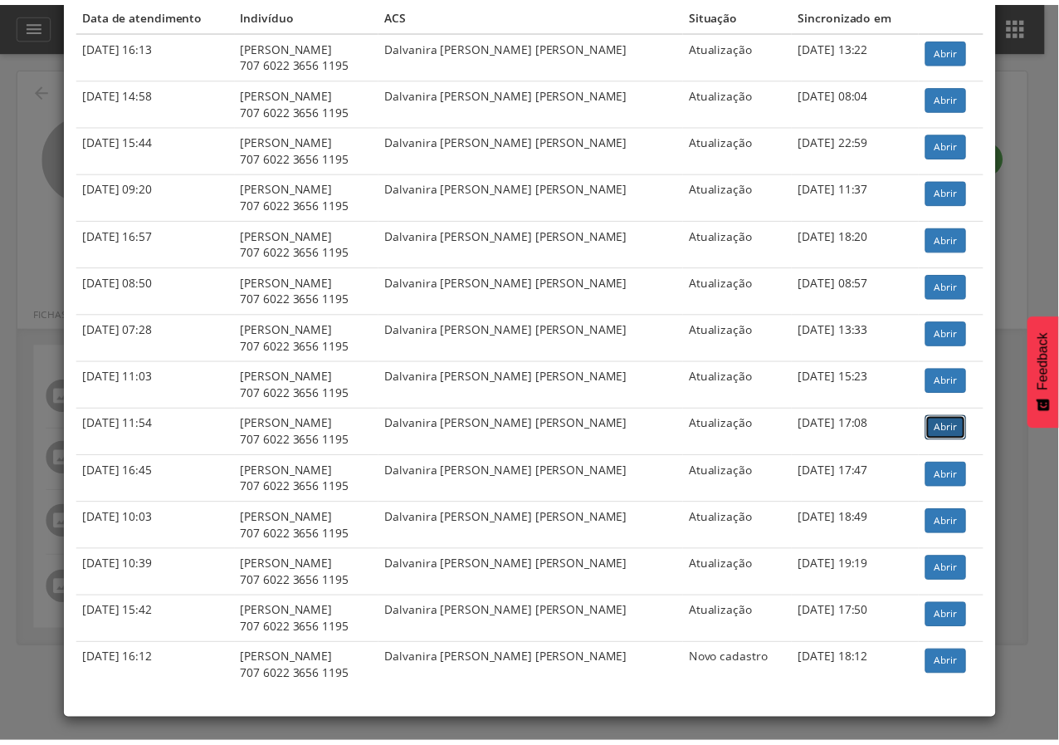
scroll to position [0, 0]
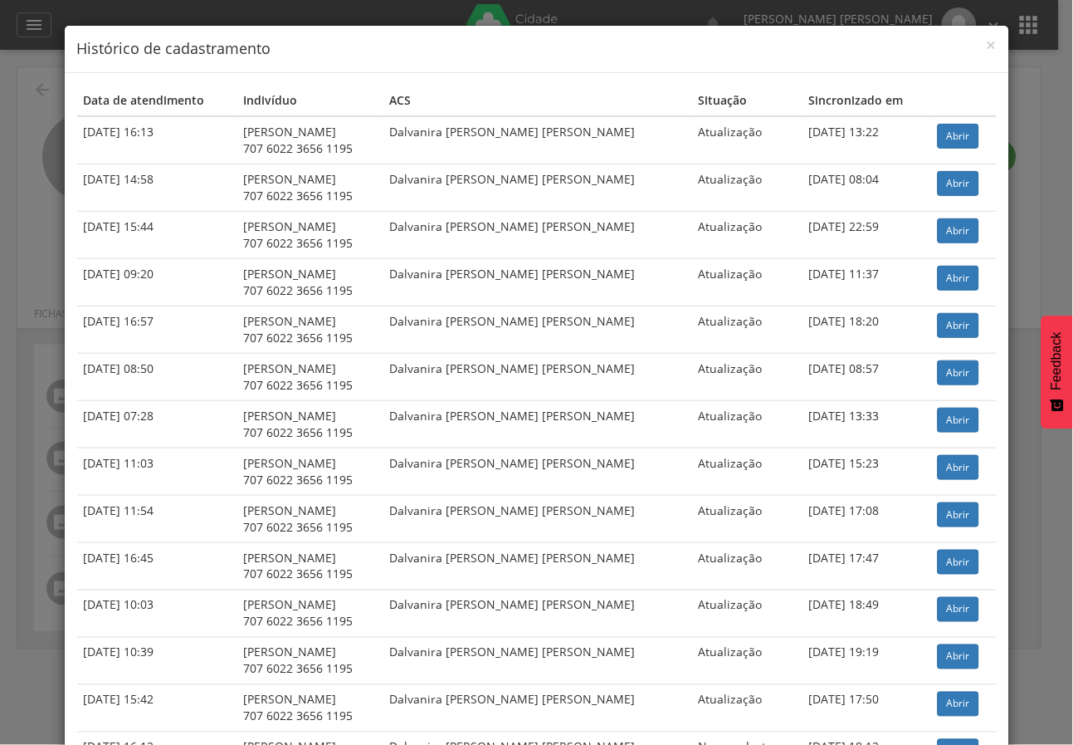
click at [49, 139] on div "× Histórico de cadastramento Data de atendimento Indivíduo ACS Situação Sincron…" at bounding box center [536, 372] width 1073 height 745
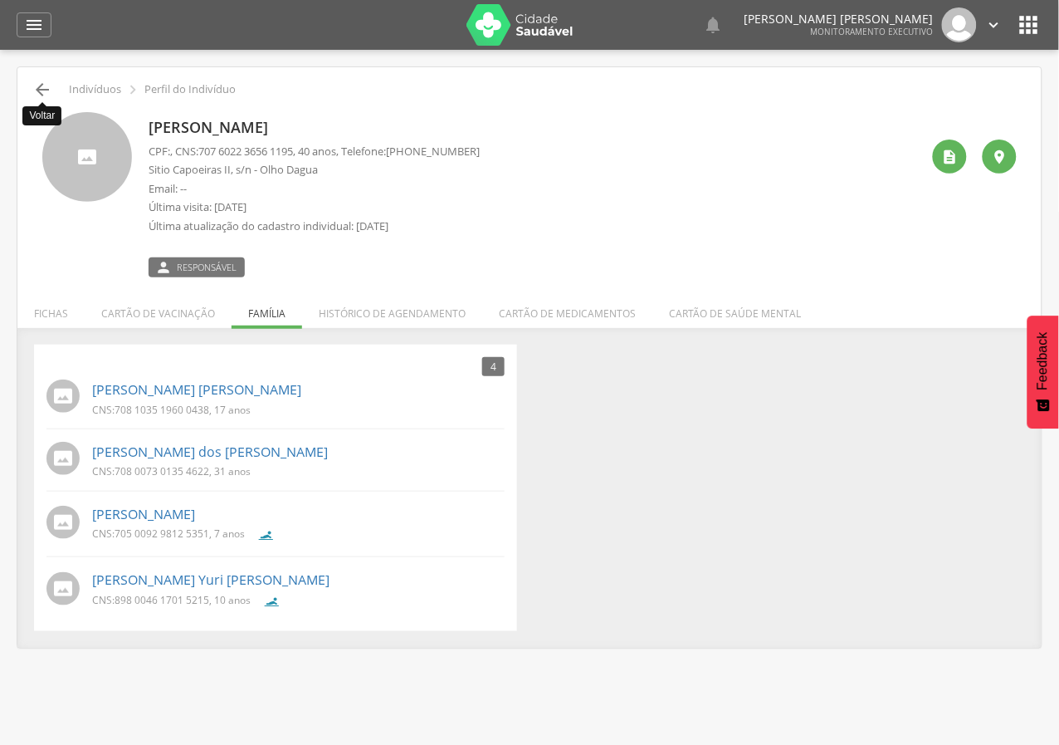
click at [45, 92] on icon "" at bounding box center [42, 90] width 20 height 20
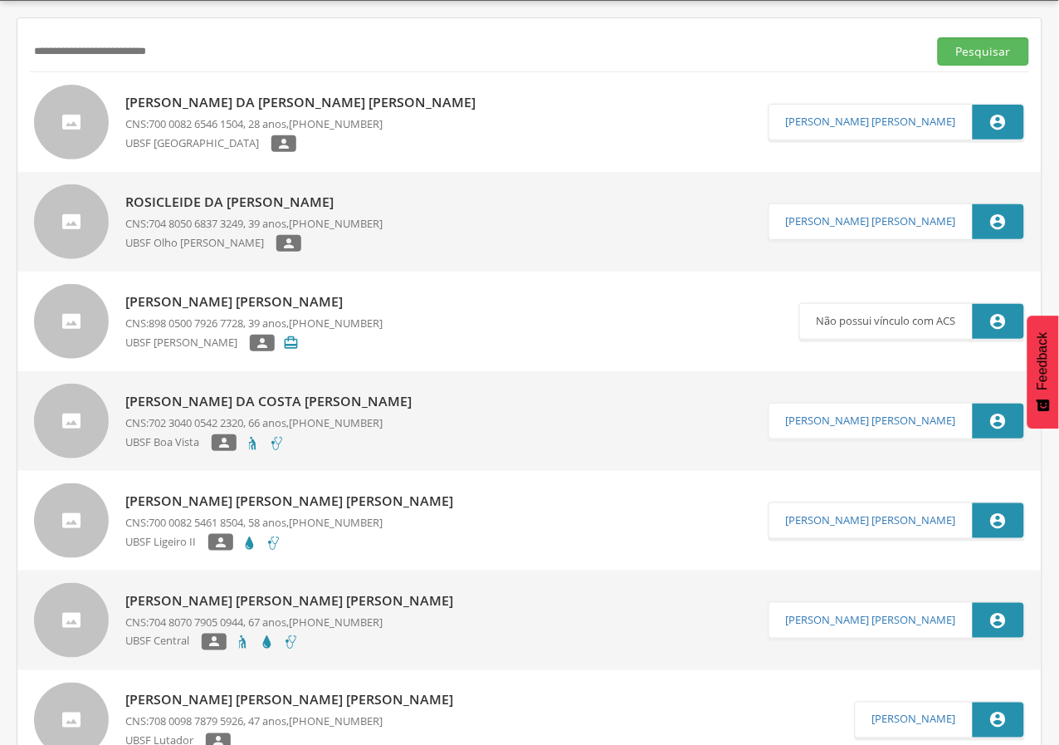
drag, startPoint x: 197, startPoint y: 50, endPoint x: 0, endPoint y: 17, distance: 199.5
click at [0, 17] on div " Supervisão  Distritos  Ubs Coordenador: - Queimadas / PB Intervalo de Tempo…" at bounding box center [529, 373] width 1059 height 745
click at [938, 37] on button "Pesquisar" at bounding box center [983, 51] width 91 height 28
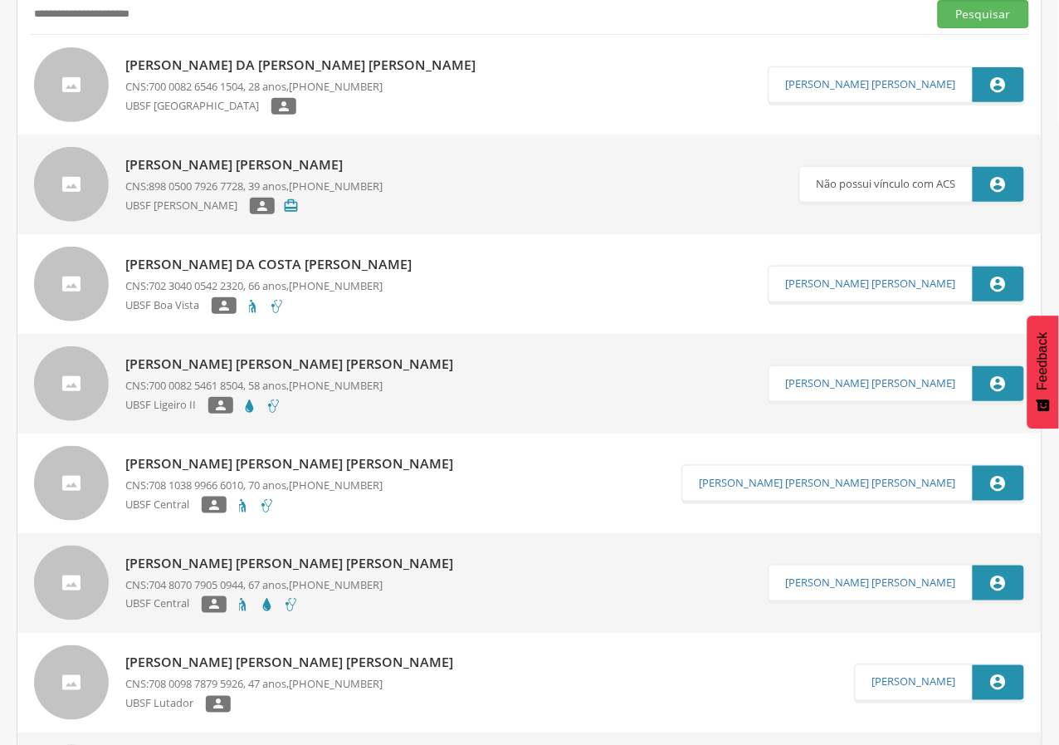
scroll to position [0, 0]
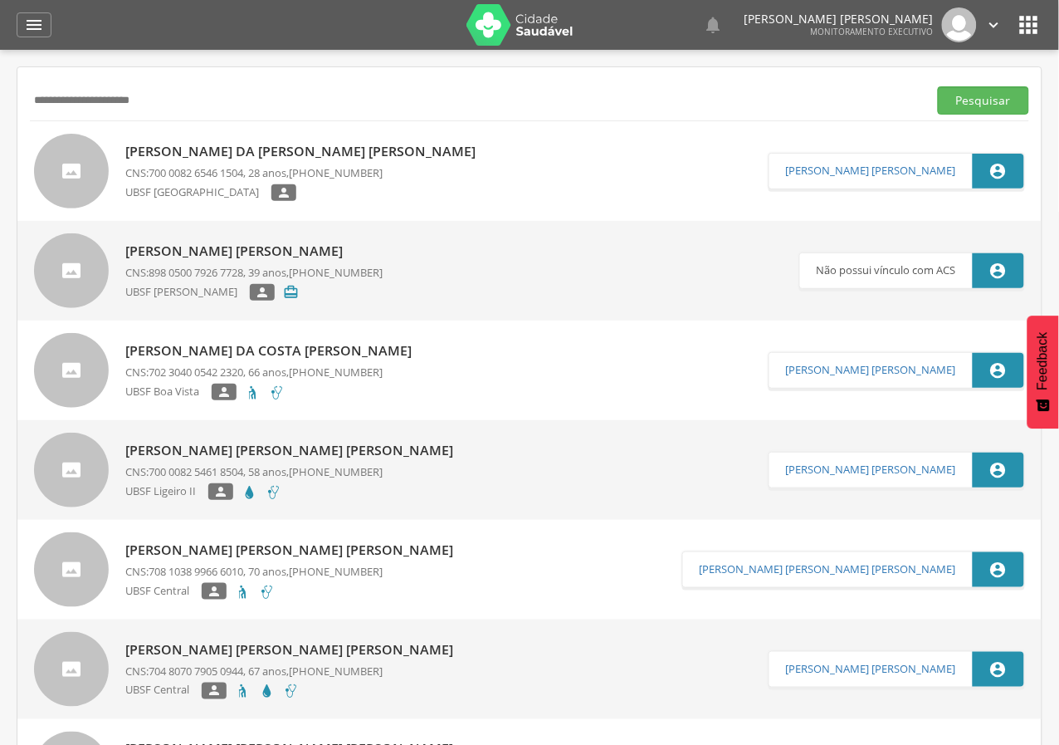
click at [35, 102] on input "**********" at bounding box center [475, 100] width 891 height 28
click at [37, 102] on input "**********" at bounding box center [475, 100] width 891 height 28
click at [938, 86] on button "Pesquisar" at bounding box center [983, 100] width 91 height 28
click at [77, 103] on input "**********" at bounding box center [475, 100] width 891 height 28
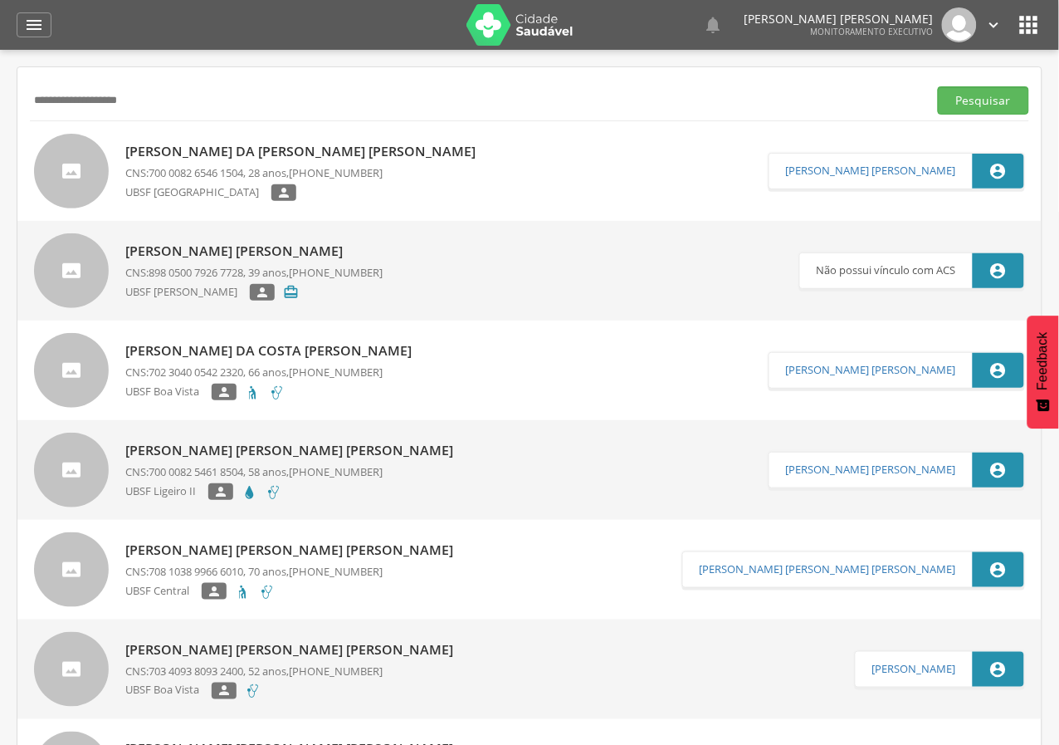
click at [938, 86] on button "Pesquisar" at bounding box center [983, 100] width 91 height 28
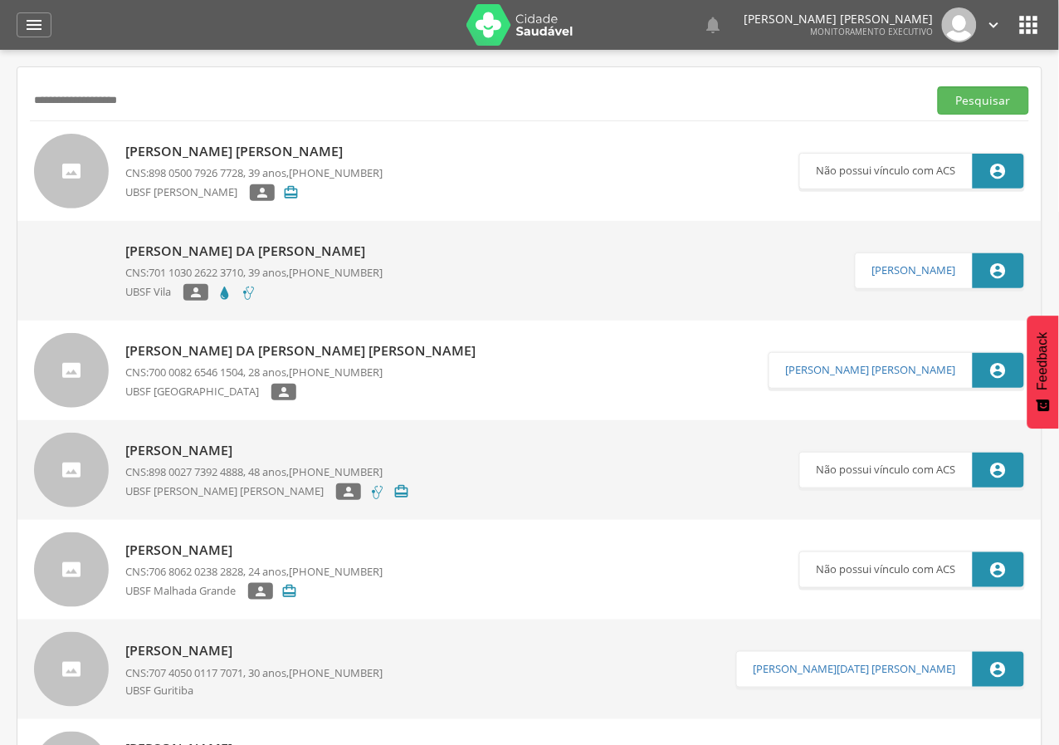
click at [40, 104] on input "**********" at bounding box center [475, 100] width 891 height 28
type input "**********"
click at [938, 86] on button "Pesquisar" at bounding box center [983, 100] width 91 height 28
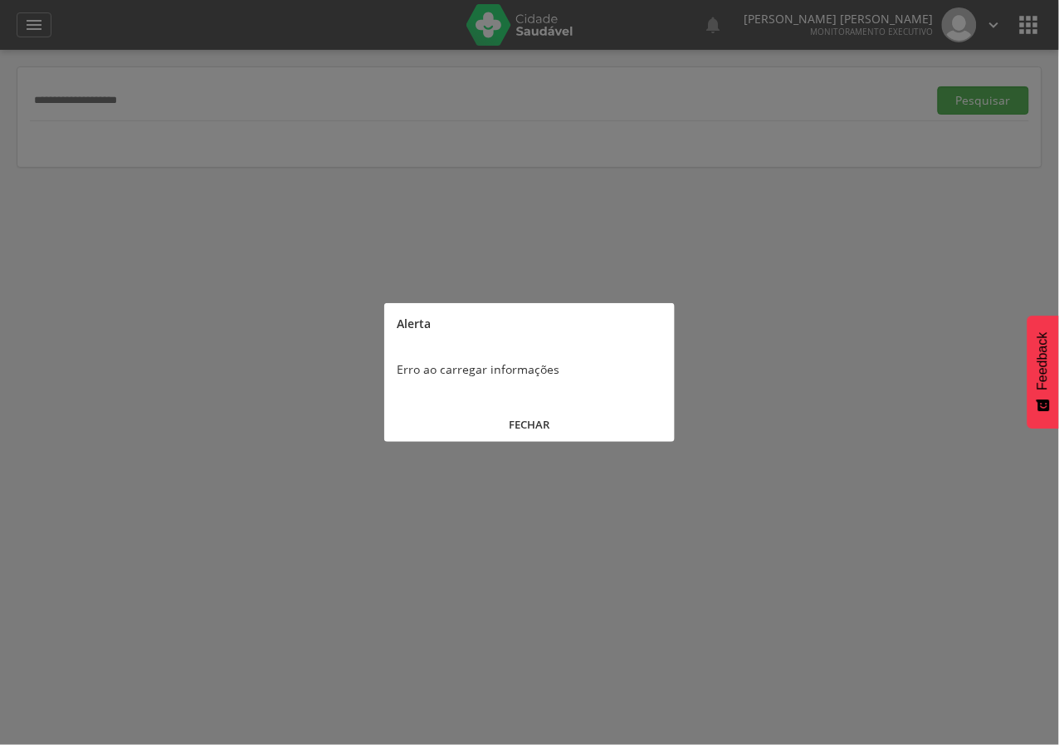
click at [508, 422] on button "FECHAR" at bounding box center [529, 425] width 290 height 36
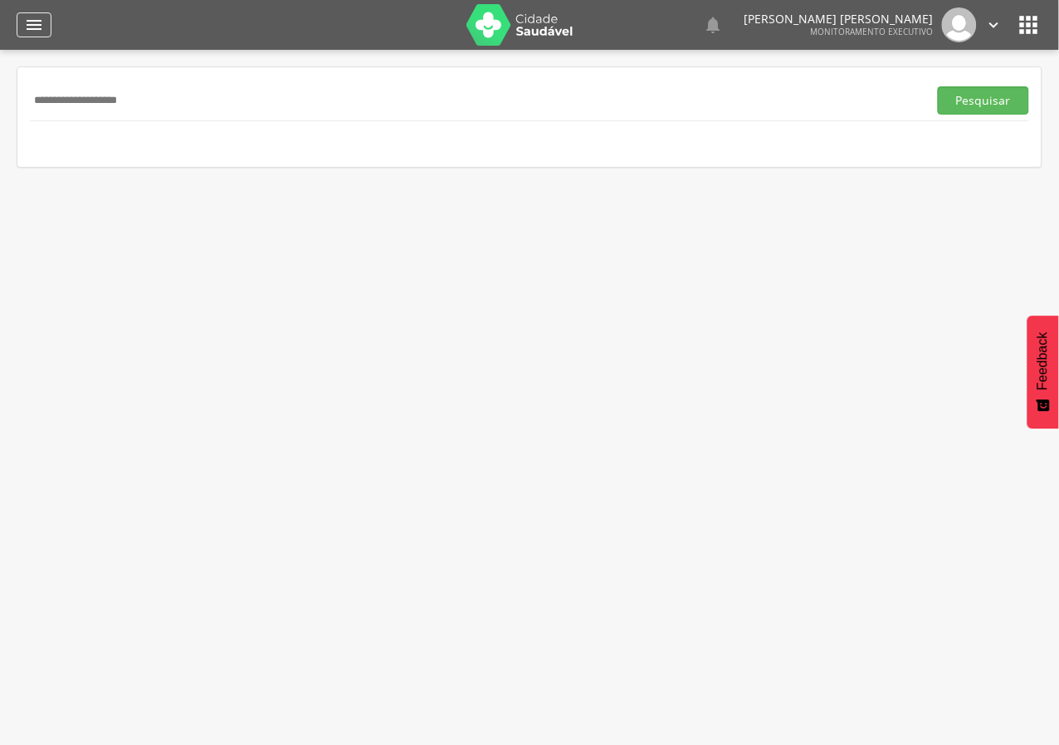
click at [27, 32] on icon "" at bounding box center [34, 25] width 20 height 20
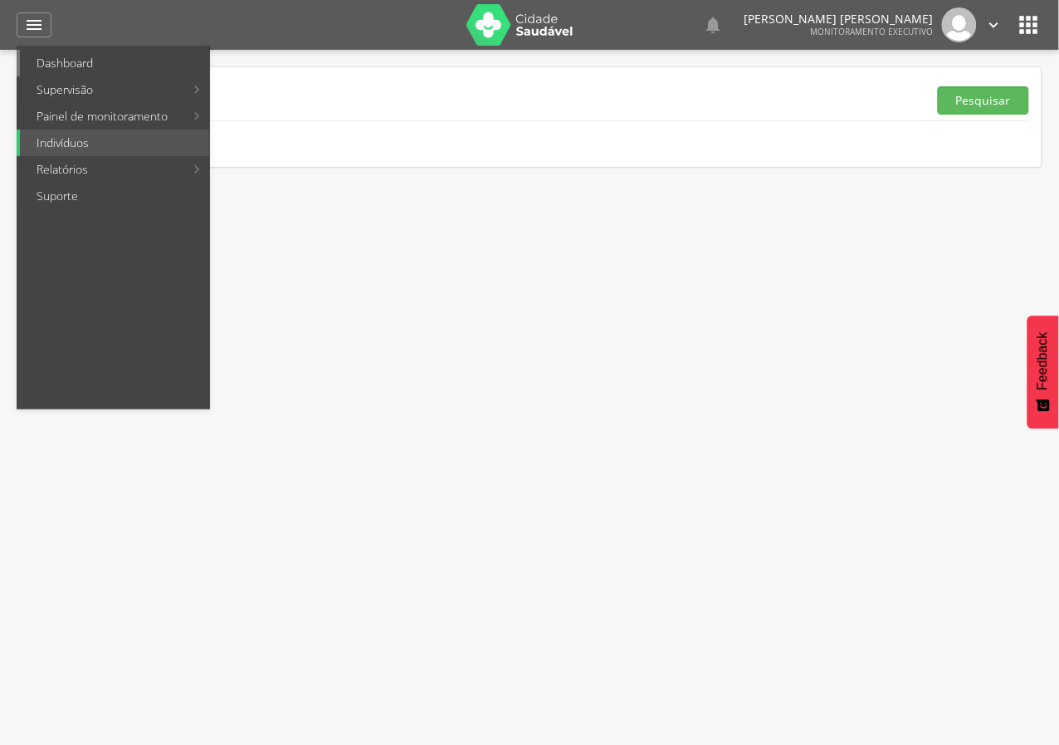
click at [65, 66] on link "Dashboard" at bounding box center [114, 63] width 189 height 27
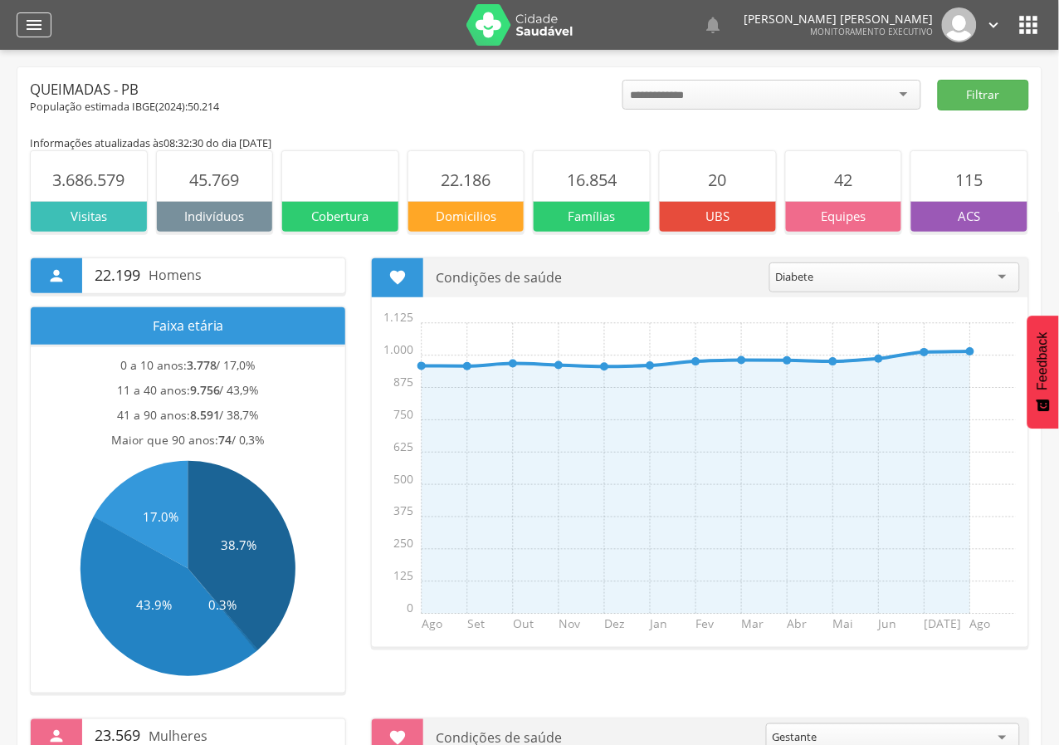
click at [41, 26] on icon "" at bounding box center [34, 25] width 20 height 20
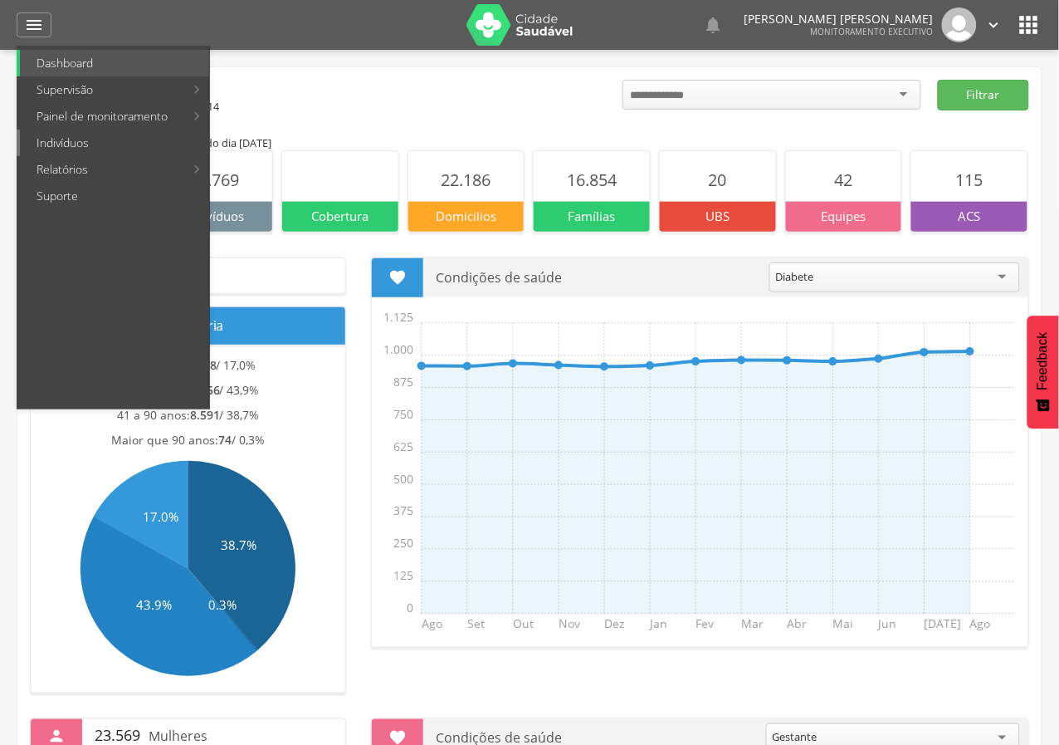
click at [46, 140] on link "Indivíduos" at bounding box center [114, 142] width 189 height 27
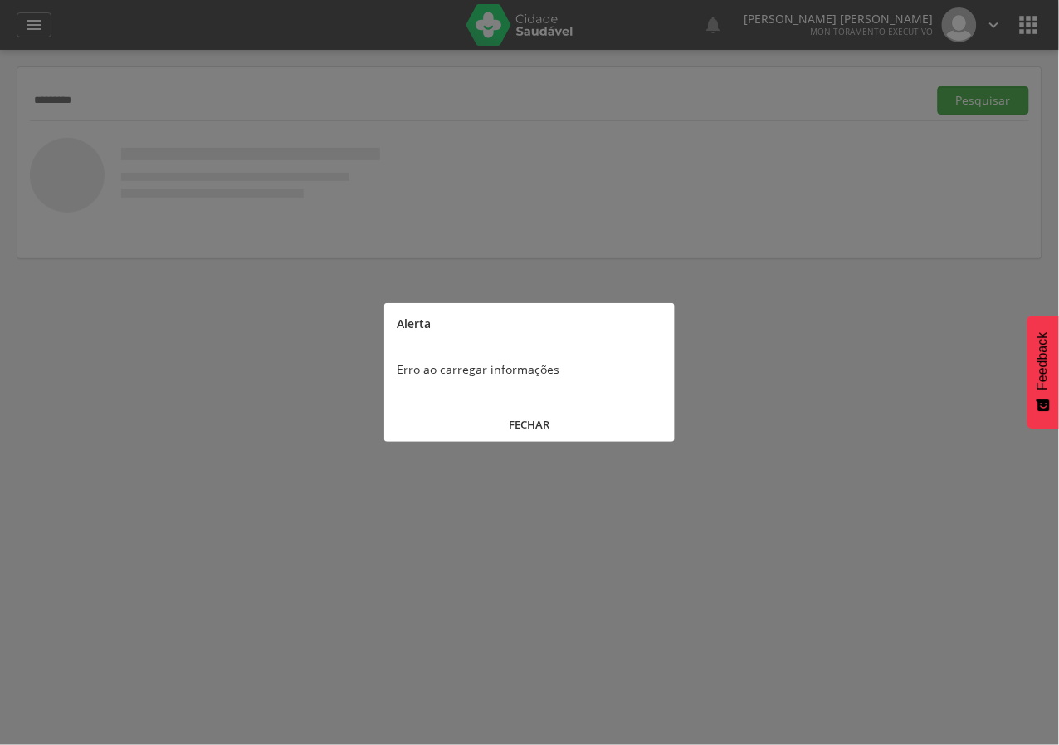
type input "*********"
click at [515, 425] on button "FECHAR" at bounding box center [529, 425] width 290 height 36
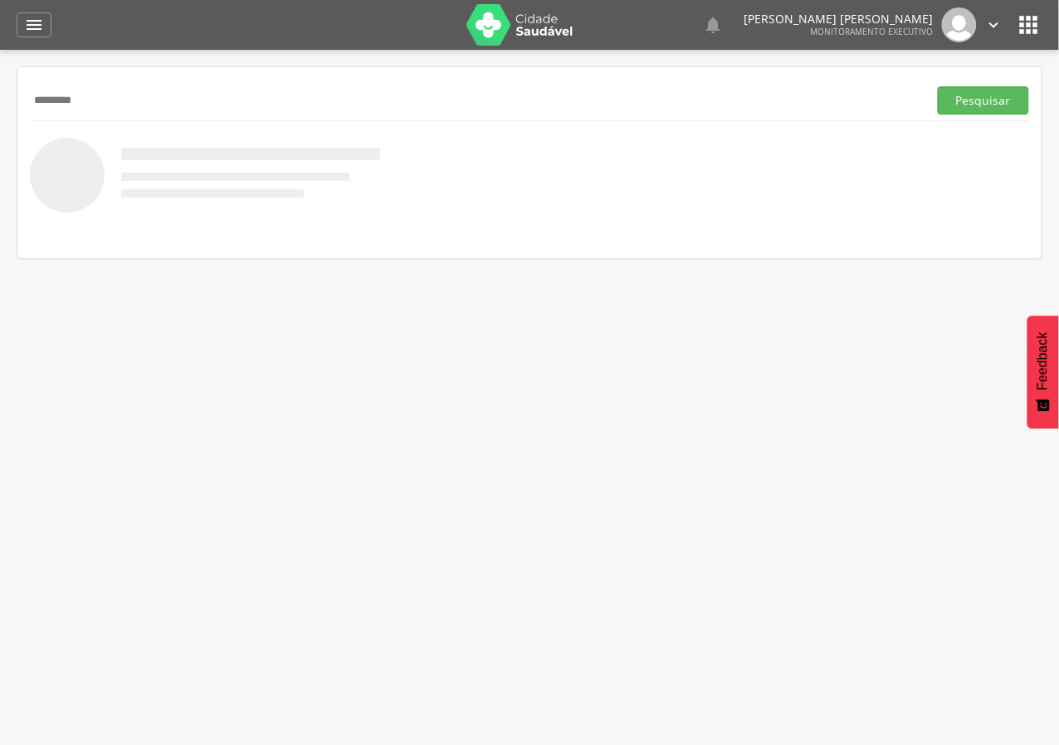
click at [535, 33] on img at bounding box center [520, 24] width 108 height 41
click at [987, 21] on icon "" at bounding box center [994, 25] width 18 height 18
click at [893, 92] on link "Sair" at bounding box center [936, 95] width 131 height 21
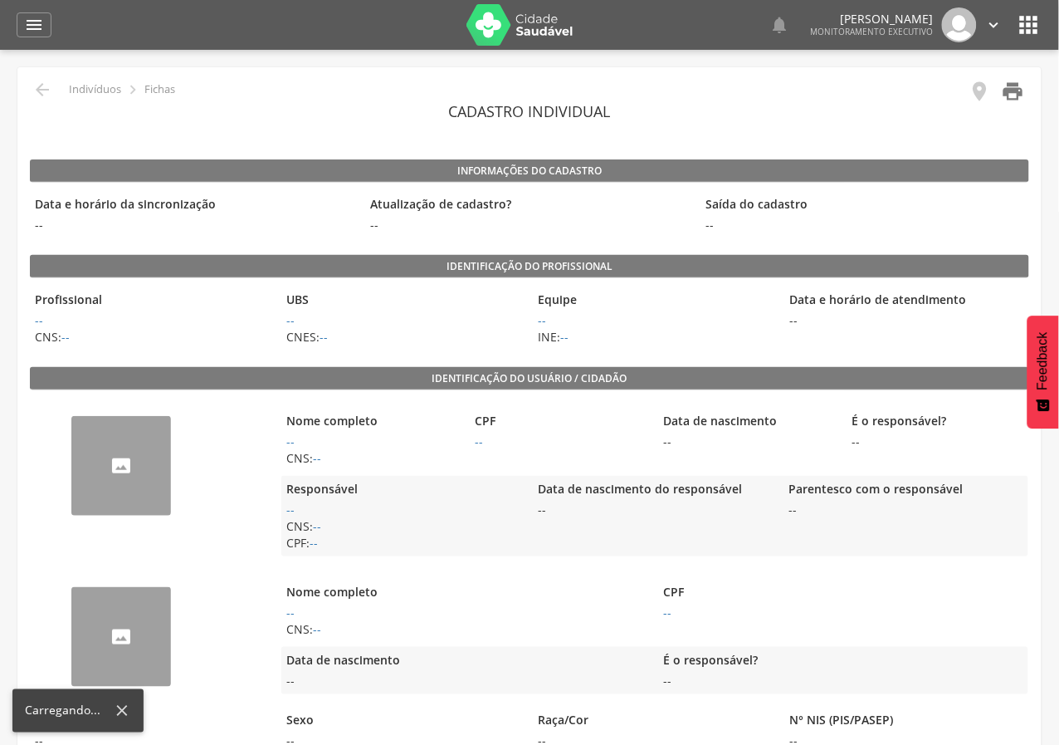
click at [1013, 93] on icon "" at bounding box center [1013, 91] width 23 height 23
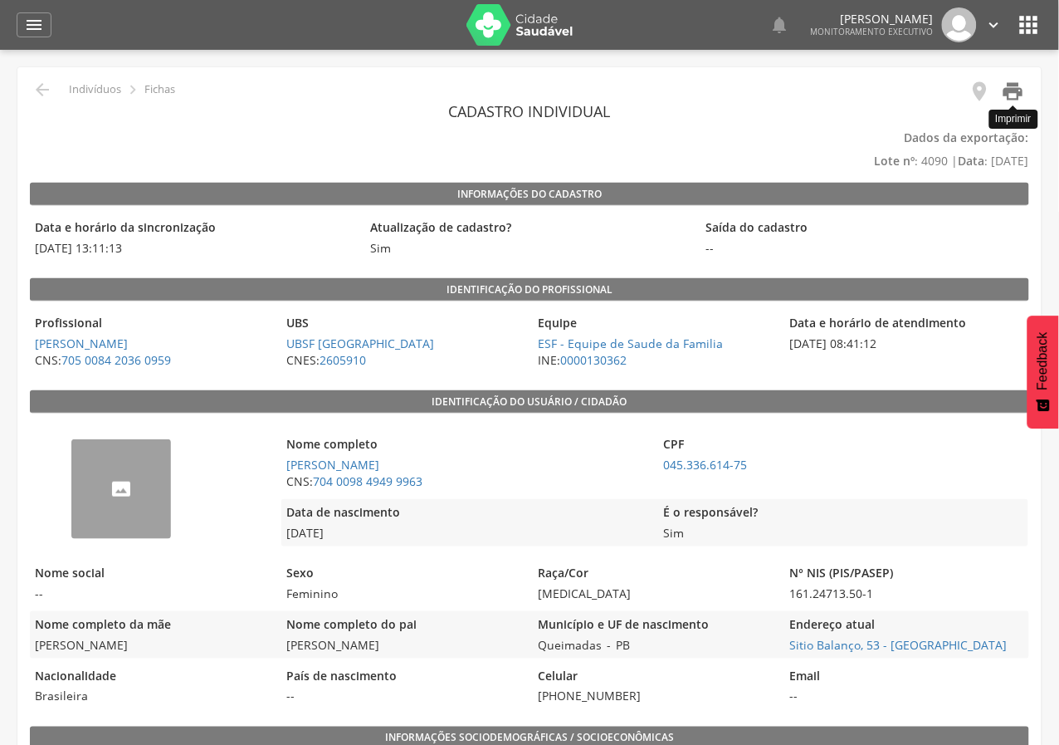
click at [1018, 81] on icon "" at bounding box center [1013, 91] width 23 height 23
click at [1023, 90] on icon "" at bounding box center [1013, 91] width 23 height 23
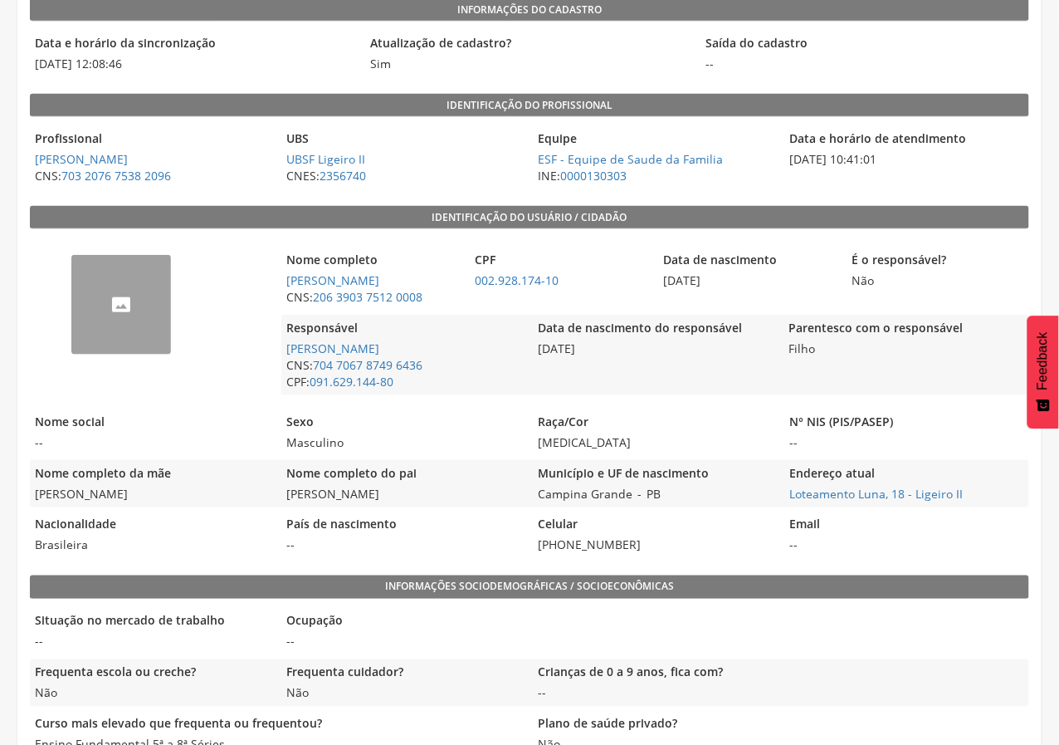
scroll to position [207, 0]
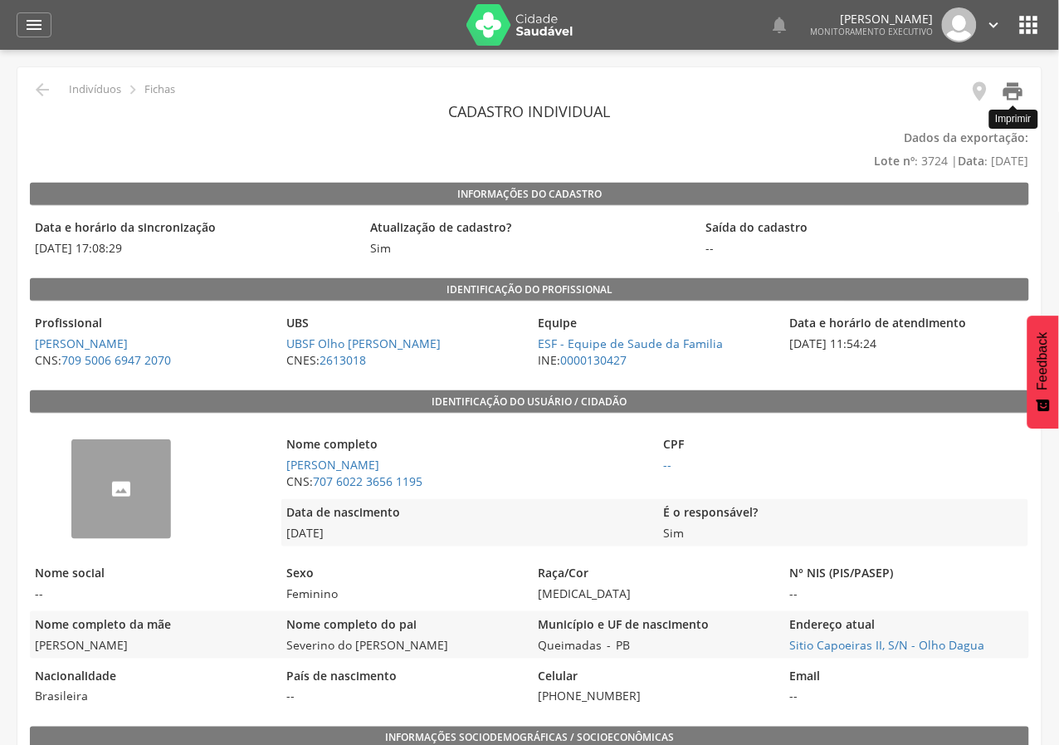
click at [1018, 99] on icon "" at bounding box center [1013, 91] width 23 height 23
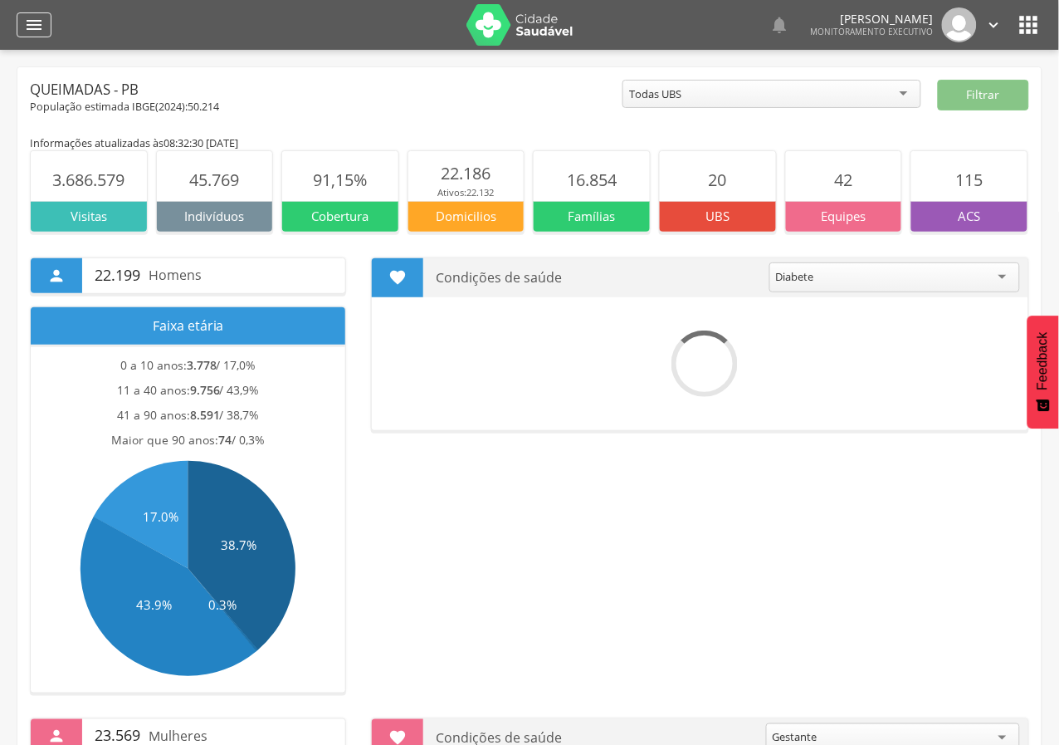
click at [34, 29] on icon "" at bounding box center [34, 25] width 20 height 20
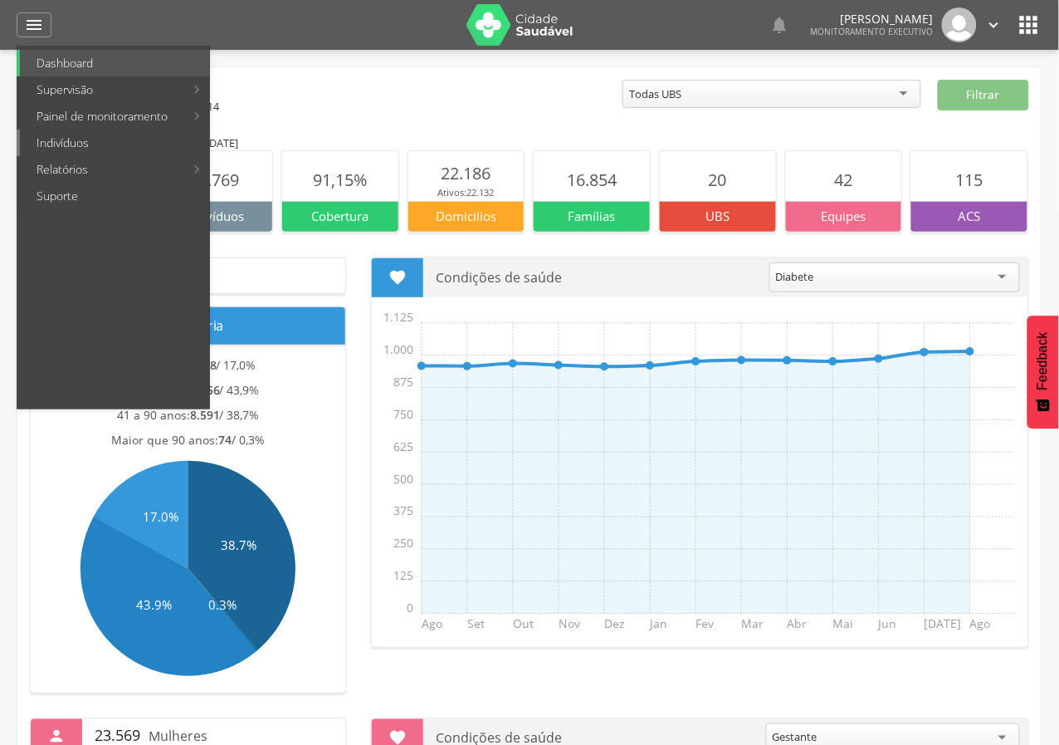
click at [67, 134] on link "Indivíduos" at bounding box center [114, 142] width 189 height 27
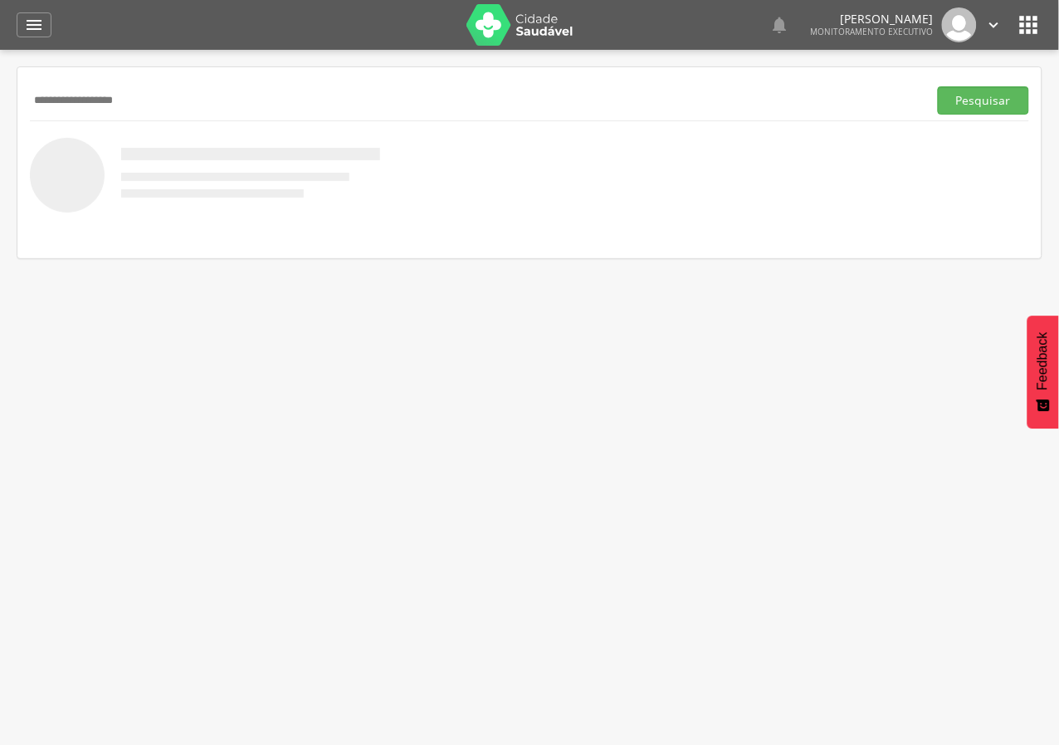
type input "**********"
click at [938, 86] on button "Pesquisar" at bounding box center [983, 100] width 91 height 28
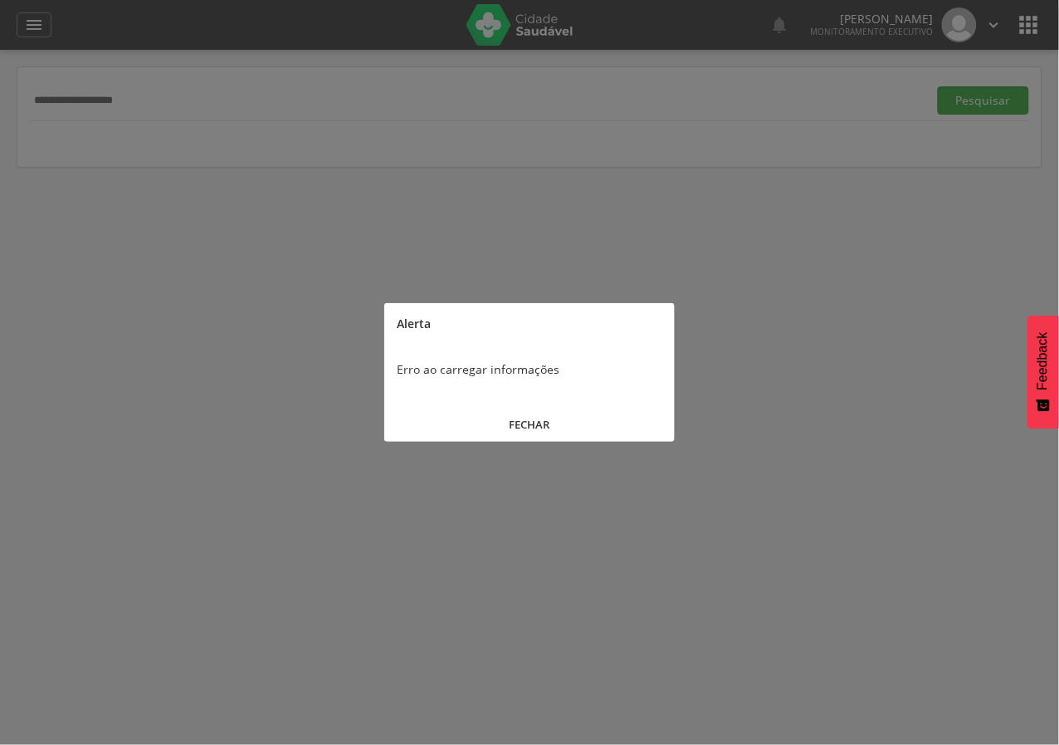
click at [537, 426] on button "FECHAR" at bounding box center [529, 425] width 290 height 36
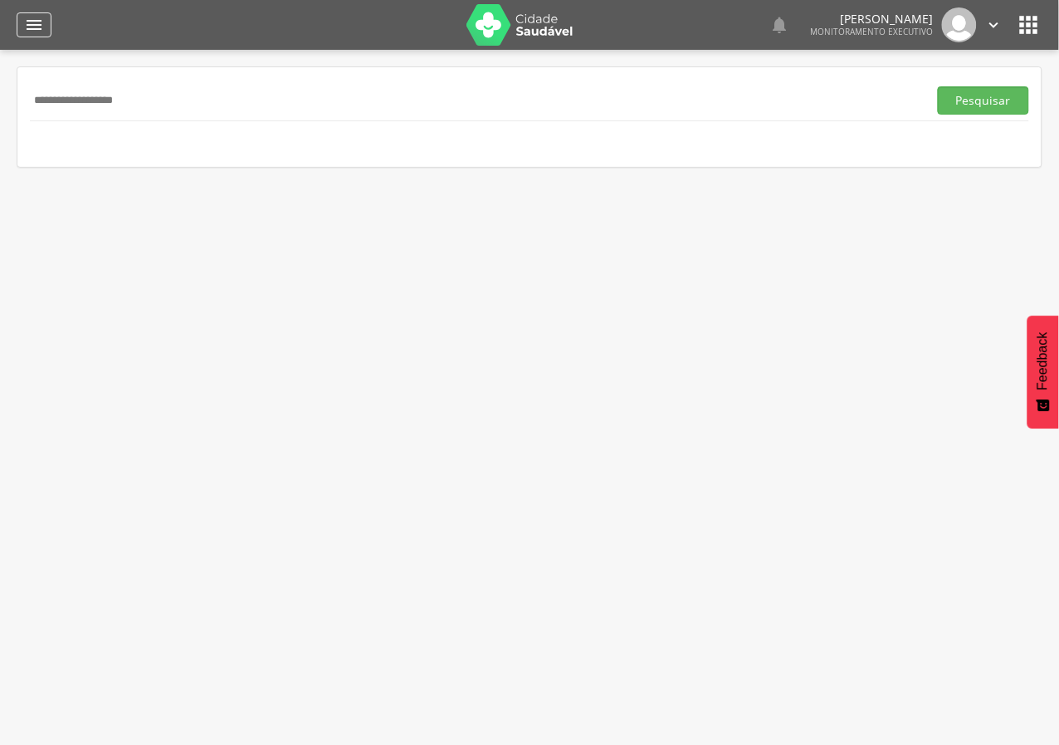
click at [33, 30] on icon "" at bounding box center [34, 25] width 20 height 20
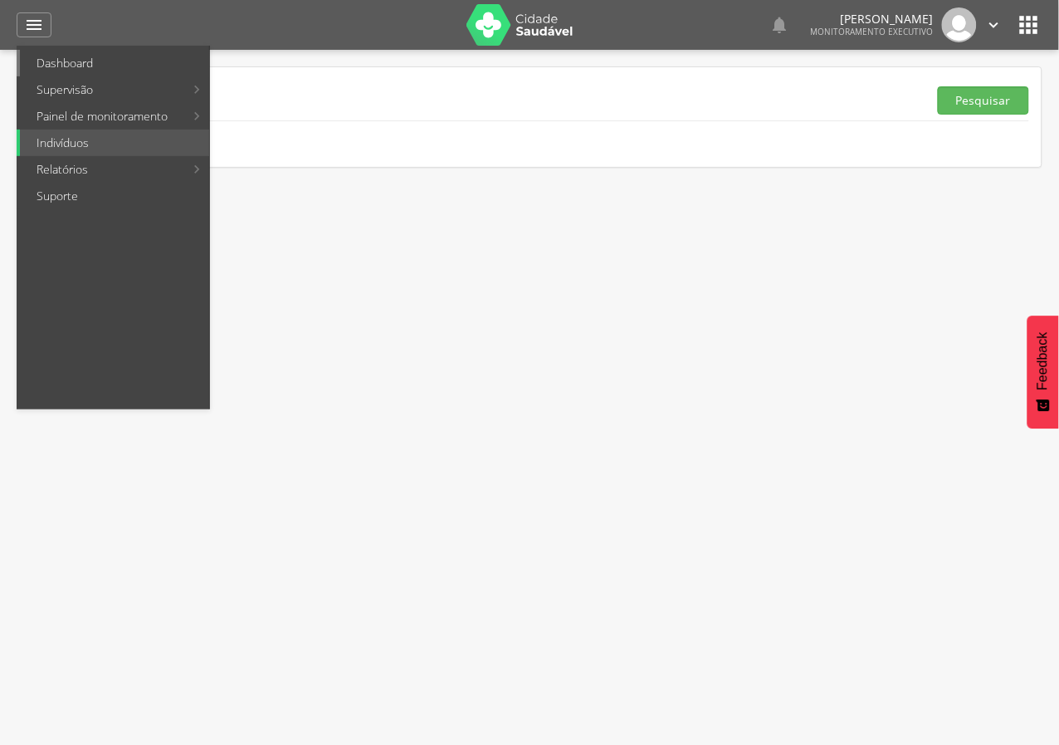
click at [41, 54] on link "Dashboard" at bounding box center [114, 63] width 189 height 27
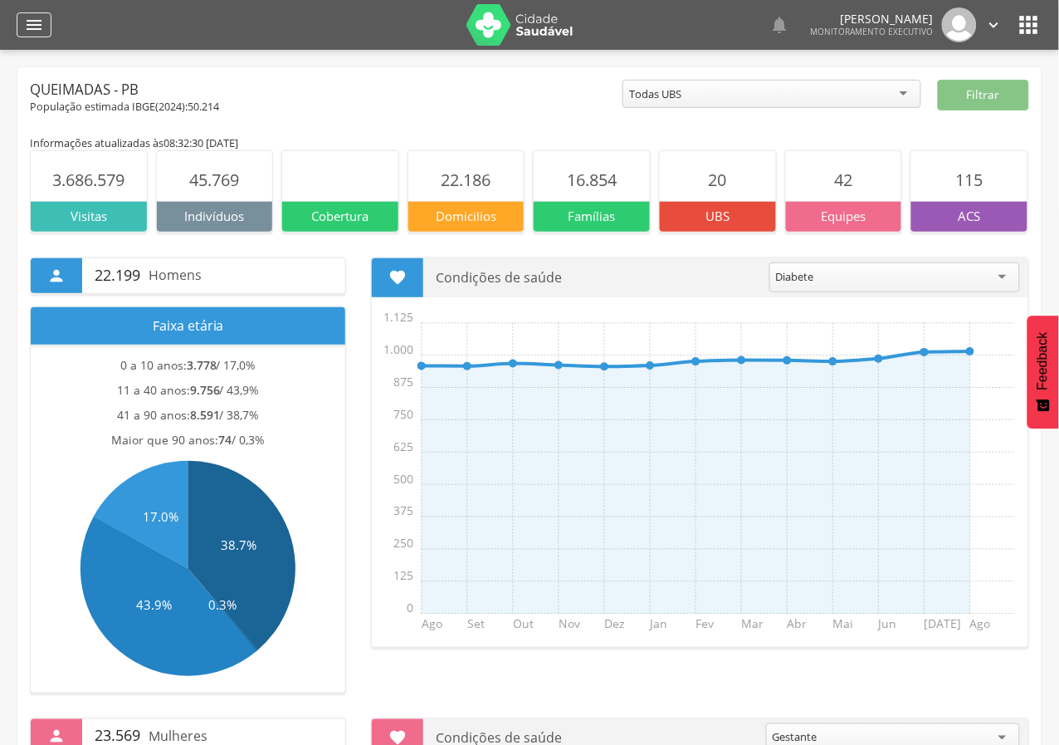
click at [29, 15] on icon "" at bounding box center [34, 25] width 20 height 20
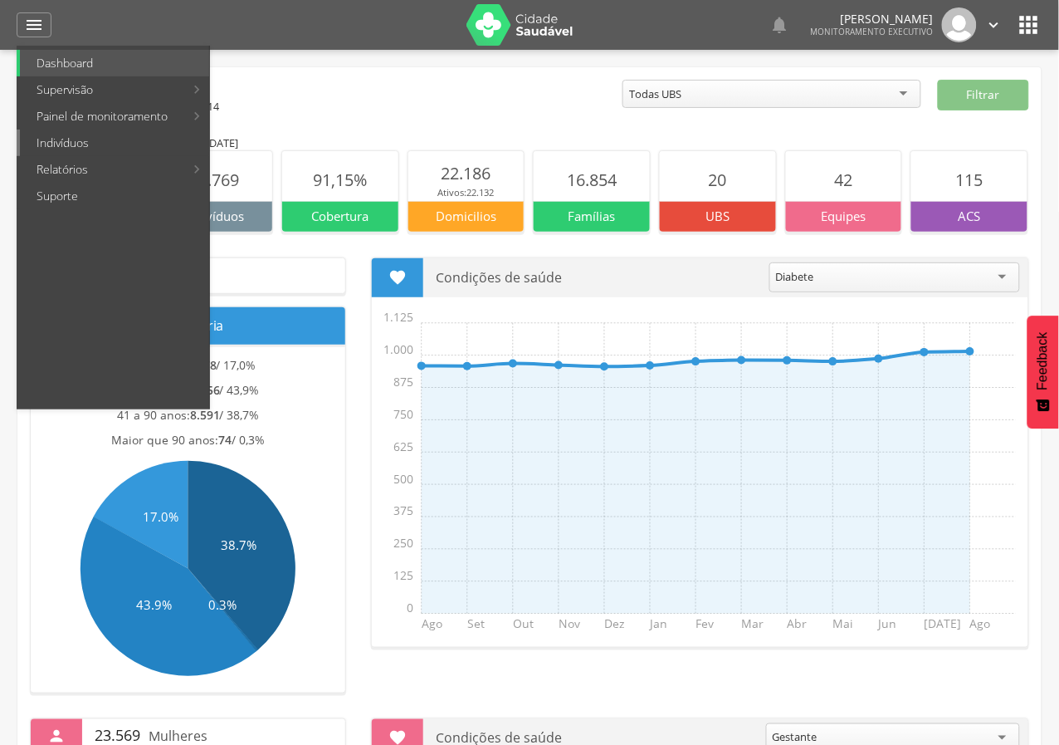
click at [52, 136] on link "Indivíduos" at bounding box center [114, 142] width 189 height 27
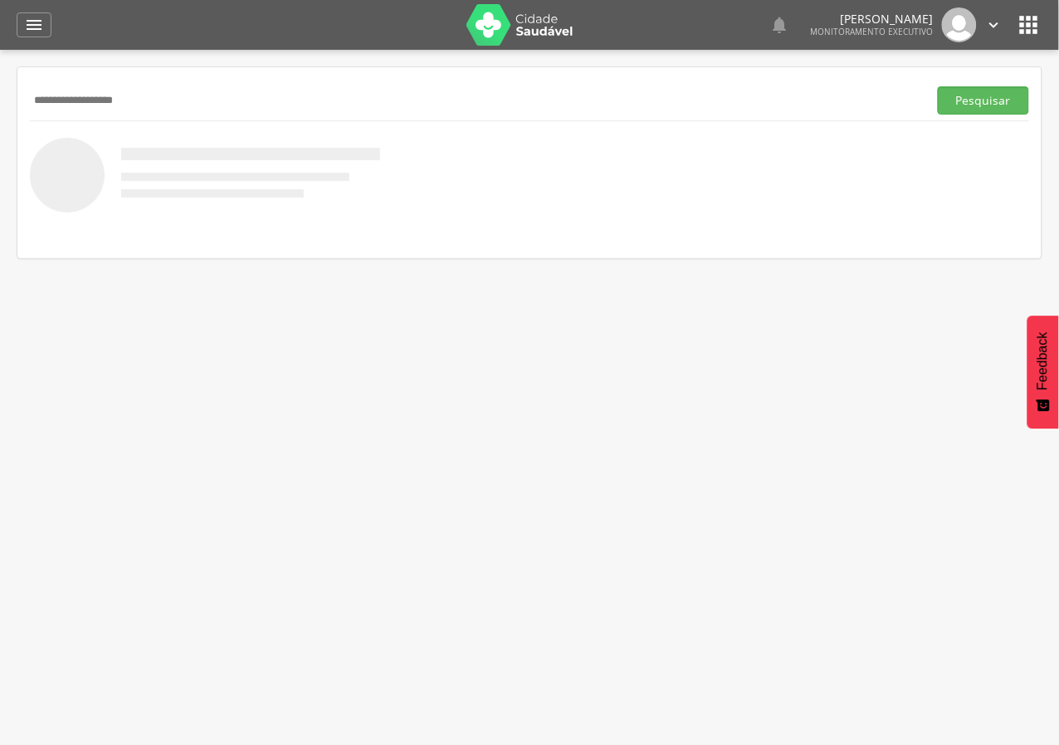
type input "**********"
click at [938, 86] on button "Pesquisar" at bounding box center [983, 100] width 91 height 28
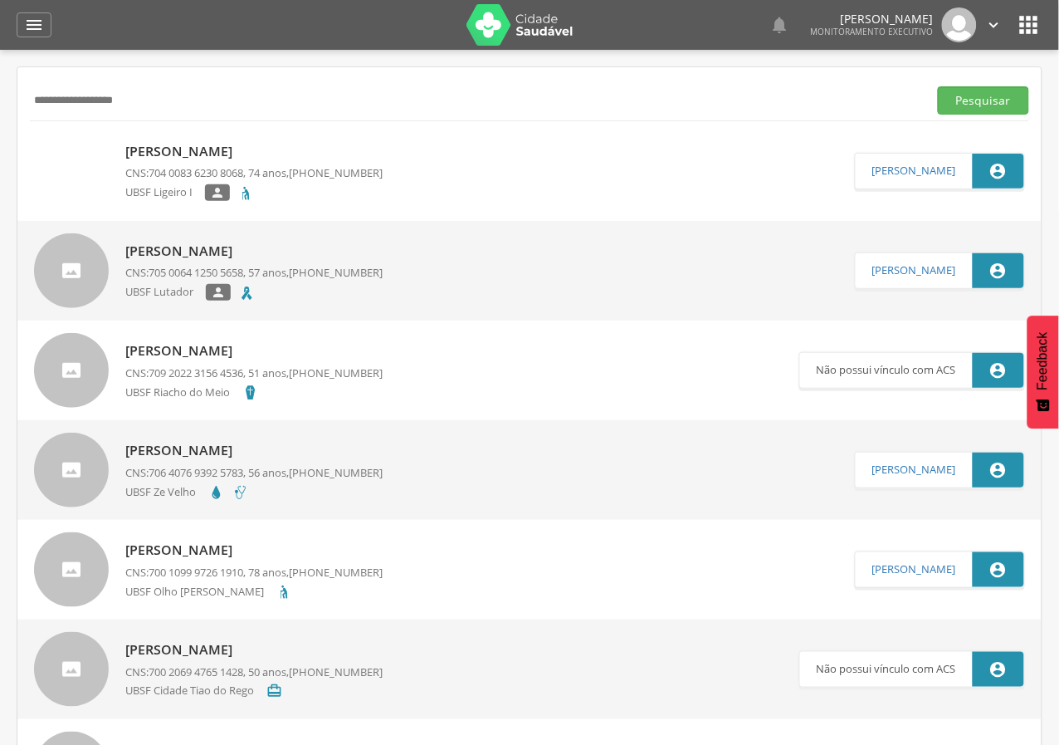
click at [161, 174] on span "704 0083 6230 8068" at bounding box center [196, 172] width 95 height 15
type input "**********"
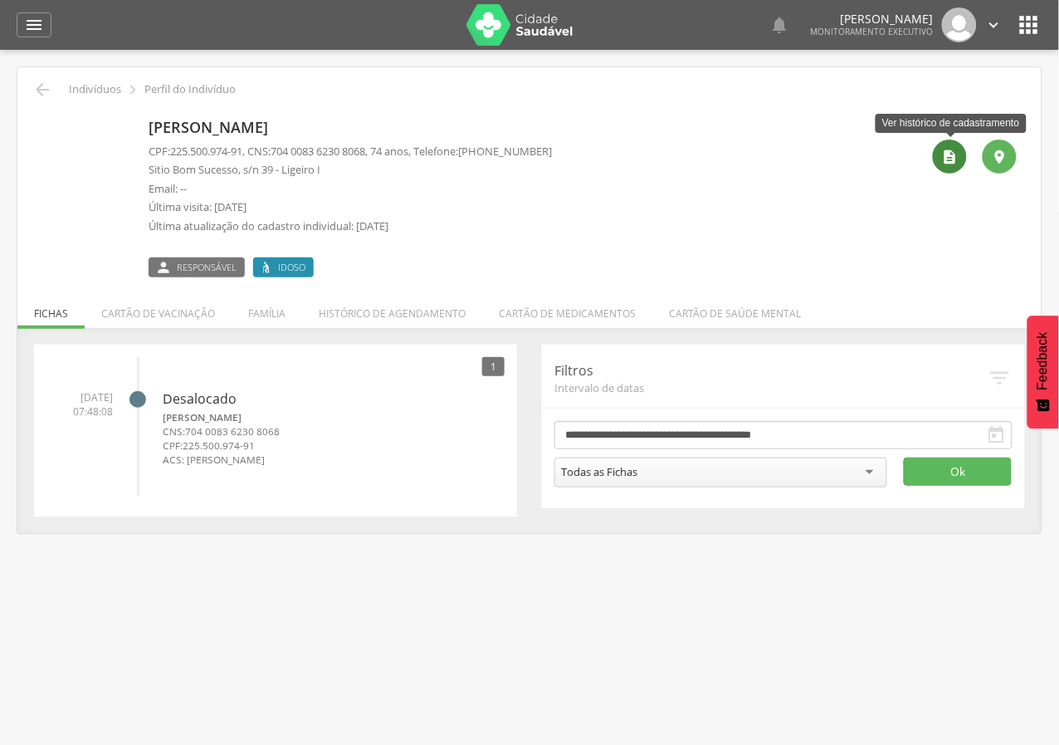
click at [945, 159] on icon "" at bounding box center [950, 157] width 17 height 17
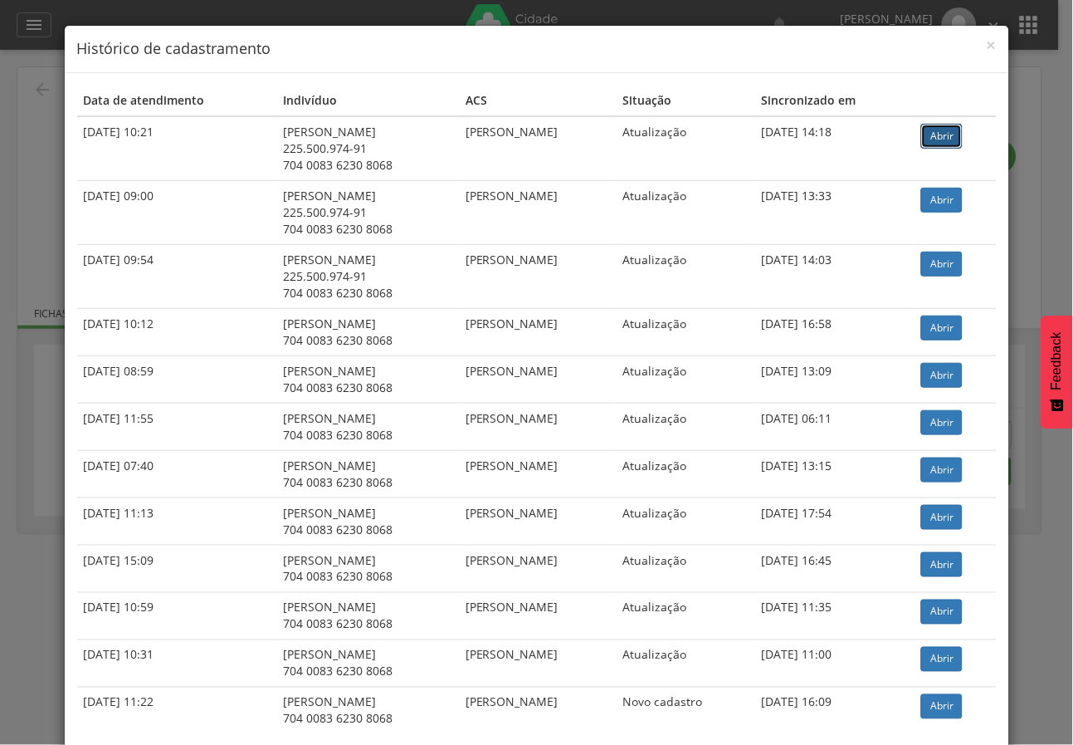
click at [938, 140] on link "Abrir" at bounding box center [941, 136] width 41 height 25
click at [4, 185] on div "× Histórico de cadastramento Data de atendimento Indivíduo ACS Situação Sincron…" at bounding box center [536, 372] width 1073 height 745
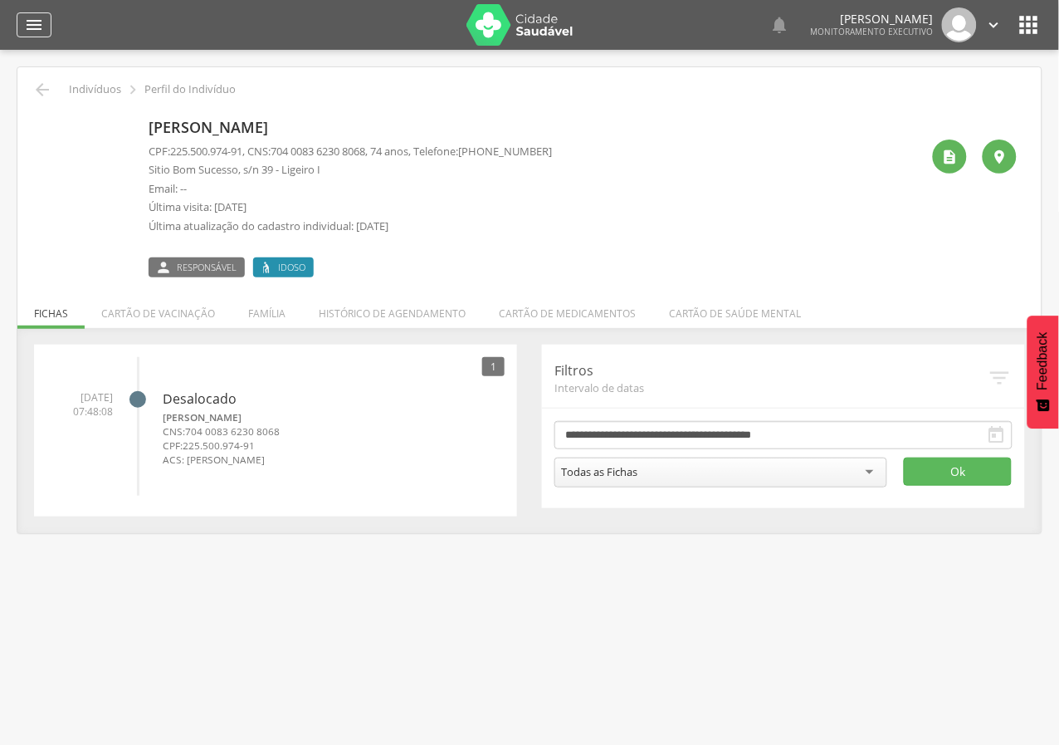
click at [44, 29] on div "" at bounding box center [34, 24] width 35 height 25
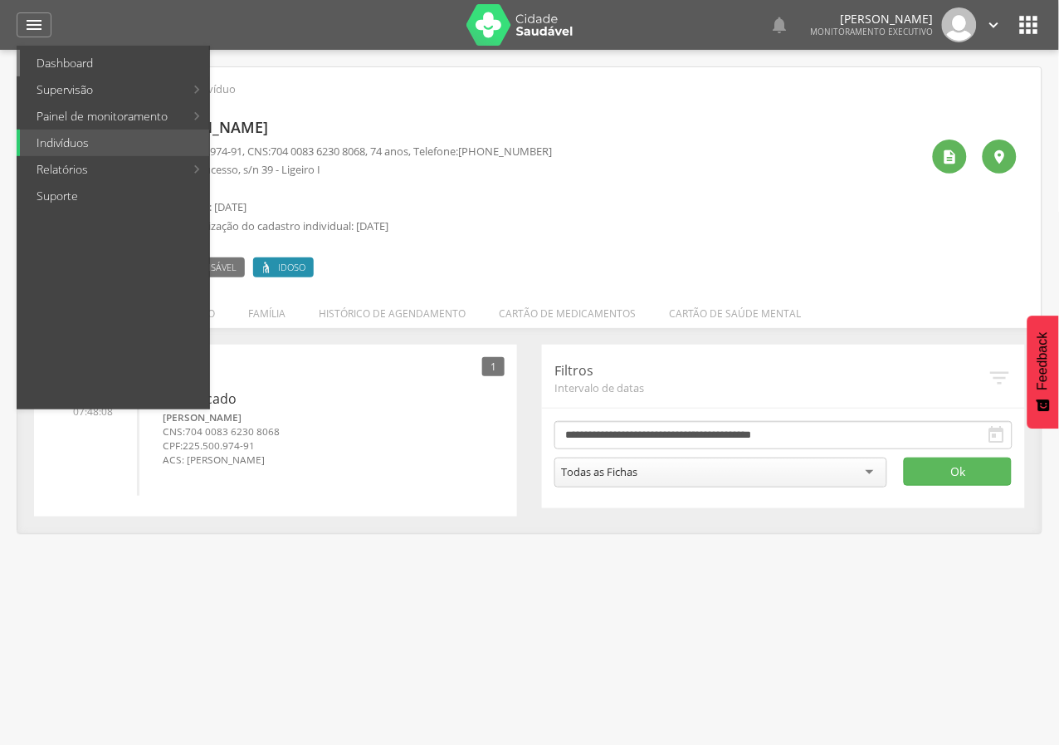
click at [61, 65] on link "Dashboard" at bounding box center [114, 63] width 189 height 27
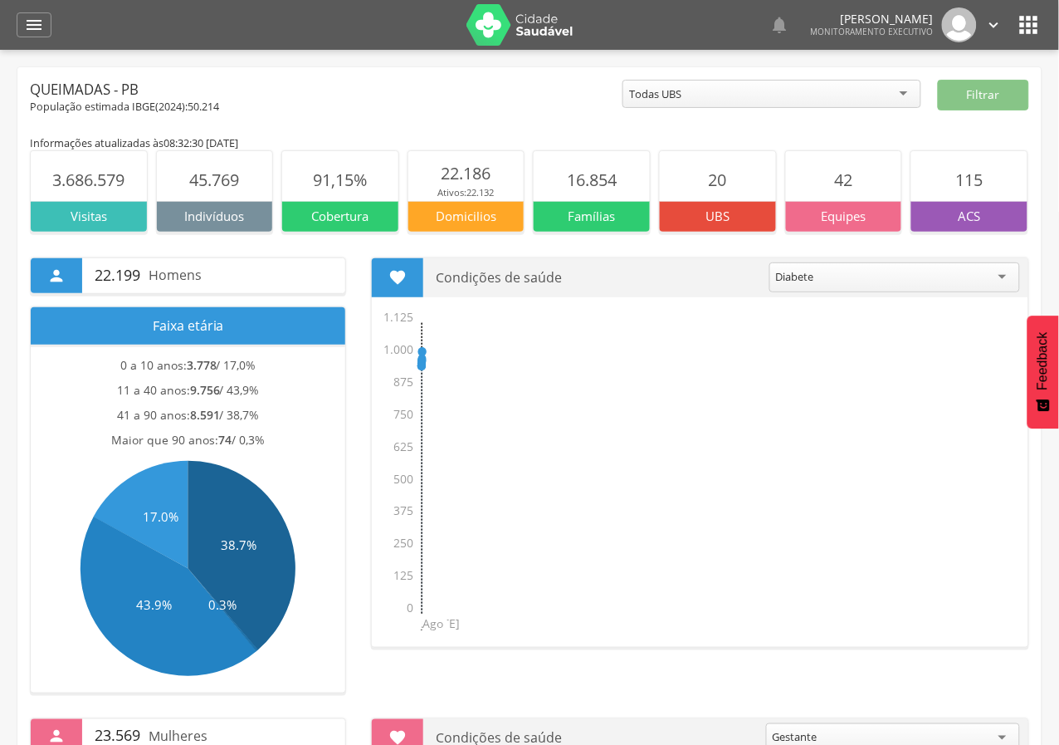
click at [399, 117] on main "Informações atualizadas às 08:32:30 [DATE] 3.686.579 Visitas 45.769 Indivíduos …" at bounding box center [529, 643] width 999 height 1056
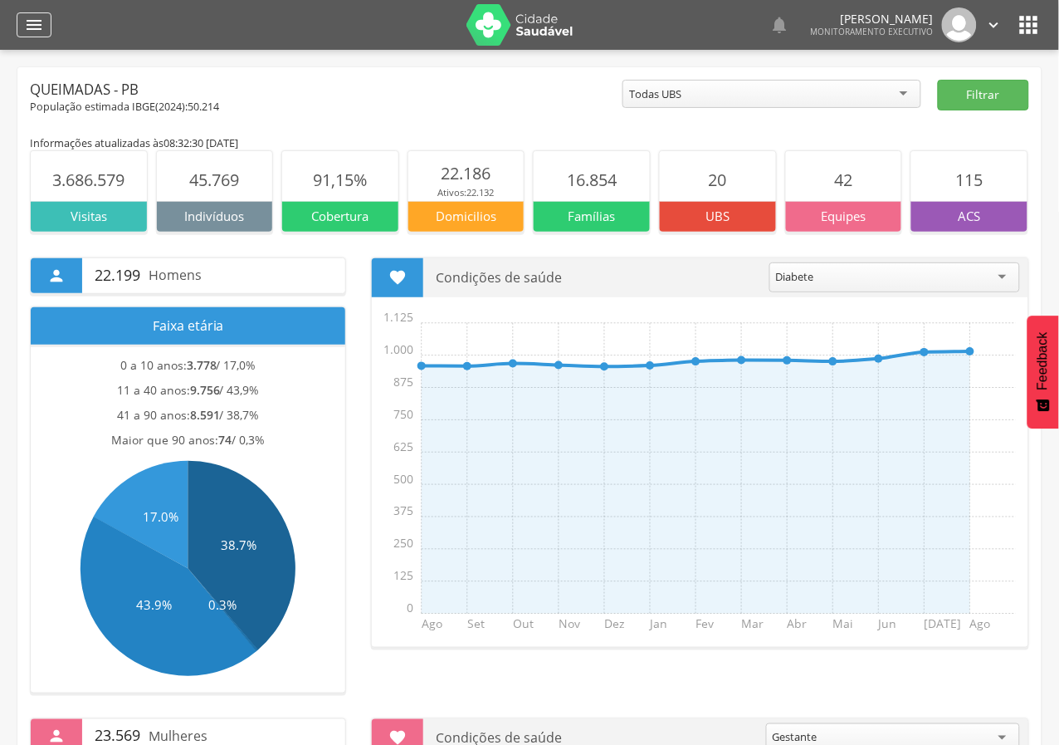
click at [27, 30] on icon "" at bounding box center [34, 25] width 20 height 20
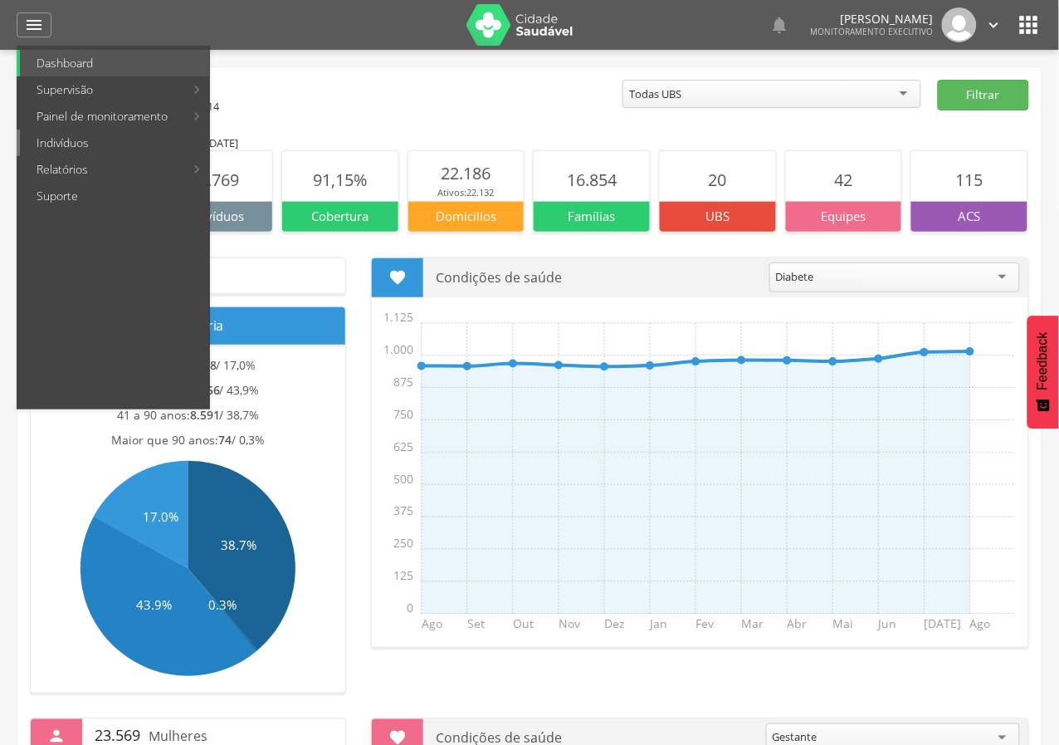
click at [48, 149] on link "Indivíduos" at bounding box center [114, 142] width 189 height 27
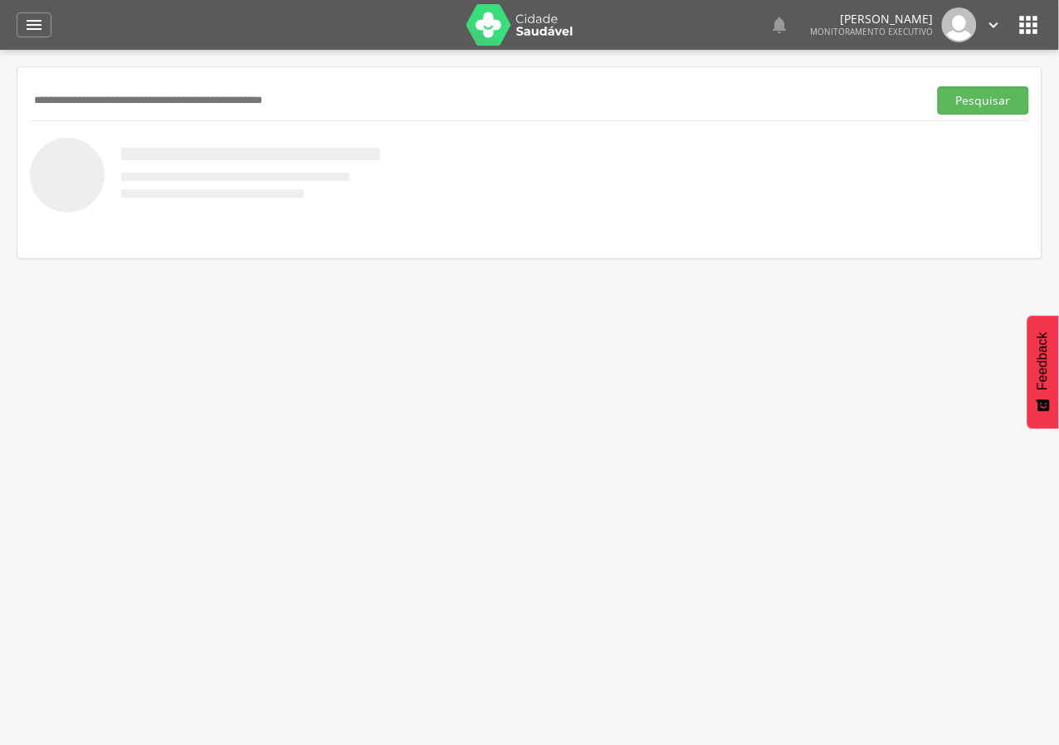
click at [57, 101] on input "text" at bounding box center [475, 100] width 891 height 28
click at [938, 86] on button "Pesquisar" at bounding box center [983, 100] width 91 height 28
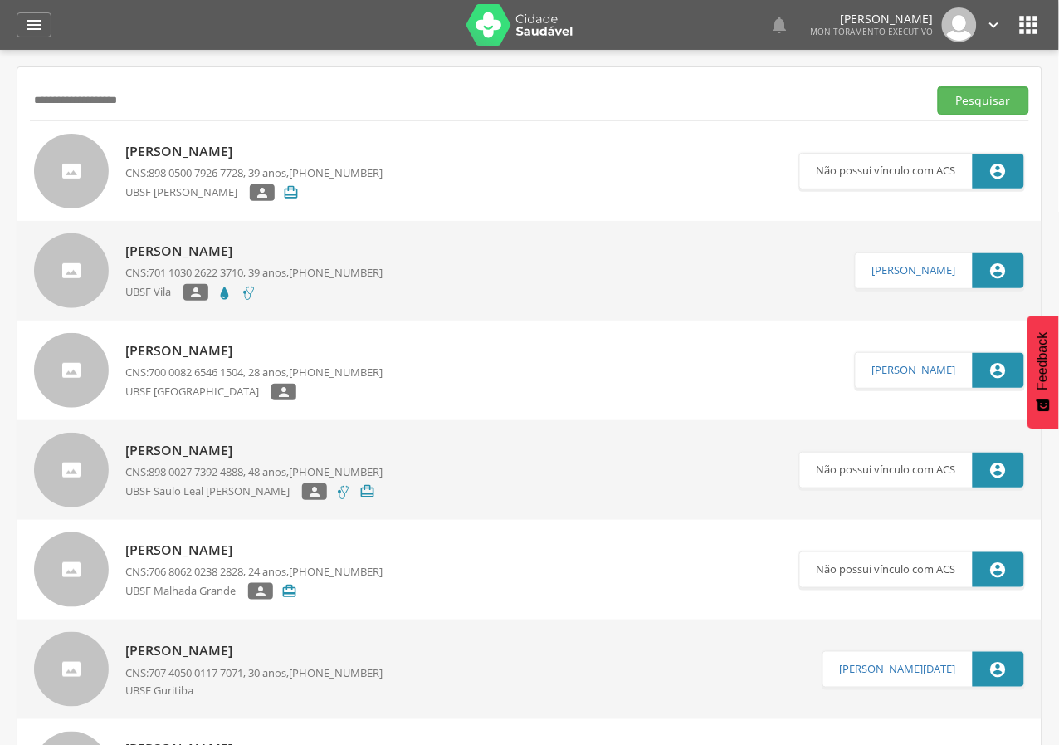
click at [84, 102] on input "**********" at bounding box center [475, 100] width 891 height 28
click at [141, 110] on input "**********" at bounding box center [475, 100] width 891 height 28
type input "**********"
click at [938, 86] on button "Pesquisar" at bounding box center [983, 100] width 91 height 28
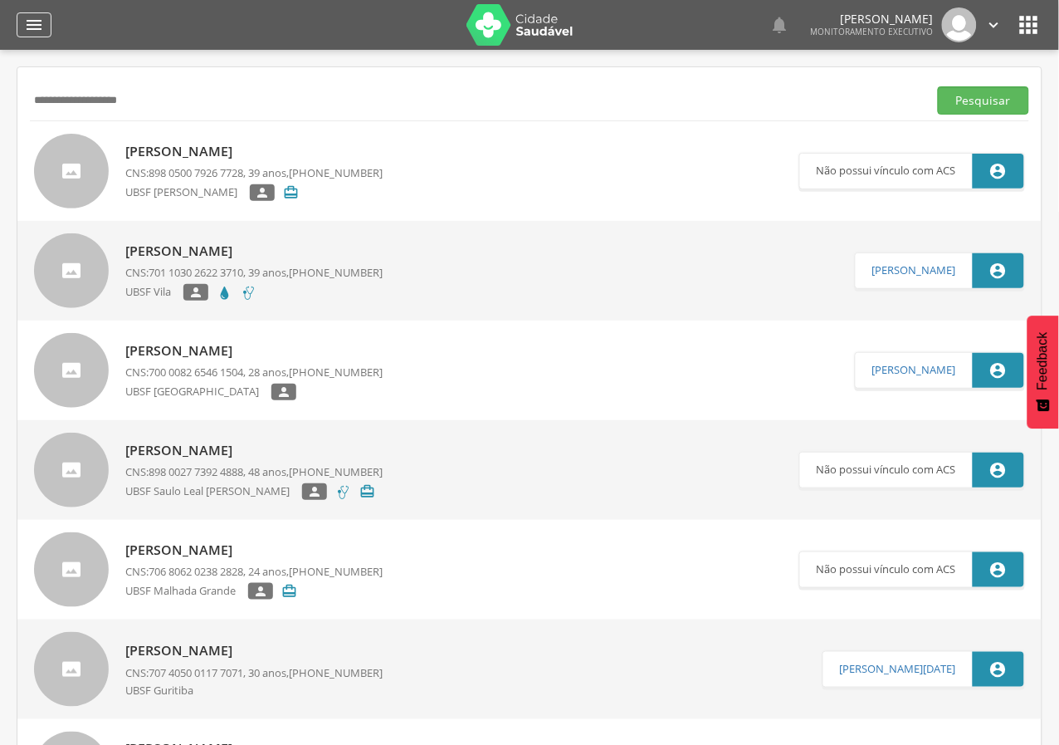
click at [25, 28] on icon "" at bounding box center [34, 25] width 20 height 20
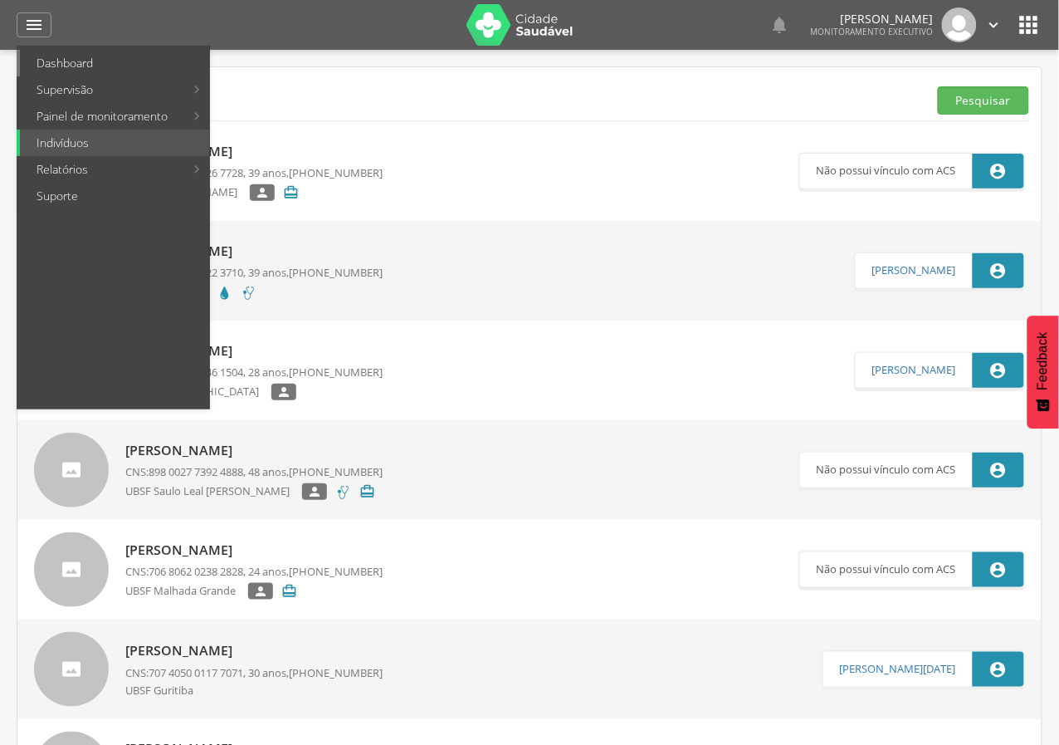
click at [53, 56] on link "Dashboard" at bounding box center [114, 63] width 189 height 27
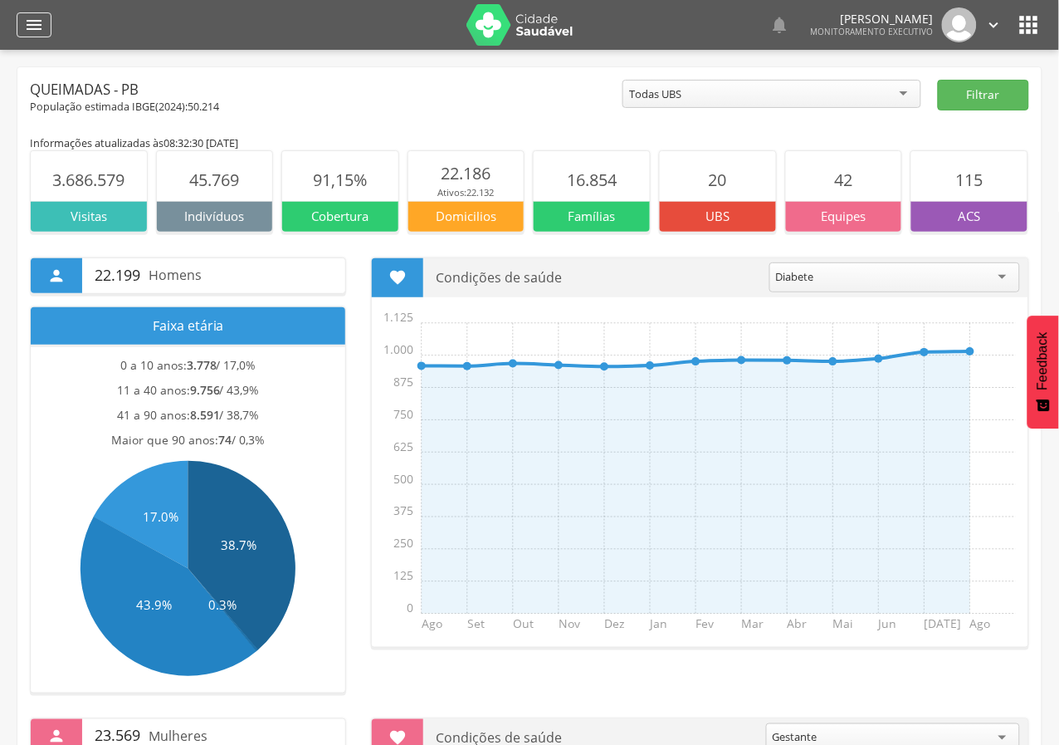
click at [41, 32] on icon "" at bounding box center [34, 25] width 20 height 20
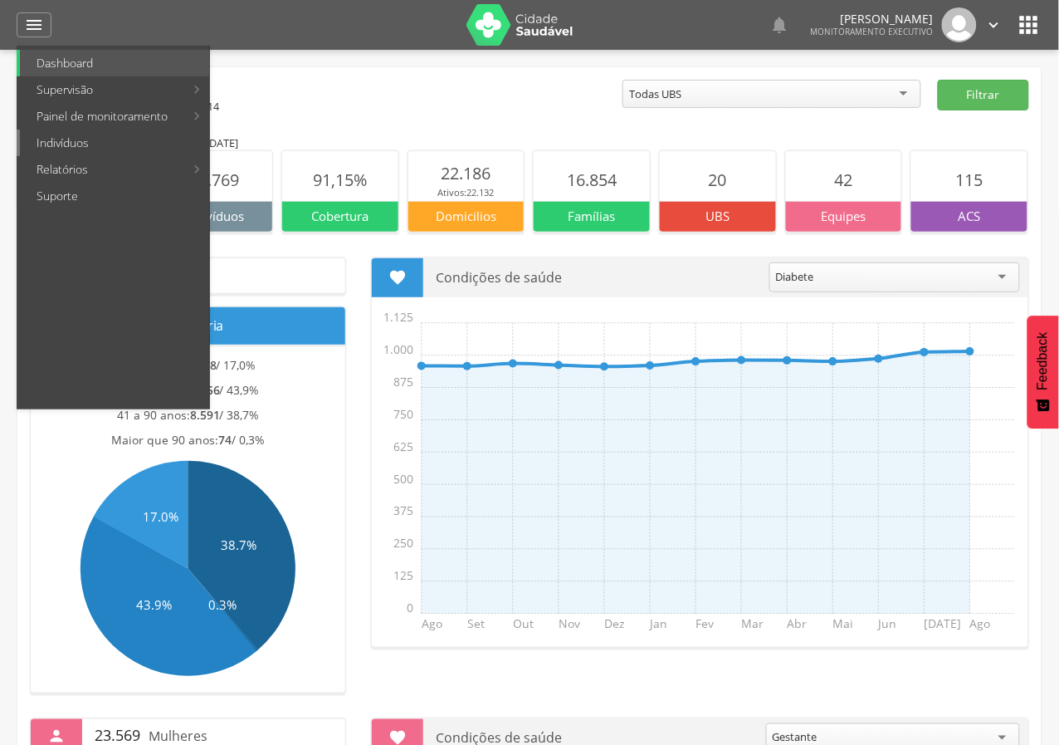
click at [50, 139] on link "Indivíduos" at bounding box center [114, 142] width 189 height 27
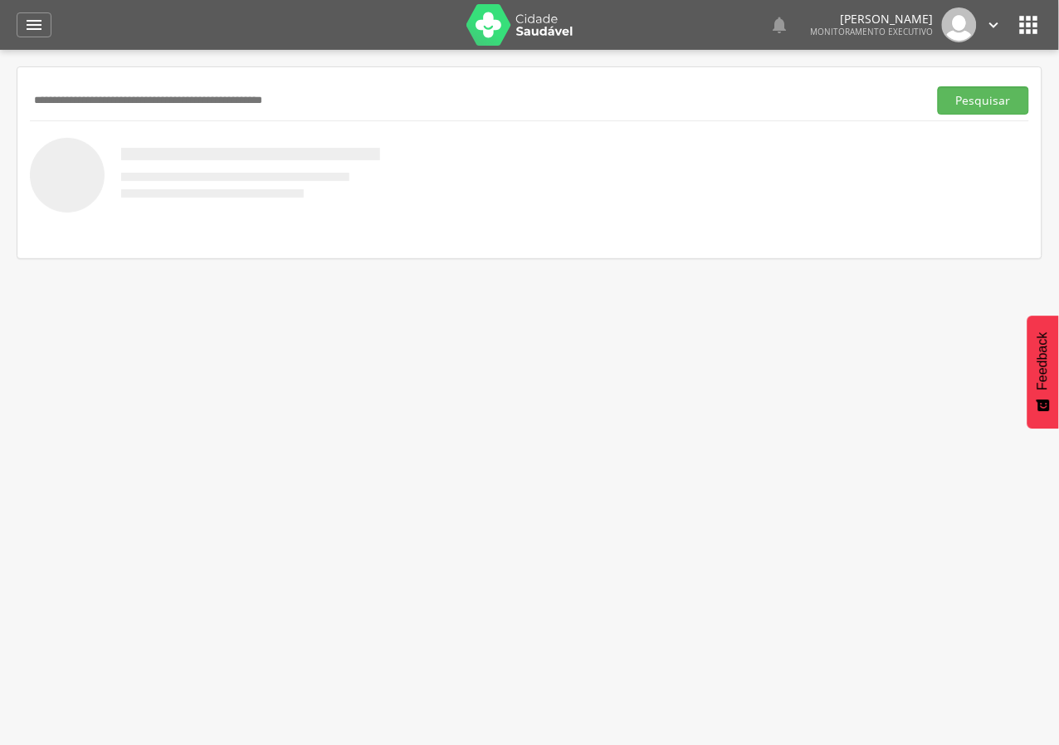
paste input "**********"
click at [938, 86] on button "Pesquisar" at bounding box center [983, 100] width 91 height 28
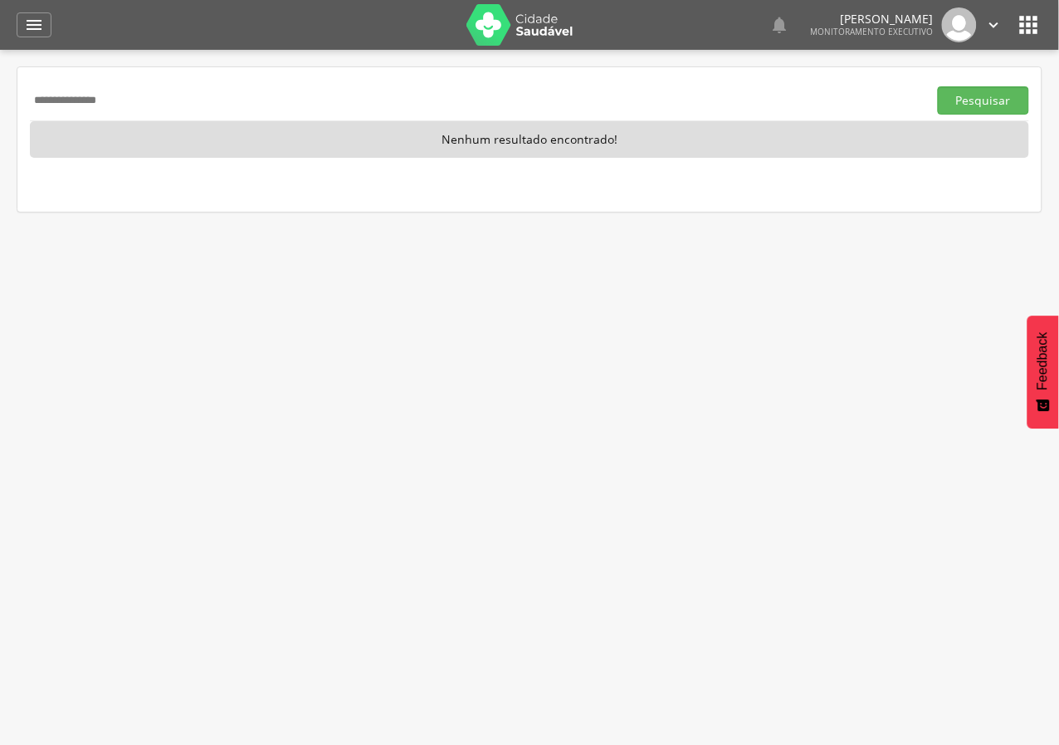
click at [109, 94] on input "**********" at bounding box center [475, 100] width 891 height 28
paste input "text"
click at [938, 86] on button "Pesquisar" at bounding box center [983, 100] width 91 height 28
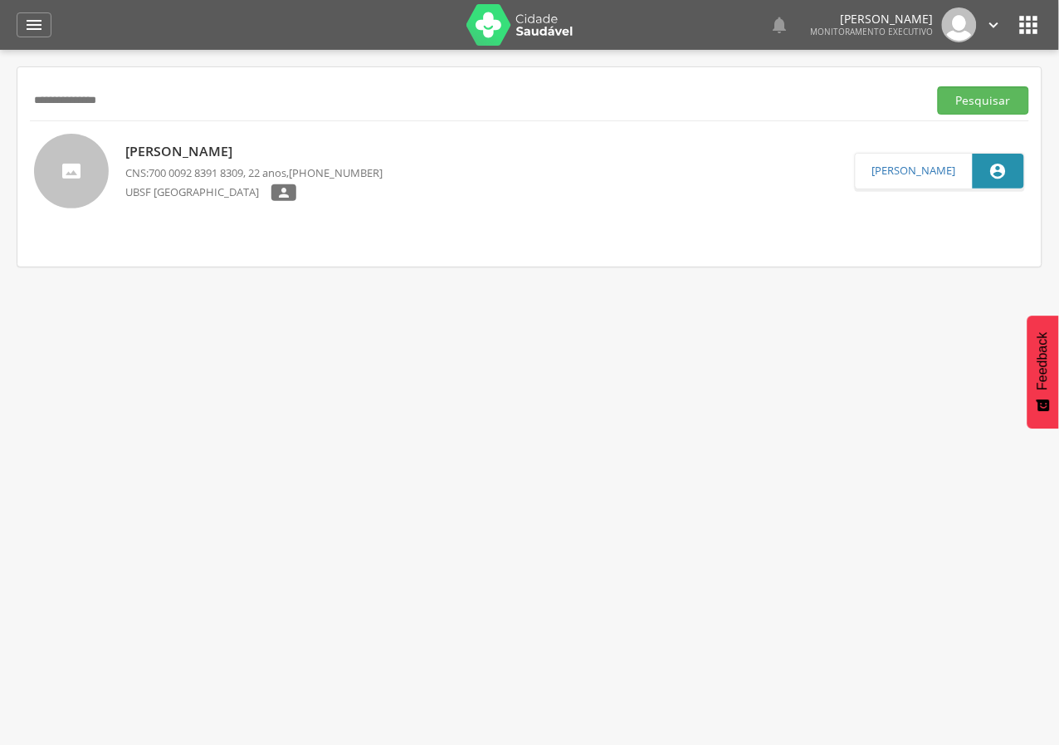
click at [226, 149] on p "[PERSON_NAME]" at bounding box center [253, 151] width 257 height 19
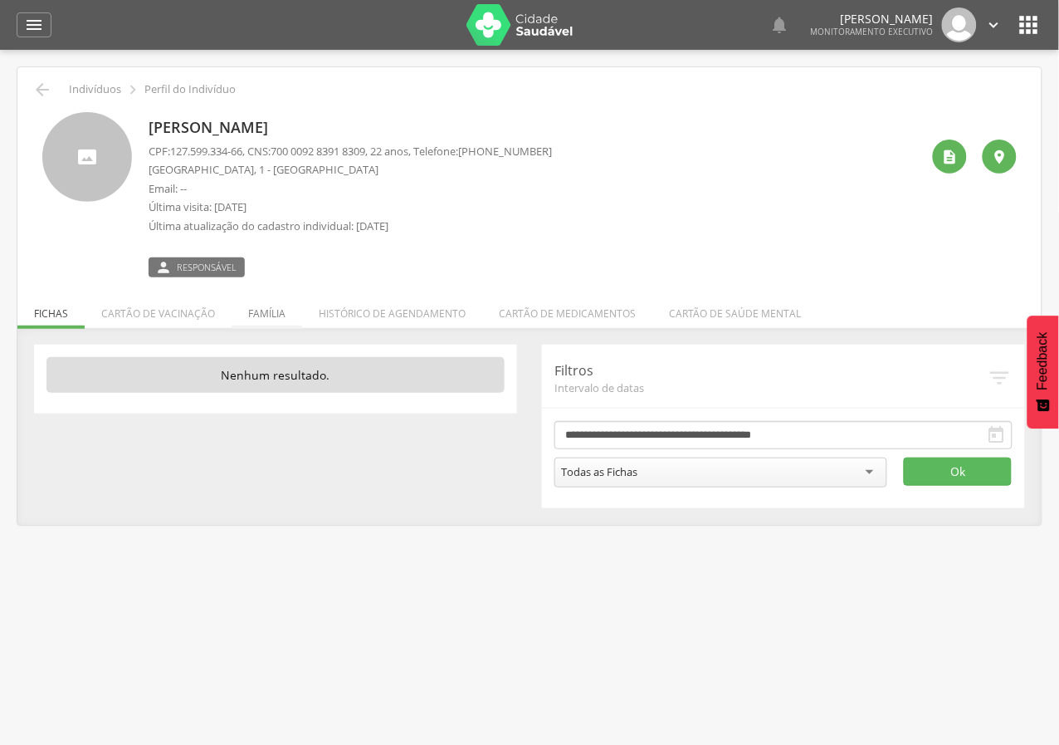
click at [271, 303] on li "Família" at bounding box center [267, 309] width 71 height 39
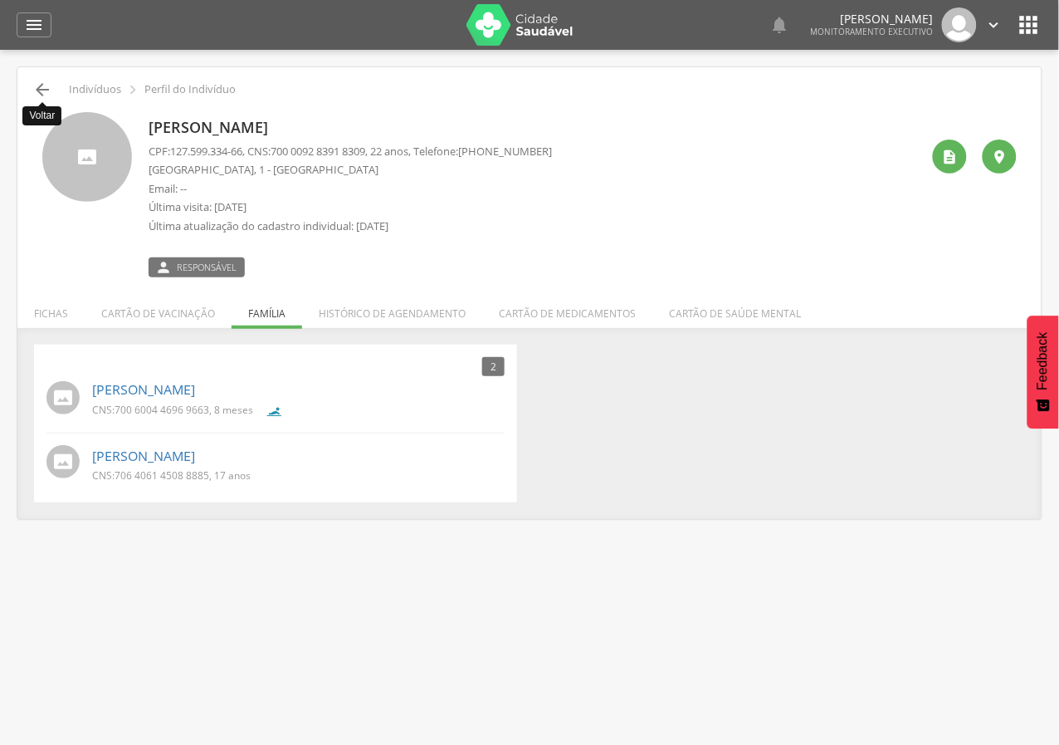
click at [41, 91] on icon "" at bounding box center [42, 90] width 20 height 20
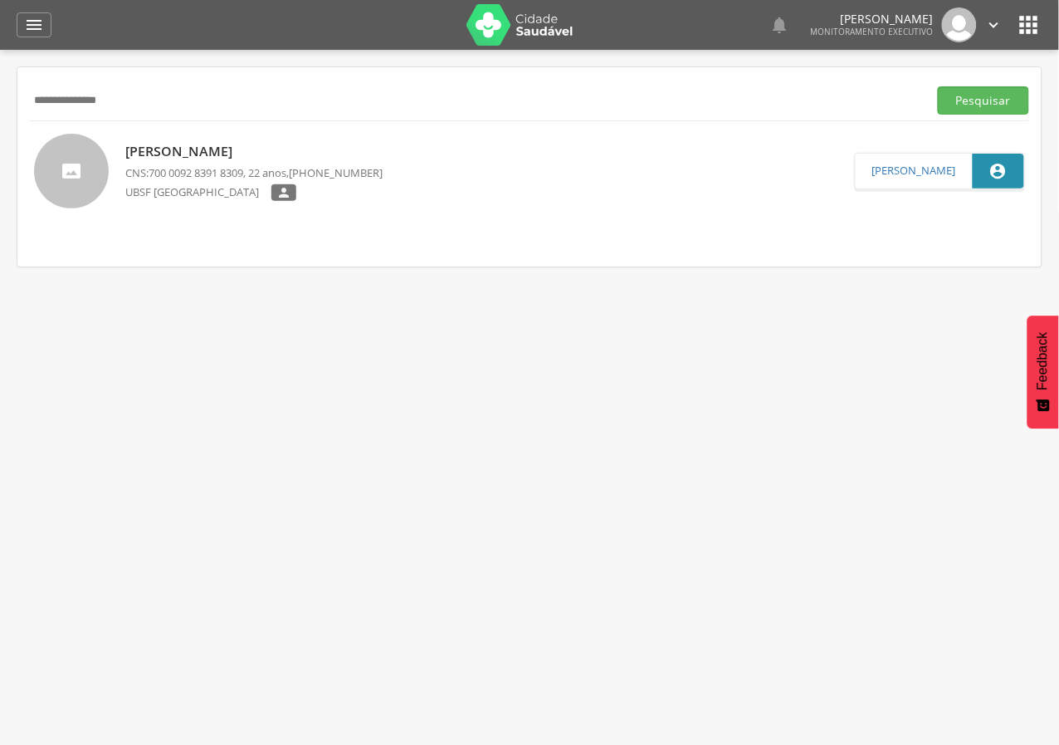
click at [88, 95] on input "**********" at bounding box center [475, 100] width 891 height 28
paste input "text"
click at [938, 86] on button "Pesquisar" at bounding box center [983, 100] width 91 height 28
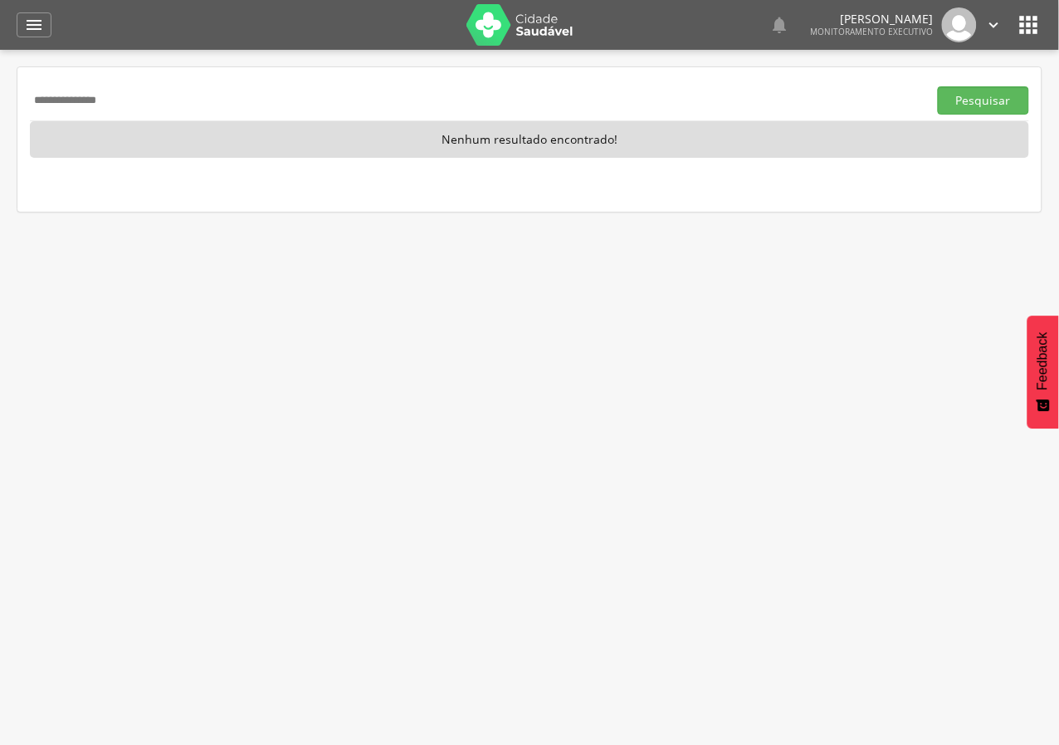
click at [68, 100] on input "**********" at bounding box center [475, 100] width 891 height 28
paste input "**********"
type input "**********"
click at [938, 86] on button "Pesquisar" at bounding box center [983, 100] width 91 height 28
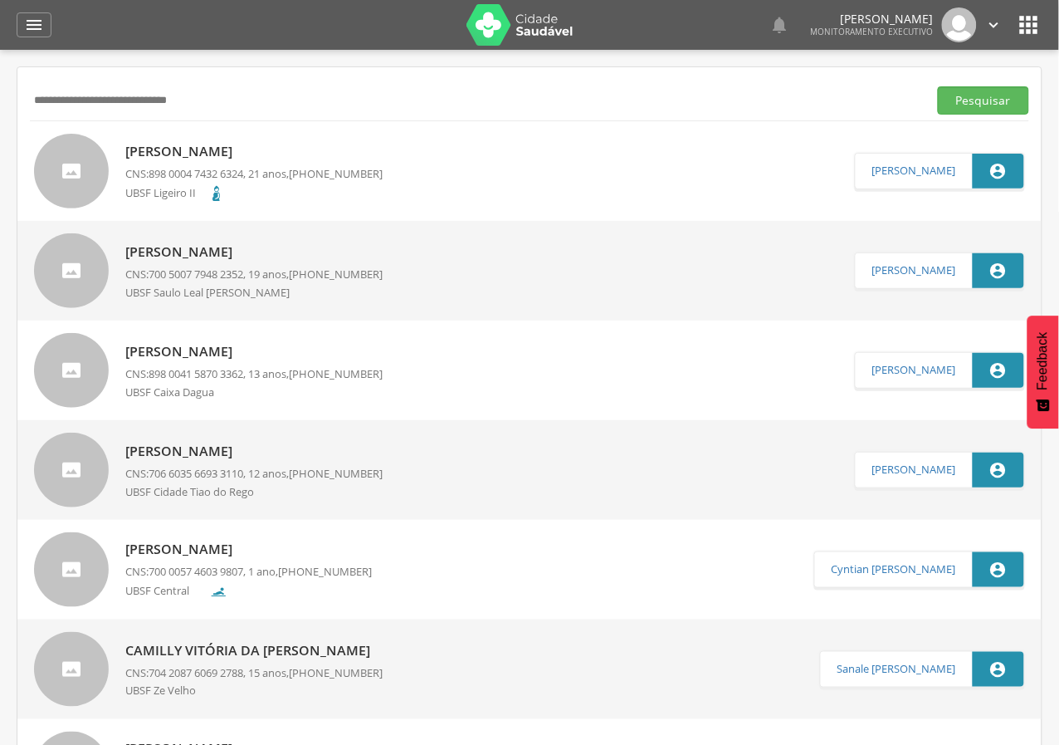
click at [266, 156] on p "[PERSON_NAME]" at bounding box center [253, 151] width 257 height 19
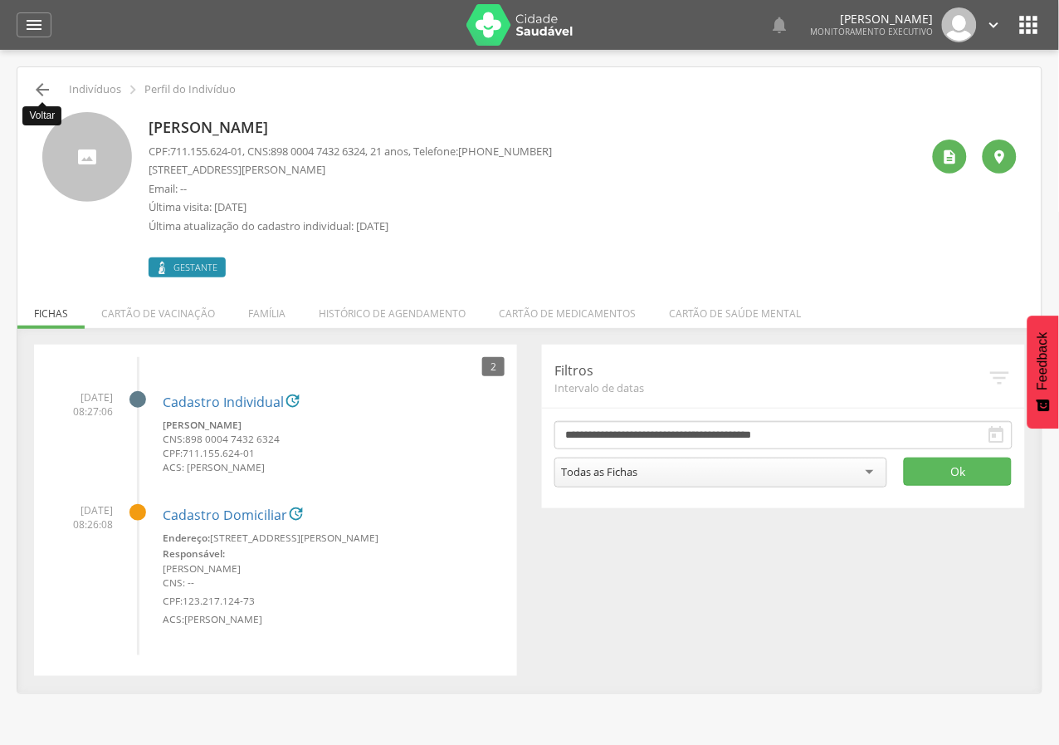
click at [39, 87] on icon "" at bounding box center [42, 90] width 20 height 20
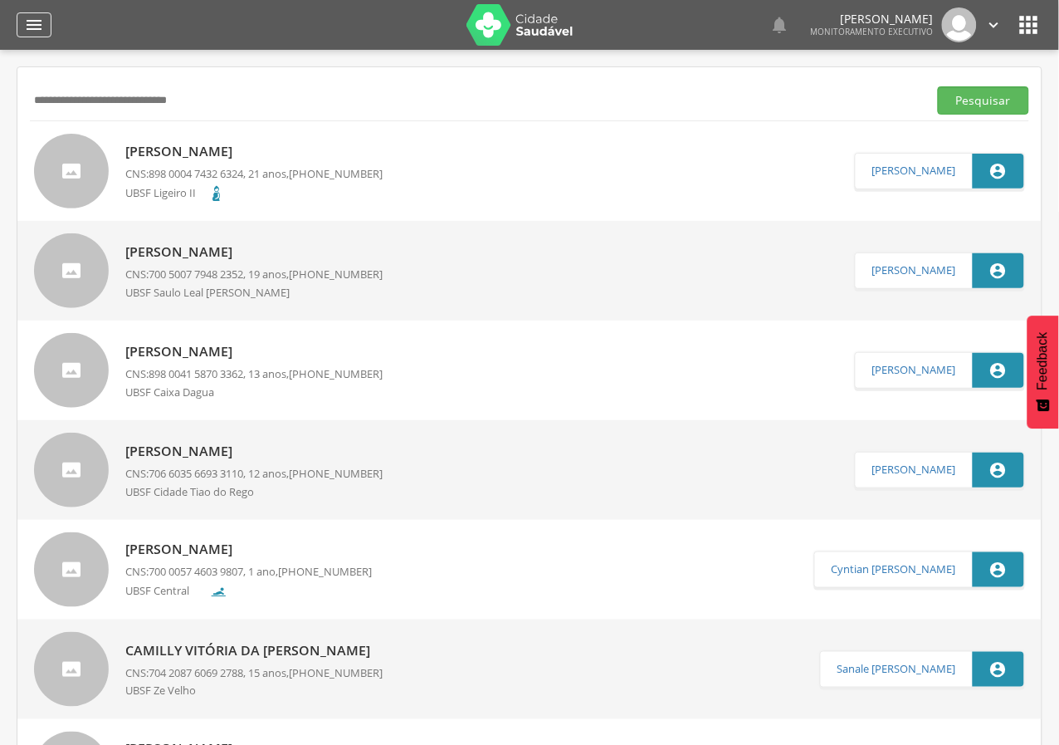
click at [32, 27] on icon "" at bounding box center [34, 25] width 20 height 20
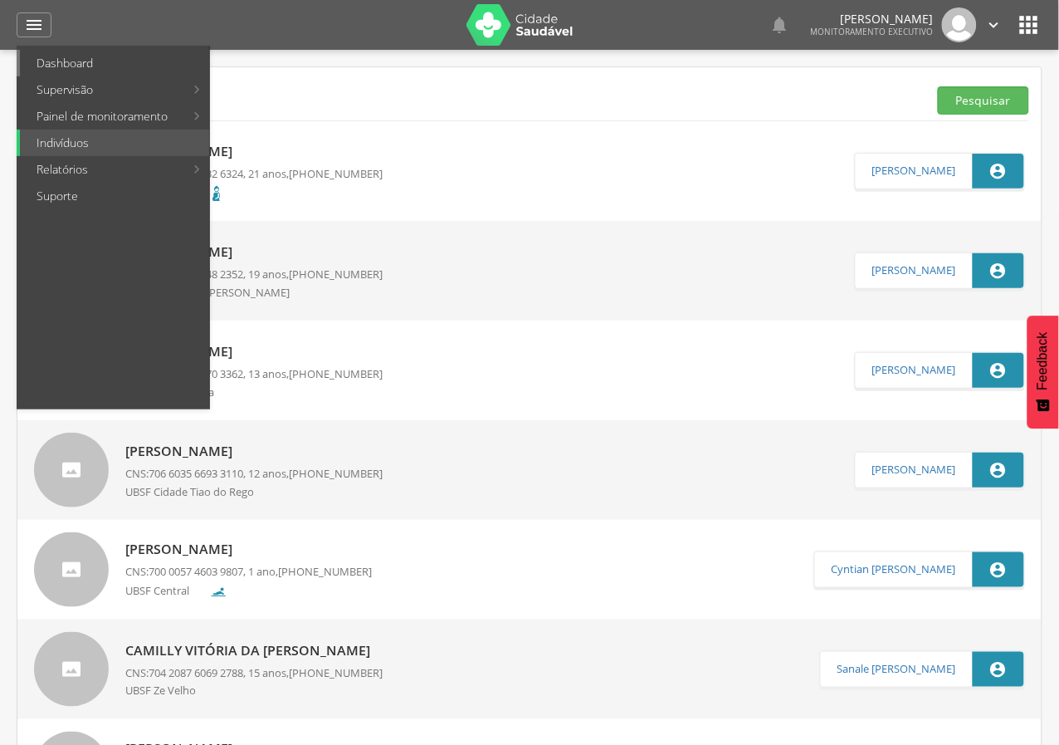
click at [56, 71] on link "Dashboard" at bounding box center [114, 63] width 189 height 27
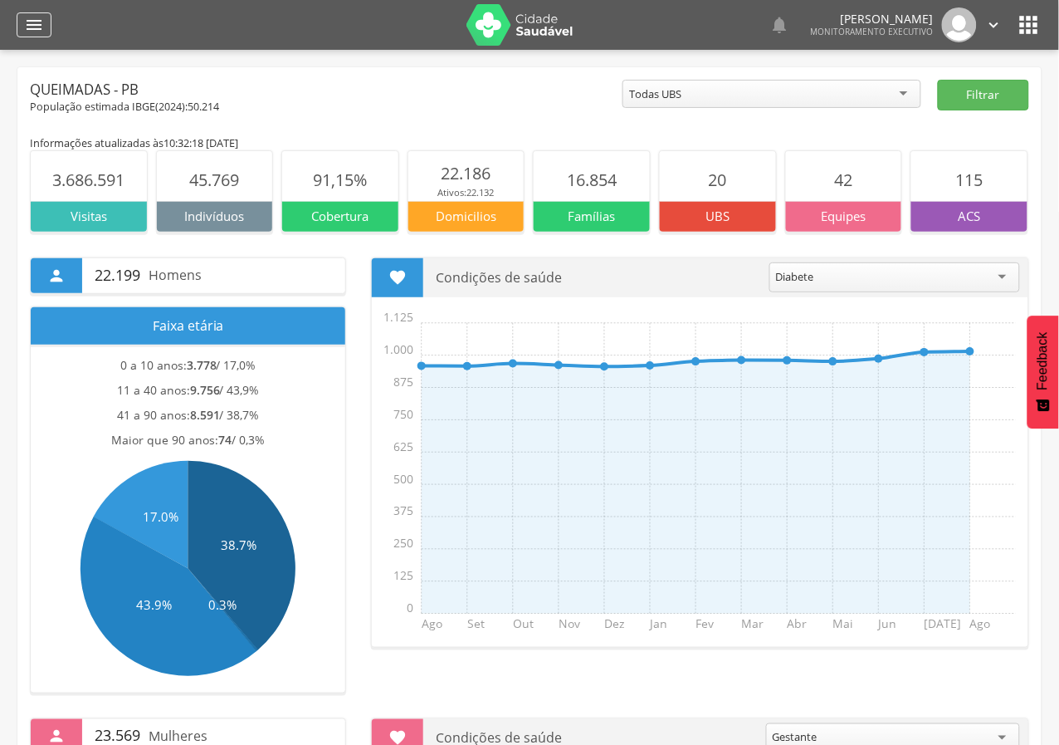
click at [36, 26] on icon "" at bounding box center [34, 25] width 20 height 20
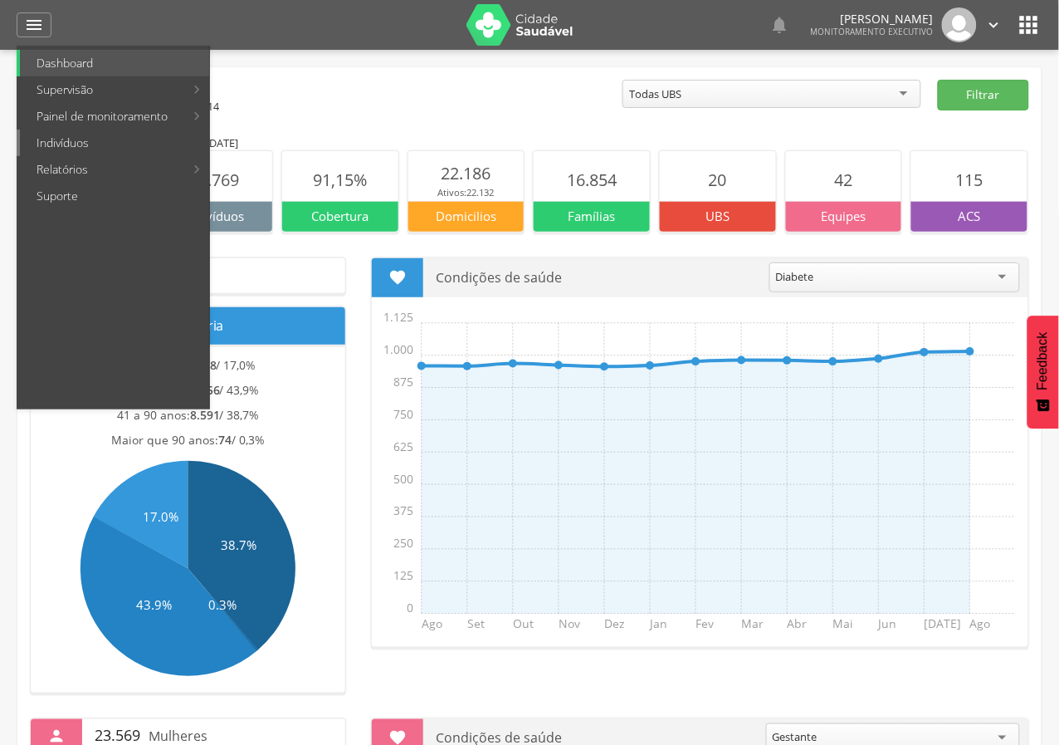
click at [47, 144] on link "Indivíduos" at bounding box center [114, 142] width 189 height 27
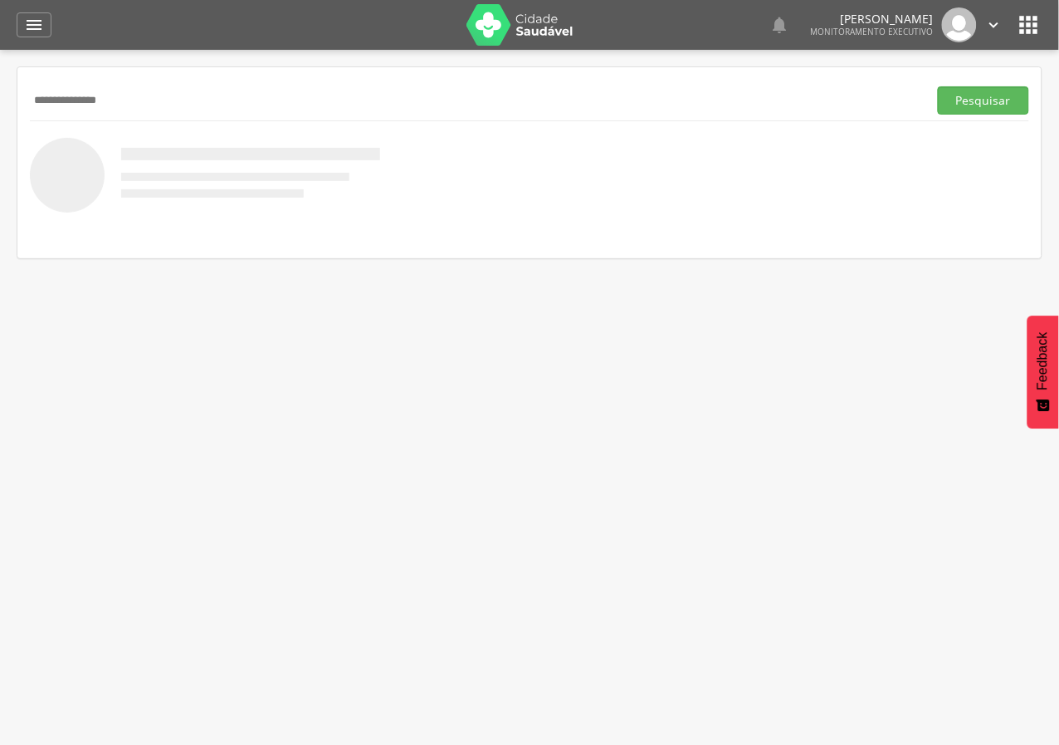
click at [938, 86] on button "Pesquisar" at bounding box center [983, 100] width 91 height 28
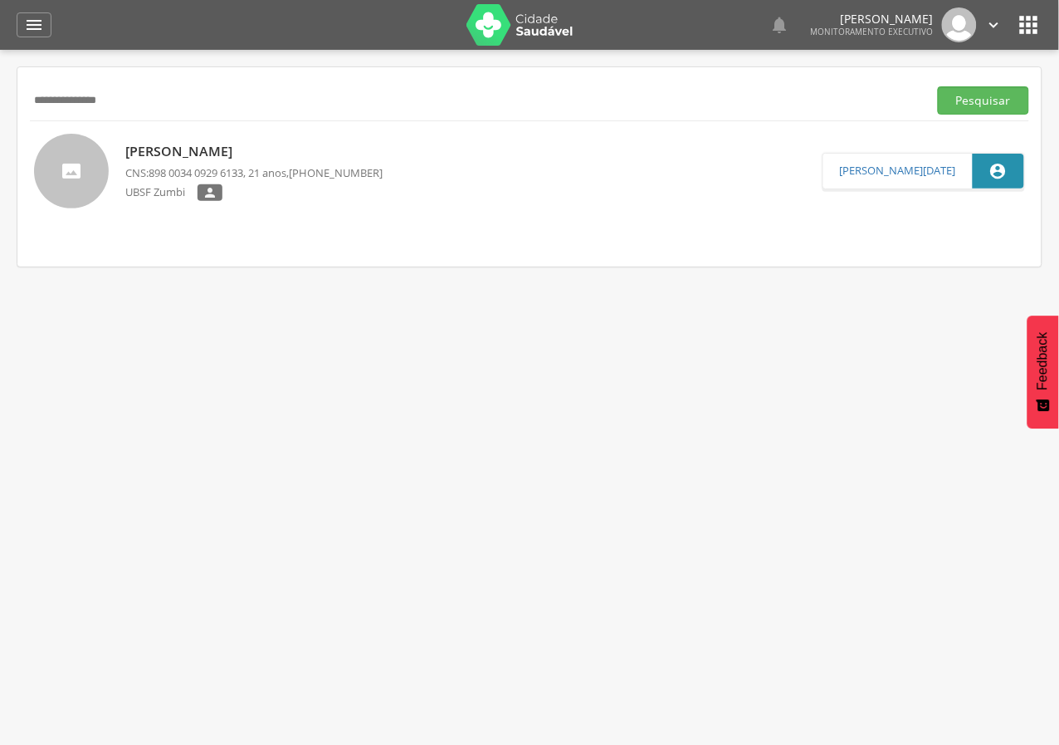
click at [274, 173] on p "CNS: 898 0034 0929 6133 , 21 anos, [PHONE_NUMBER]" at bounding box center [253, 173] width 257 height 16
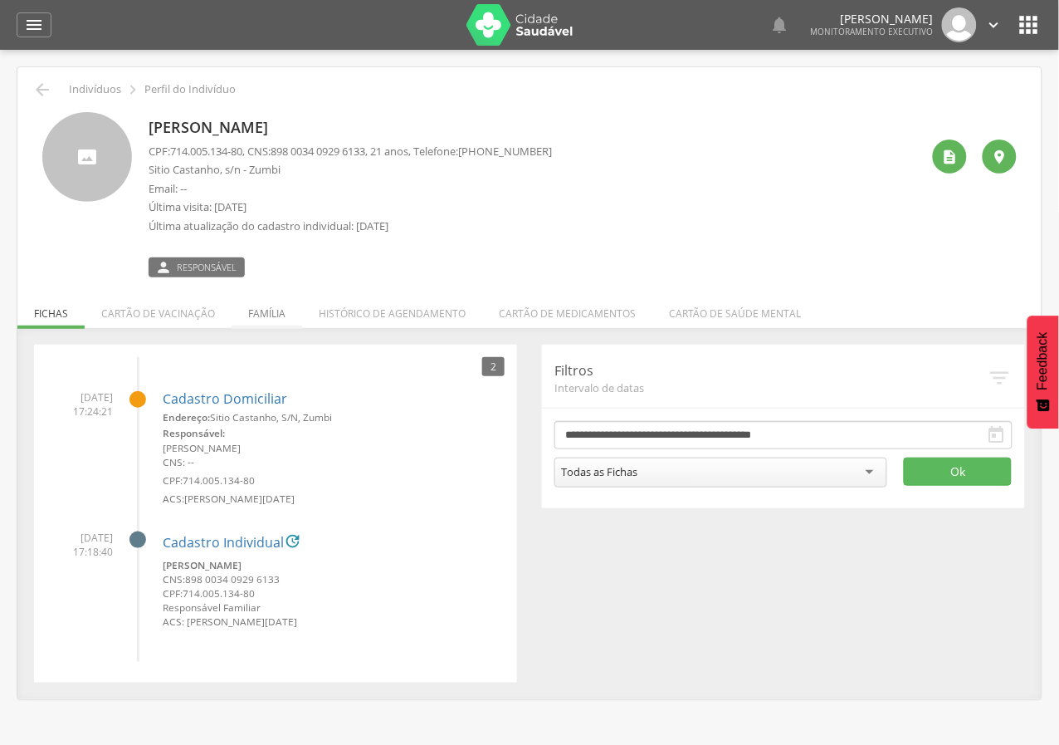
click at [247, 318] on li "Família" at bounding box center [267, 309] width 71 height 39
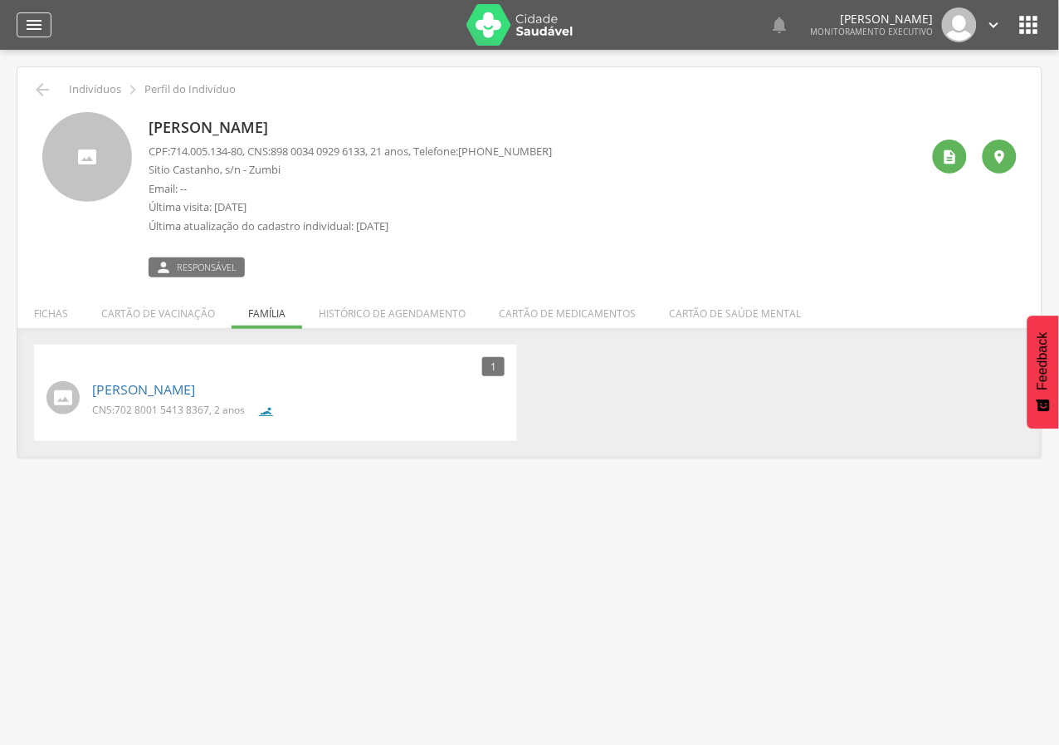
click at [30, 29] on icon "" at bounding box center [34, 25] width 20 height 20
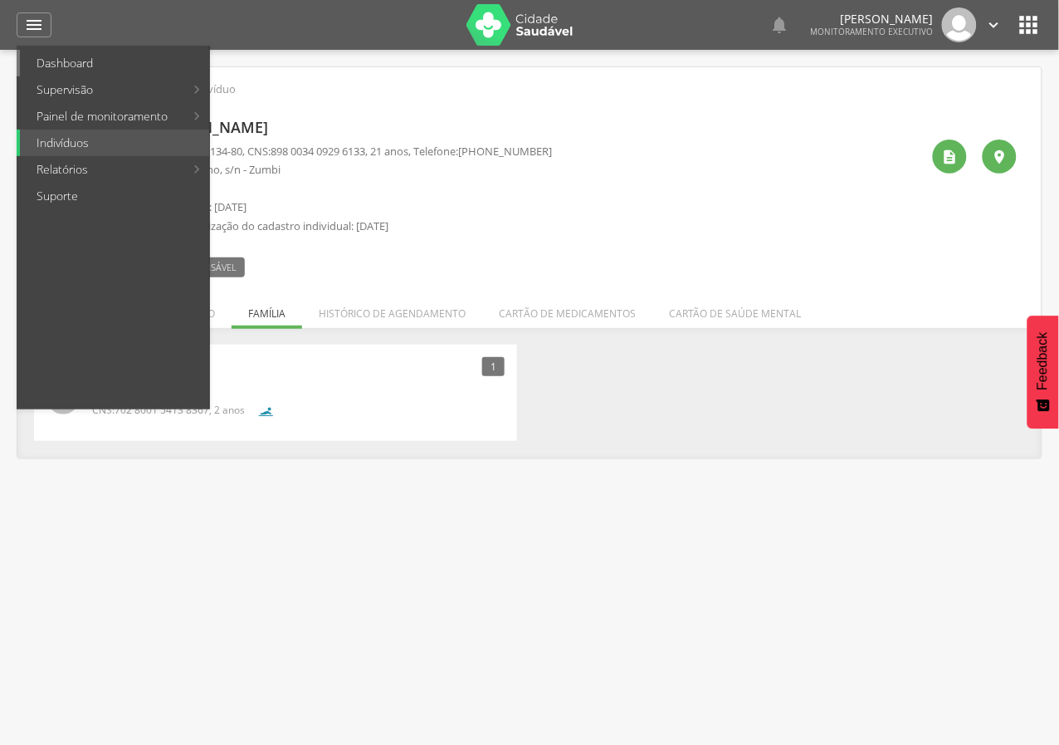
click at [57, 61] on link "Dashboard" at bounding box center [114, 63] width 189 height 27
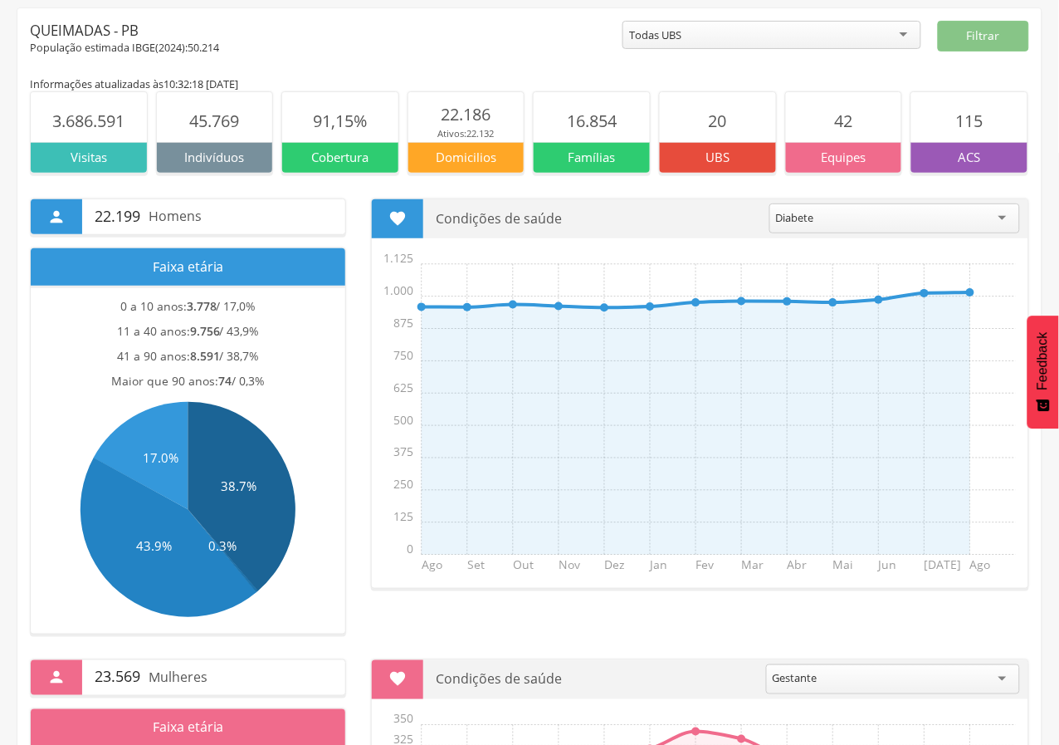
scroll to position [92, 0]
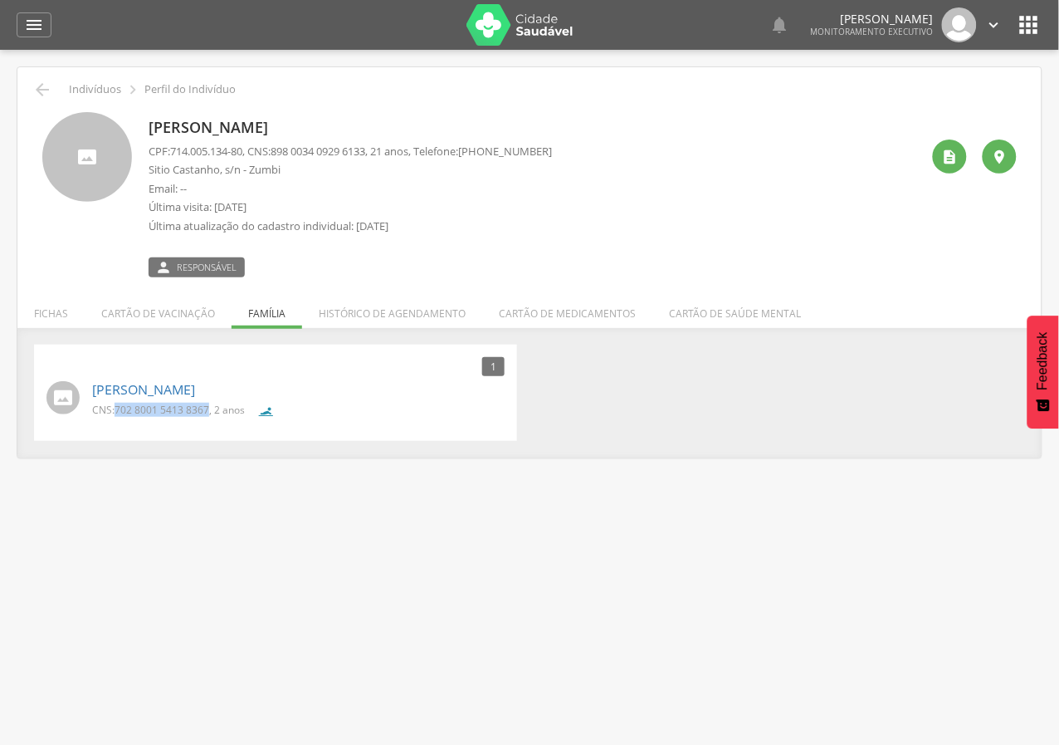
drag, startPoint x: 116, startPoint y: 408, endPoint x: 208, endPoint y: 411, distance: 92.2
click at [208, 411] on span "702 8001 5413 8367" at bounding box center [162, 410] width 95 height 14
copy span "702 8001 5413 8367"
click at [36, 83] on icon "" at bounding box center [42, 90] width 20 height 20
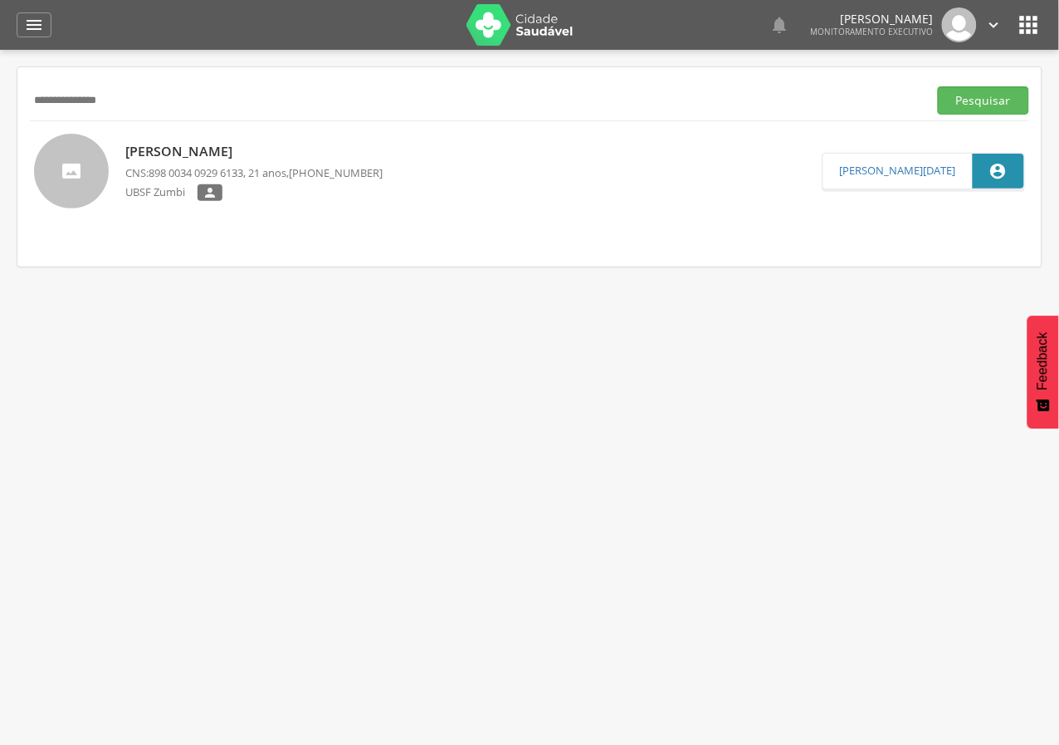
drag, startPoint x: 156, startPoint y: 108, endPoint x: 0, endPoint y: 68, distance: 161.0
click at [0, 68] on div " Supervisão  Distritos  Ubs Coordenador: - Queimadas / PB Intervalo de Tempo…" at bounding box center [529, 422] width 1059 height 745
type input "**********"
click at [938, 86] on button "Pesquisar" at bounding box center [983, 100] width 91 height 28
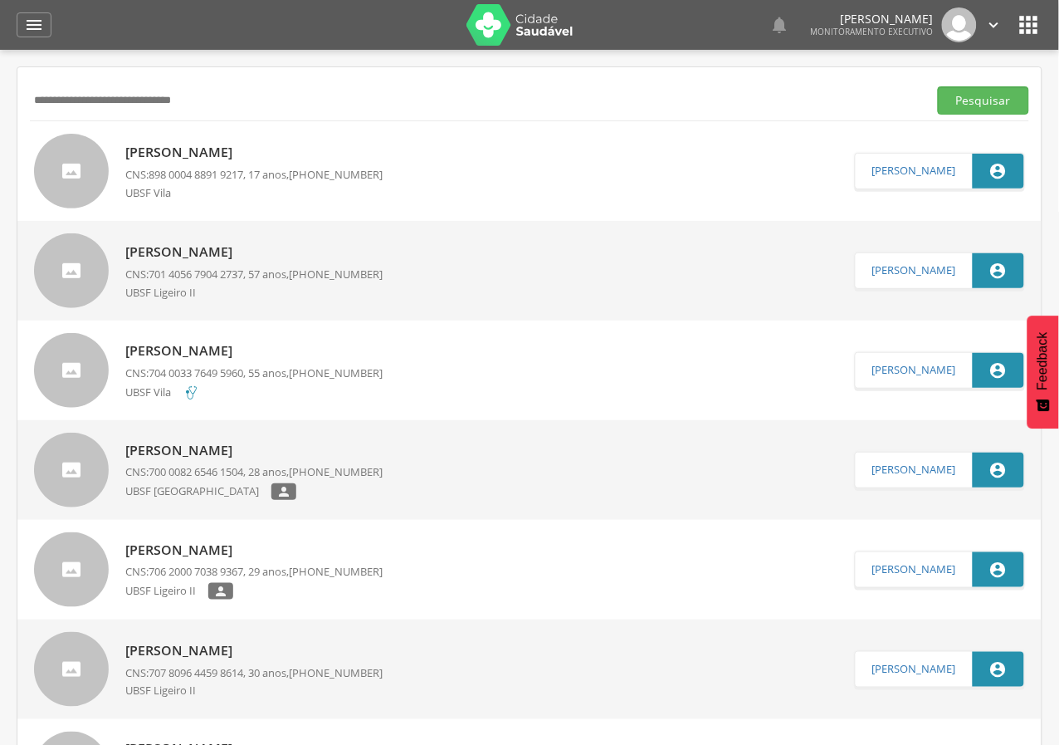
click at [244, 164] on div "[PERSON_NAME] CNS: 898 0004 8891 9217 , 17 anos, [PHONE_NUMBER] [GEOGRAPHIC_DAT…" at bounding box center [253, 171] width 257 height 66
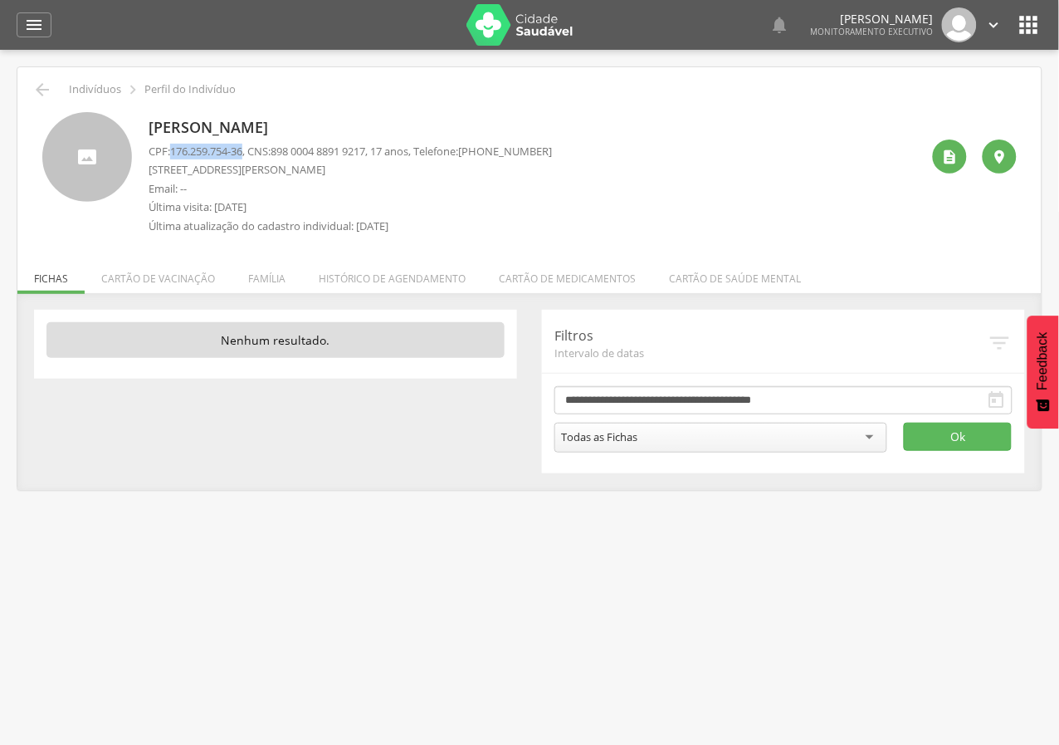
drag, startPoint x: 173, startPoint y: 148, endPoint x: 250, endPoint y: 149, distance: 76.4
click at [250, 149] on p "CPF: 176.259.754-36 , CNS: [PHONE_NUMBER] , 17 anos, Telefone: [PHONE_NUMBER]" at bounding box center [350, 152] width 403 height 16
copy span "176.259.754-36"
click at [267, 278] on li "Família" at bounding box center [267, 274] width 71 height 39
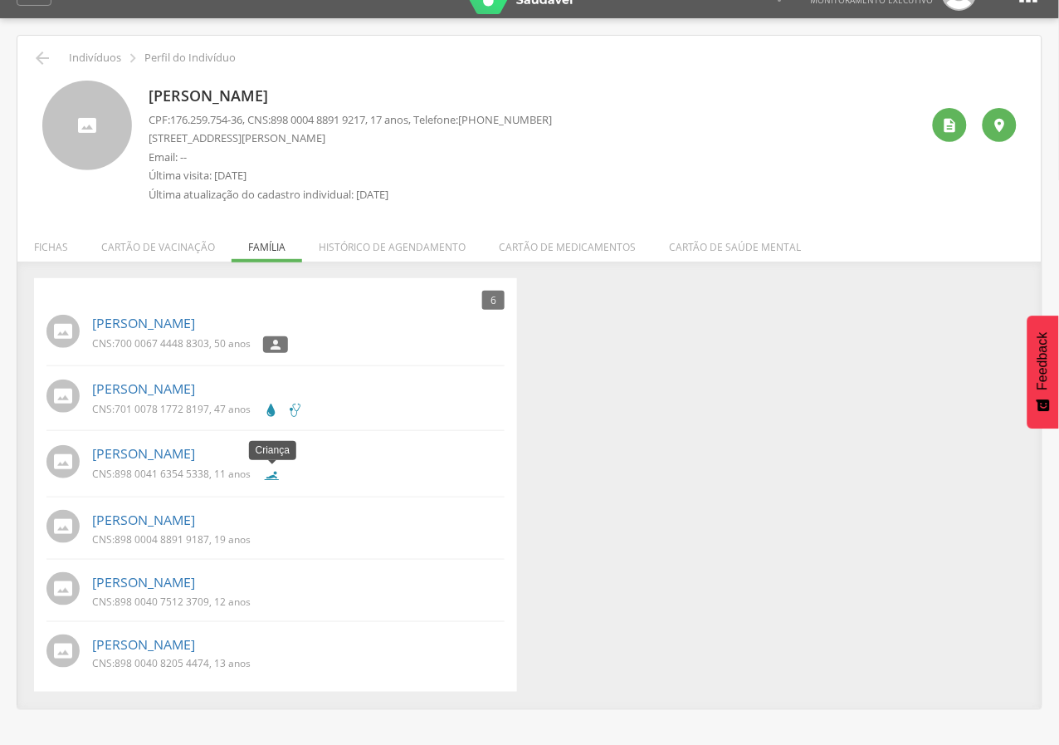
scroll to position [49, 0]
